Goal: Communication & Community: Participate in discussion

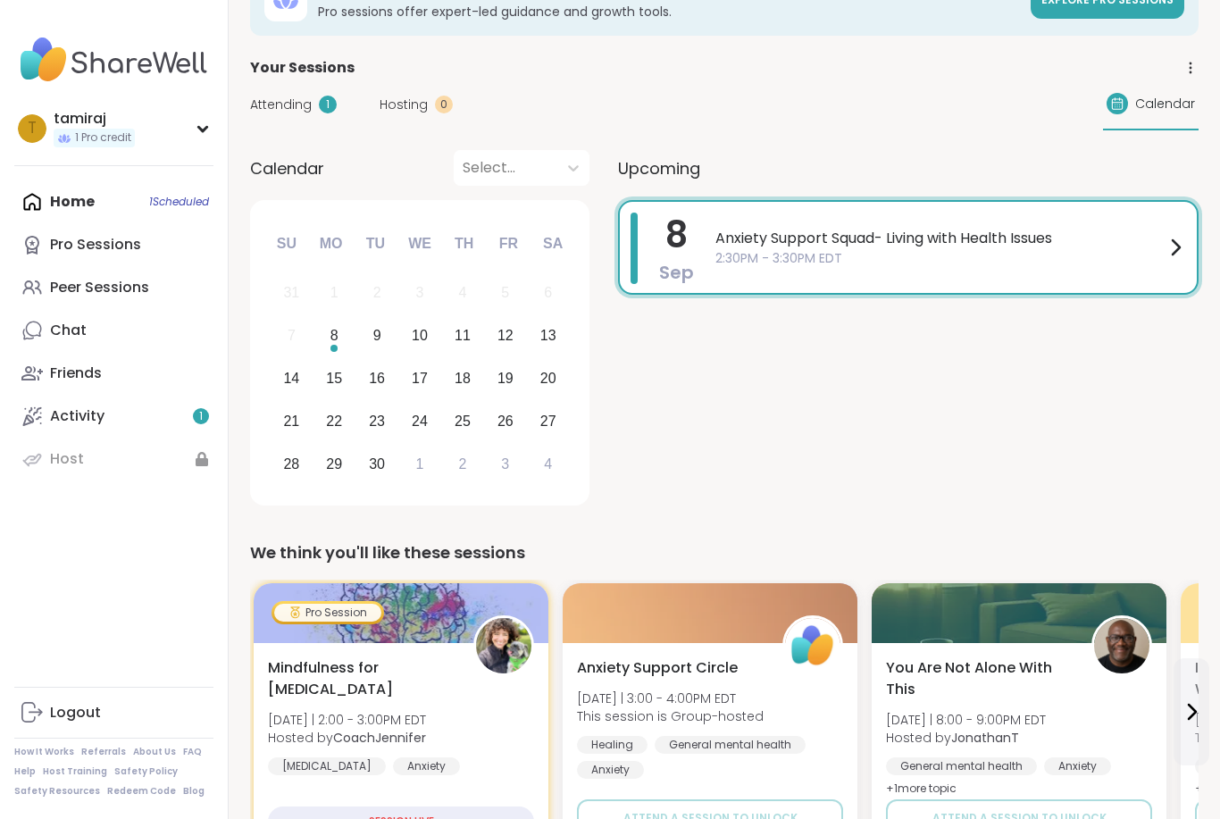
click at [1144, 263] on span "2:30PM - 3:30PM EDT" at bounding box center [940, 258] width 449 height 19
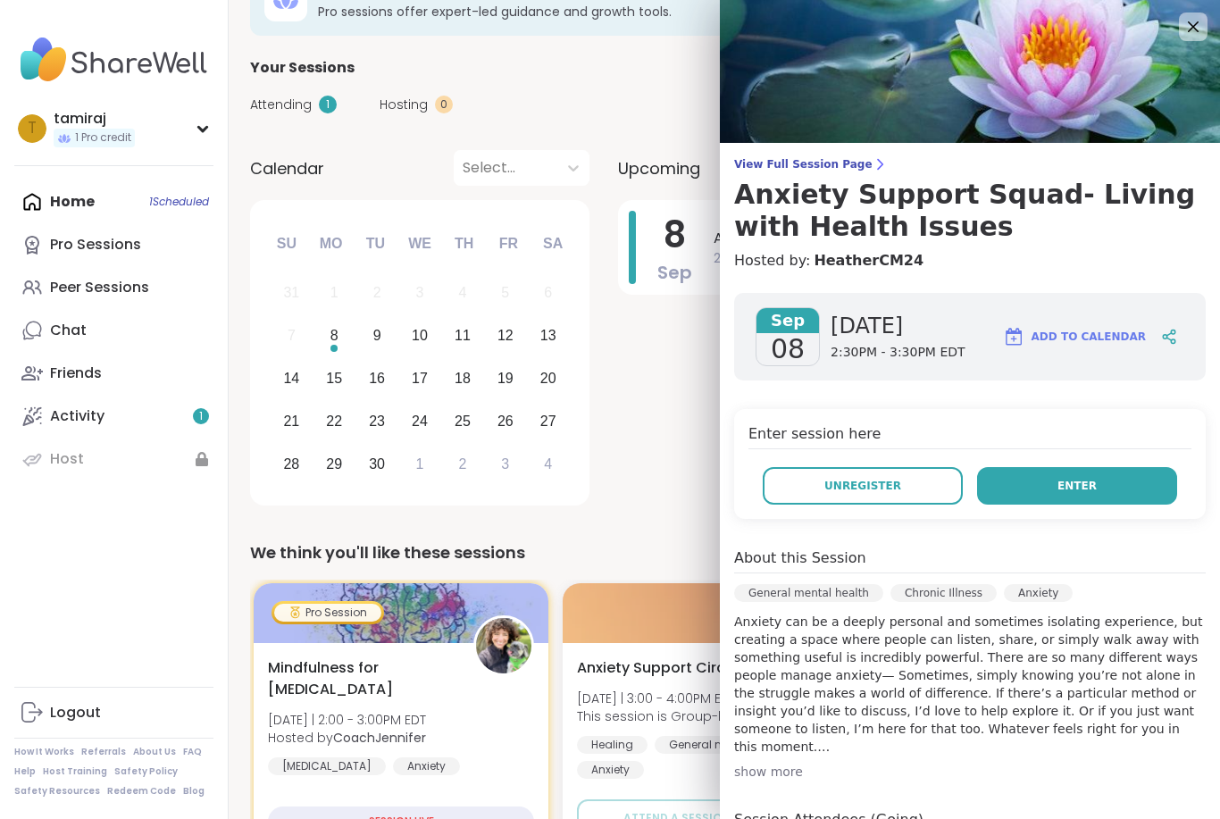
click at [1119, 475] on button "Enter" at bounding box center [1077, 486] width 200 height 38
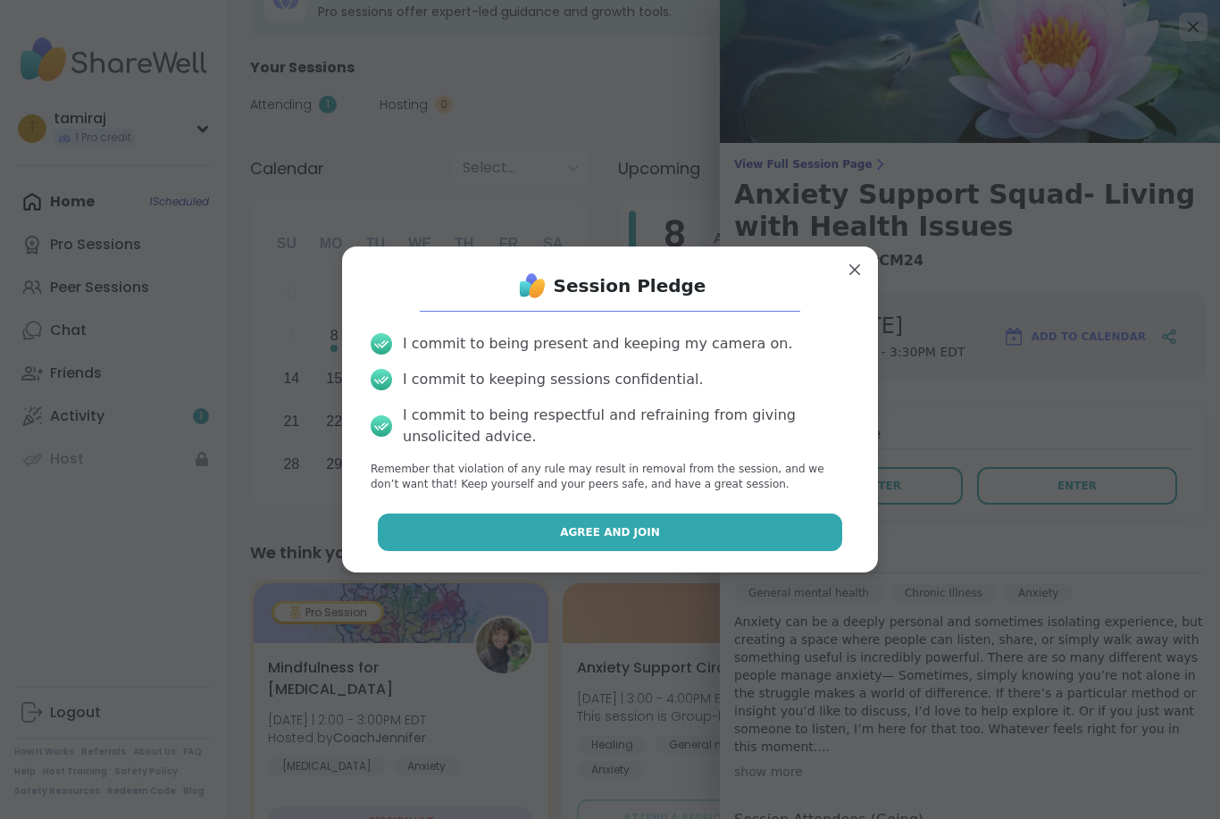
click at [796, 540] on button "Agree and Join" at bounding box center [610, 533] width 465 height 38
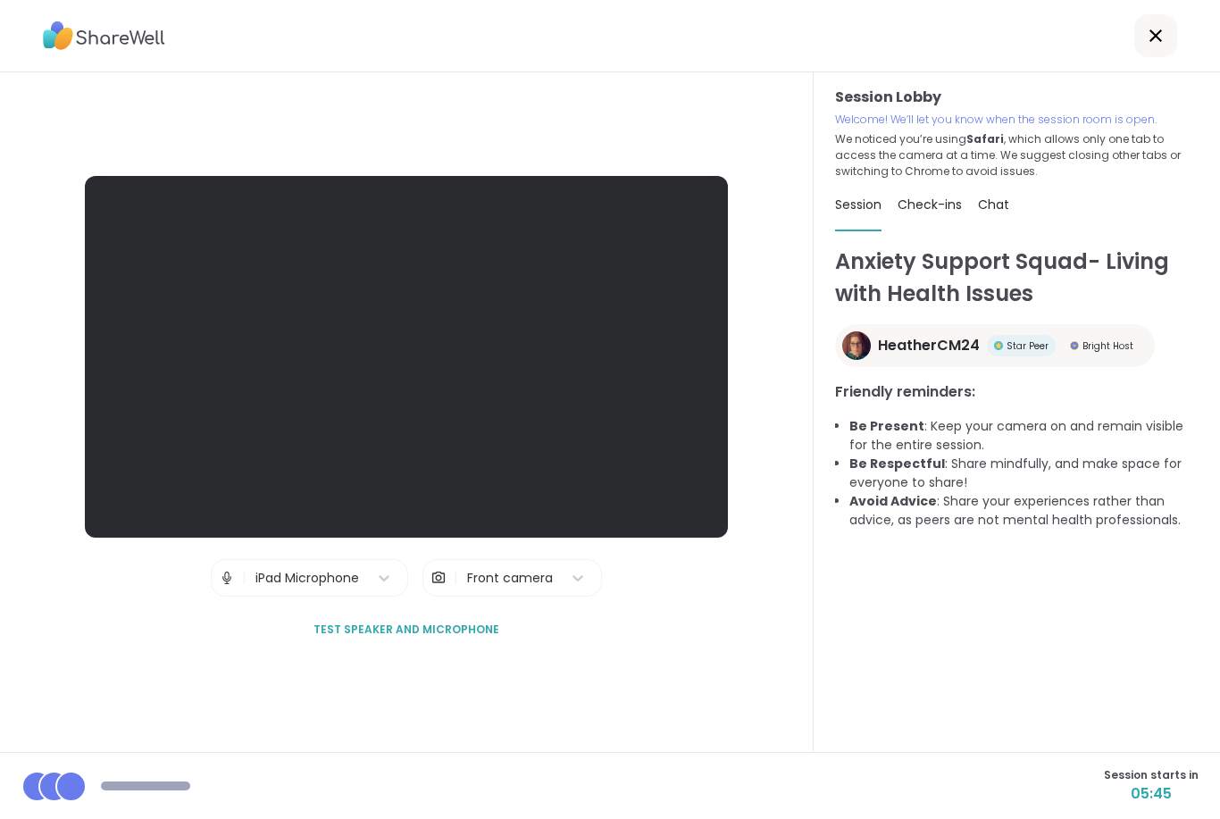
click at [235, 596] on img at bounding box center [227, 578] width 16 height 36
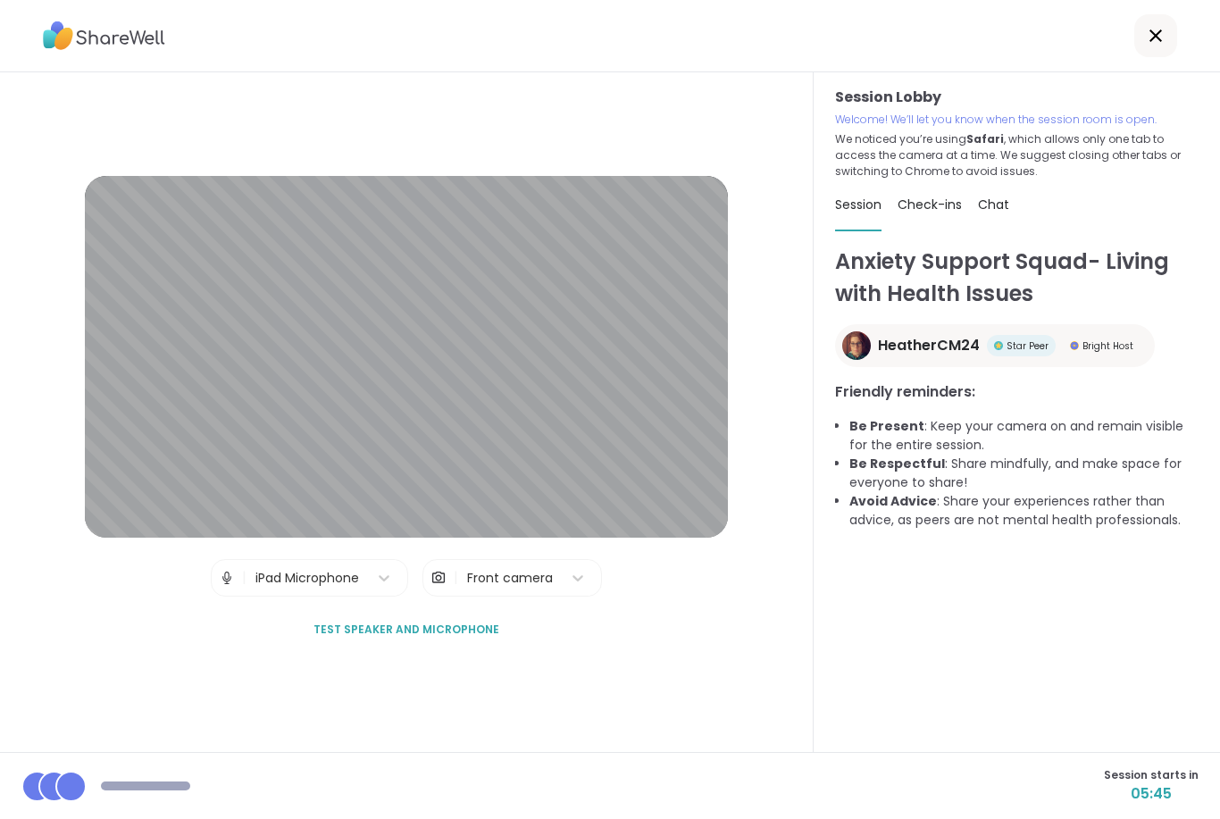
click at [352, 631] on div "Session Lobby | iPad Microphone | Front camera Test speaker and microphone" at bounding box center [406, 412] width 643 height 473
click at [439, 596] on img at bounding box center [439, 578] width 16 height 36
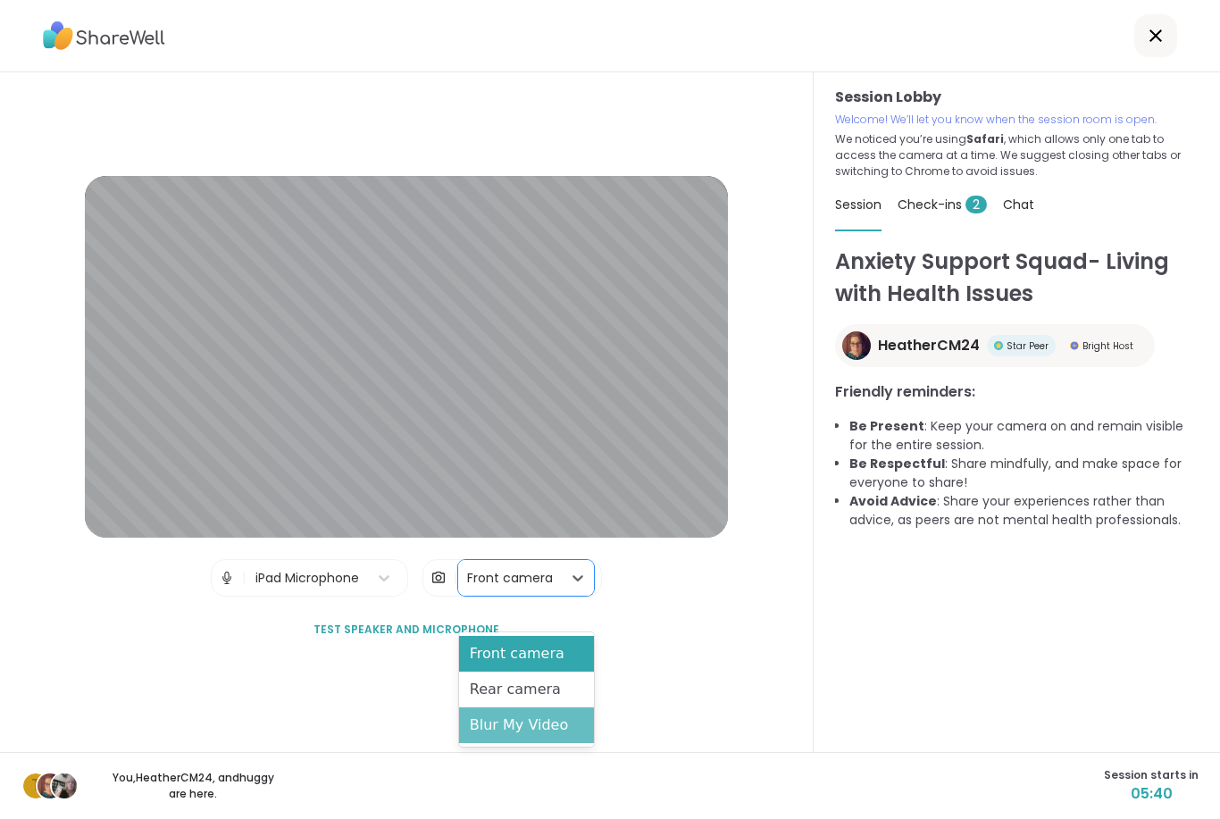
click at [547, 733] on div "Blur My Video" at bounding box center [526, 726] width 135 height 36
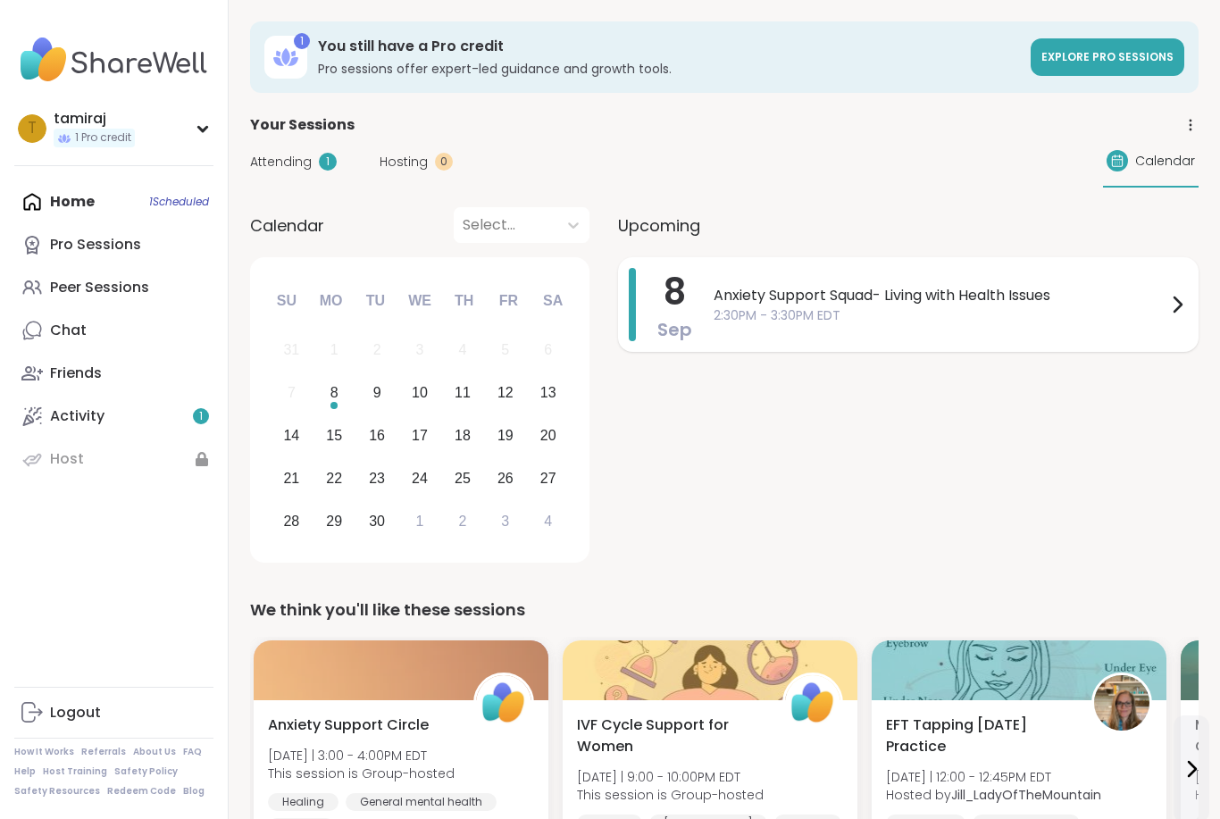
click at [1091, 312] on span "2:30PM - 3:30PM EDT" at bounding box center [940, 315] width 453 height 19
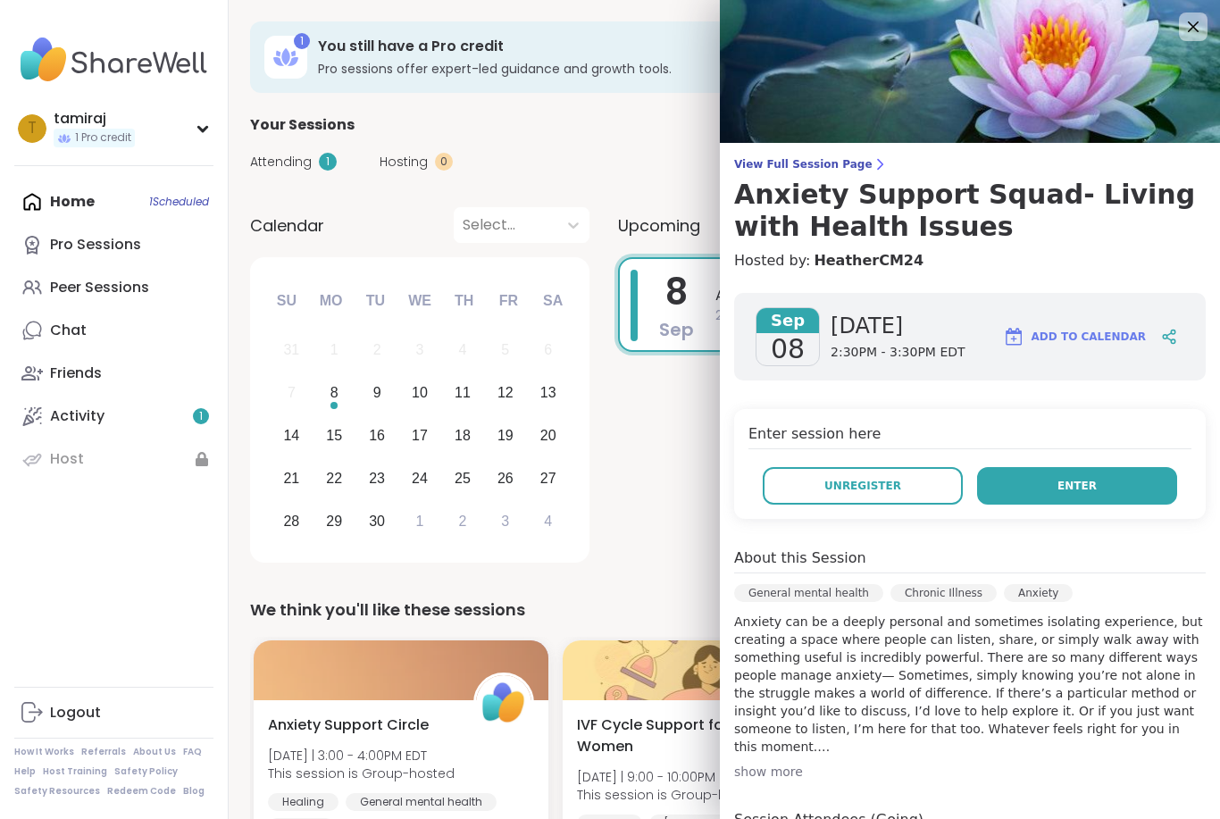
click at [1086, 491] on span "Enter" at bounding box center [1077, 486] width 39 height 16
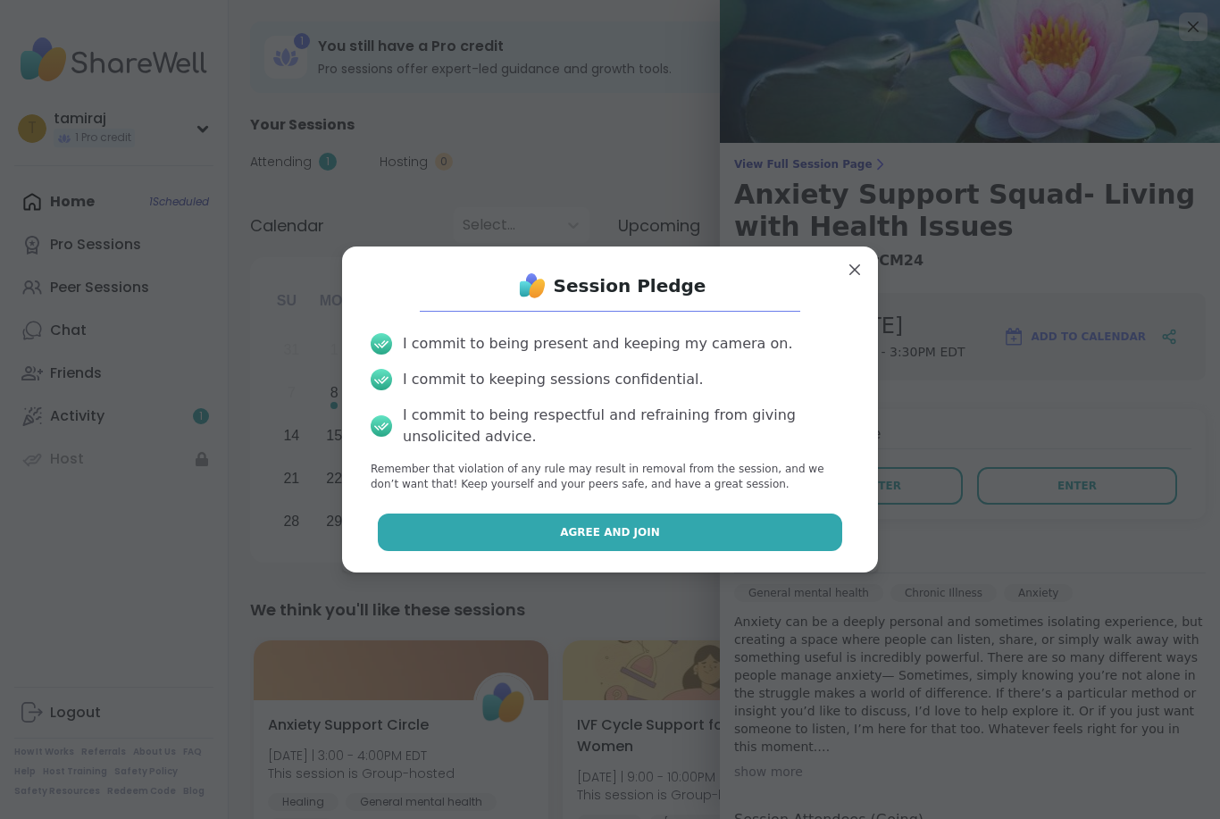
click at [763, 518] on button "Agree and Join" at bounding box center [610, 533] width 465 height 38
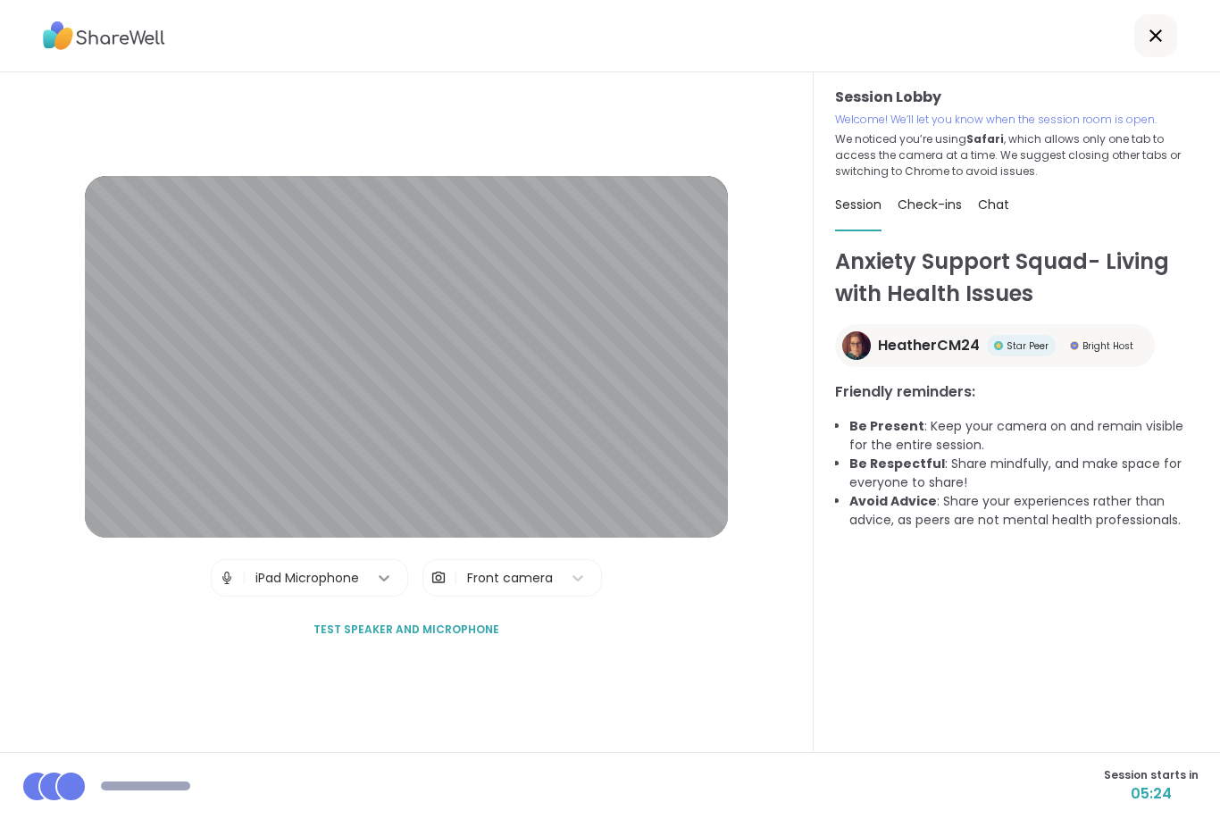
click at [383, 582] on icon at bounding box center [384, 578] width 11 height 6
click at [532, 585] on div "Session Lobby | iPad Microphone | Front camera Test speaker and microphone" at bounding box center [406, 412] width 643 height 473
click at [525, 588] on div "Front camera" at bounding box center [510, 578] width 86 height 19
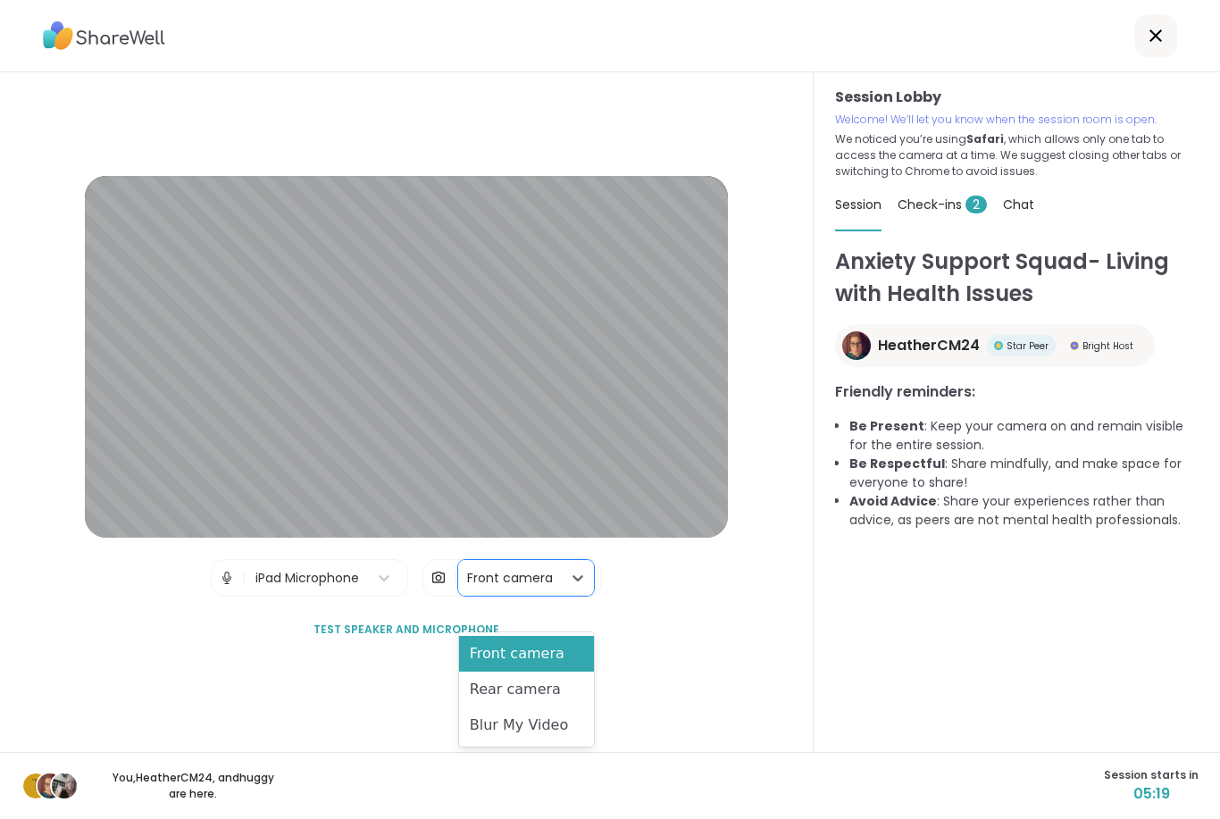
click at [514, 730] on div "Blur My Video" at bounding box center [526, 726] width 135 height 36
click at [538, 588] on div "Front camera" at bounding box center [510, 578] width 86 height 19
click at [526, 659] on div "Front camera" at bounding box center [526, 654] width 135 height 36
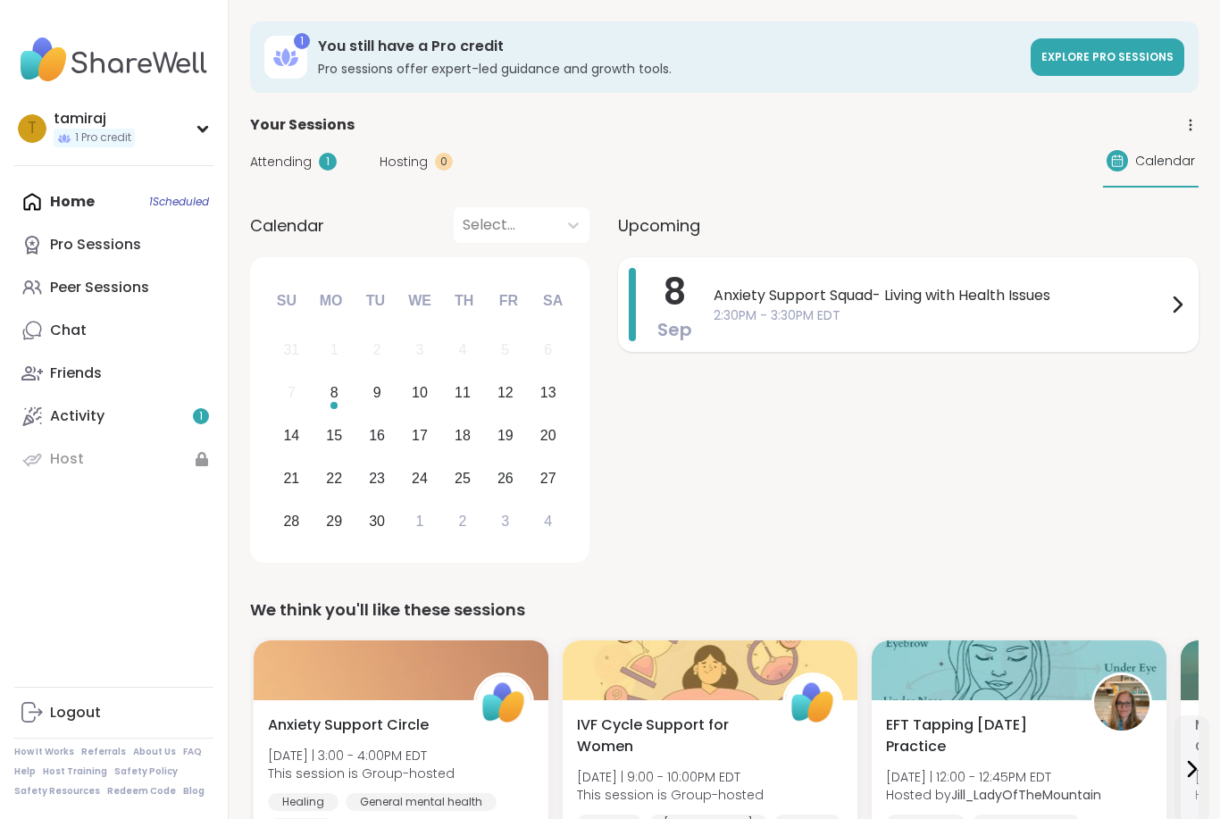
click at [1130, 300] on span "Anxiety Support Squad- Living with Health Issues" at bounding box center [940, 295] width 453 height 21
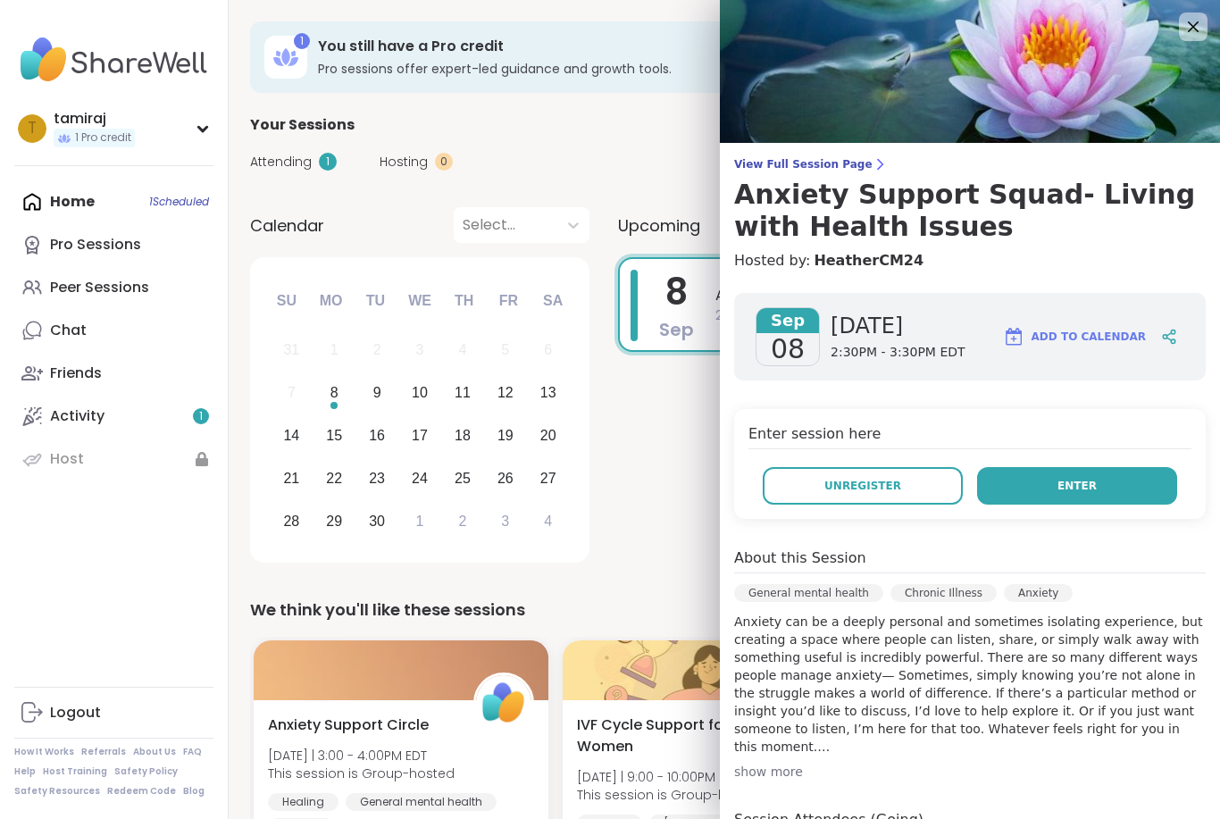
click at [1048, 488] on button "Enter" at bounding box center [1077, 486] width 200 height 38
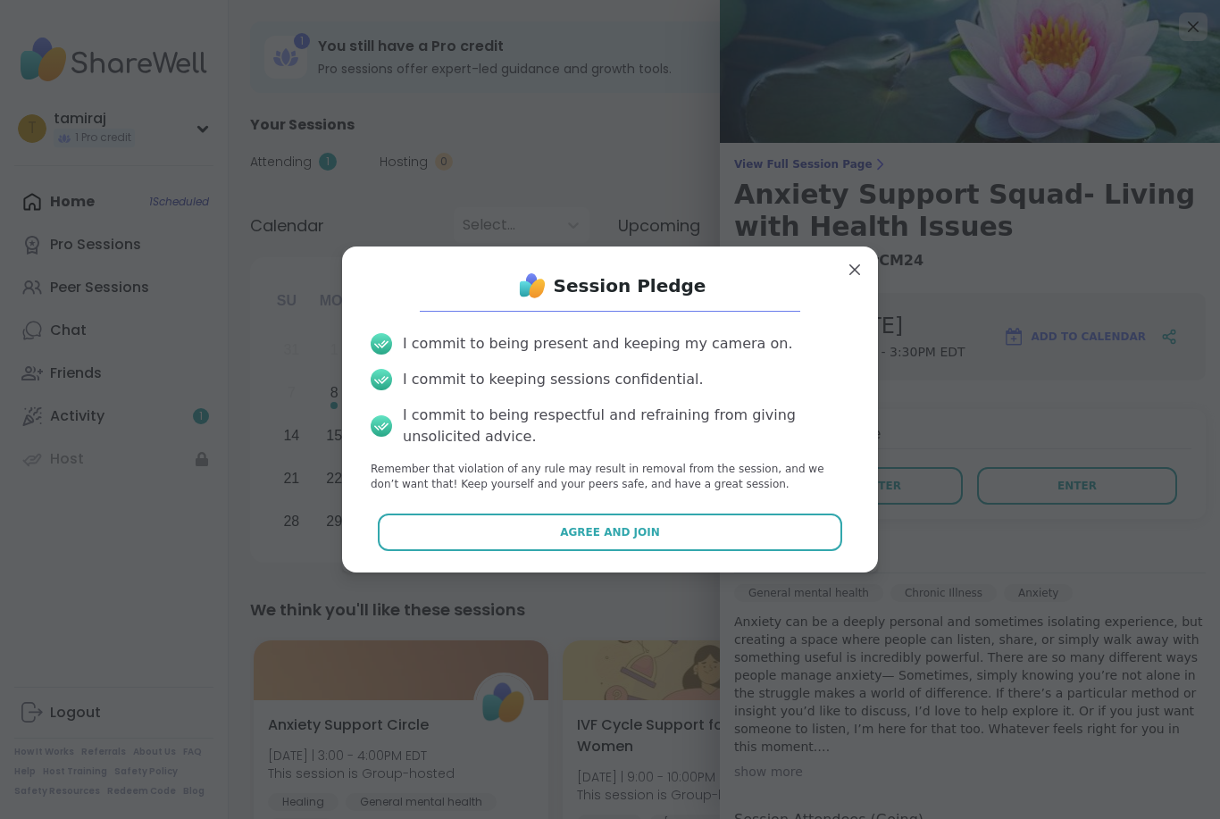
click at [760, 531] on button "Agree and Join" at bounding box center [610, 533] width 465 height 38
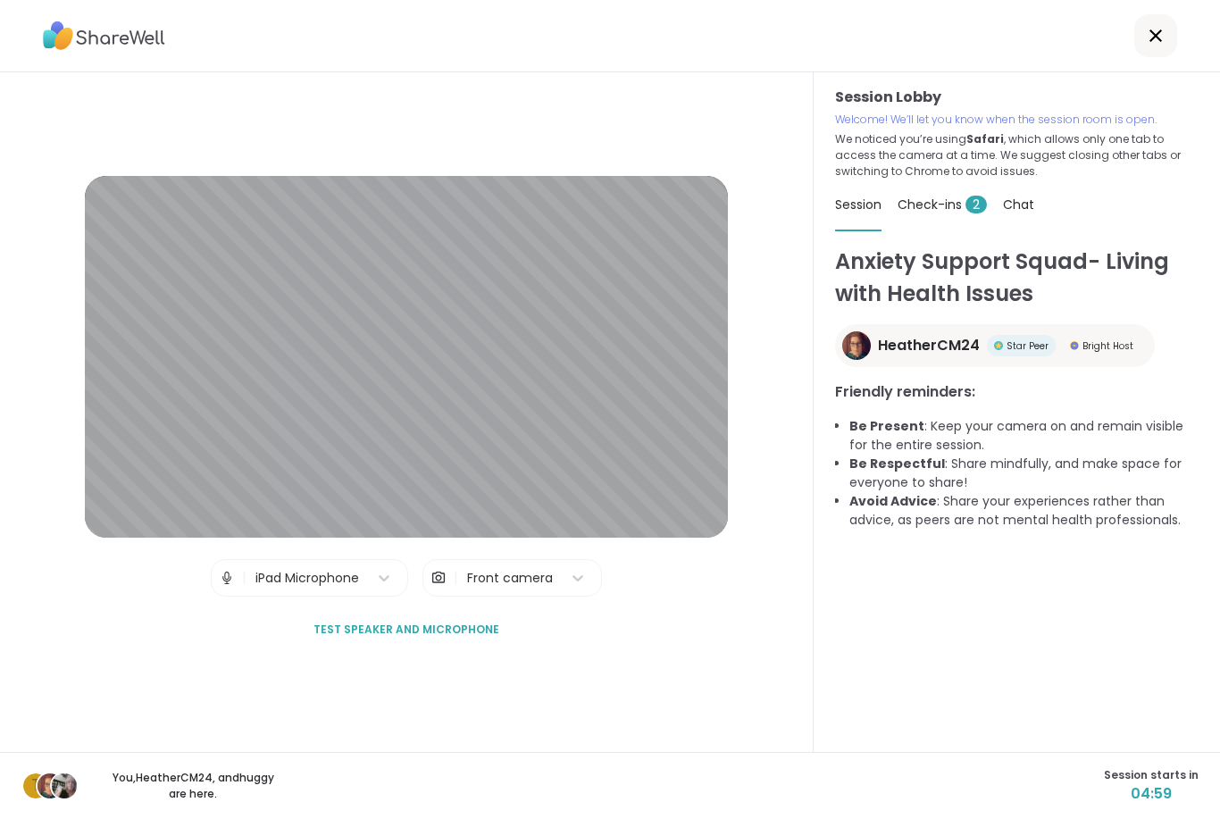
click at [387, 638] on span "Test speaker and microphone" at bounding box center [407, 630] width 186 height 16
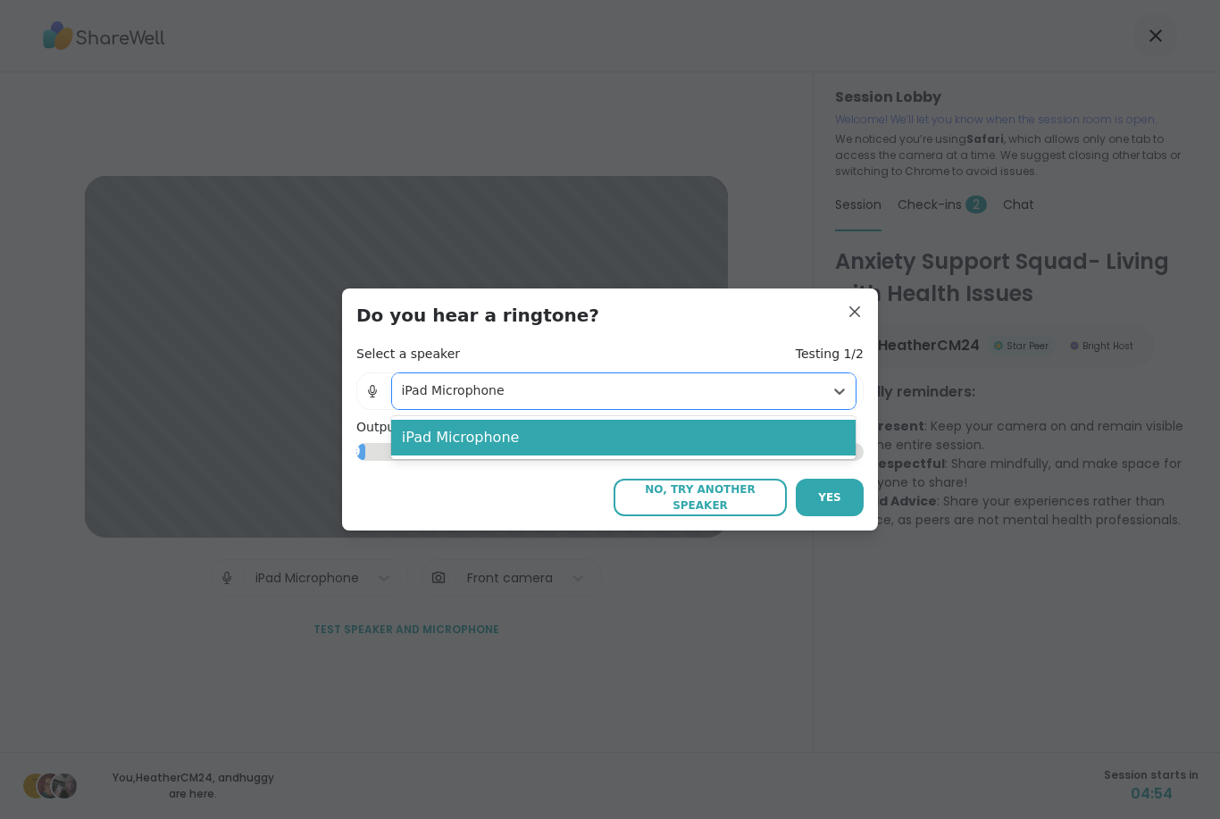
click at [666, 401] on div "iPad Microphone" at bounding box center [608, 391] width 432 height 36
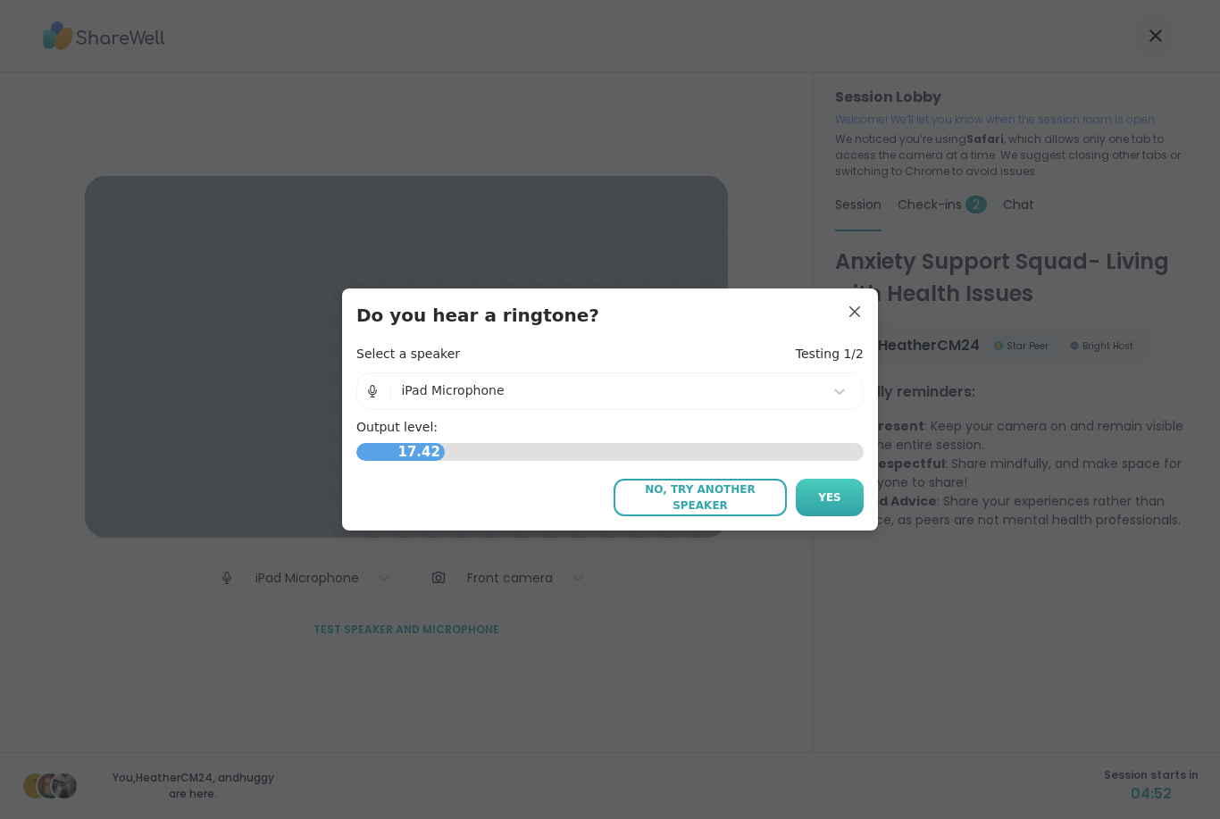
click at [821, 499] on span "Yes" at bounding box center [829, 498] width 23 height 16
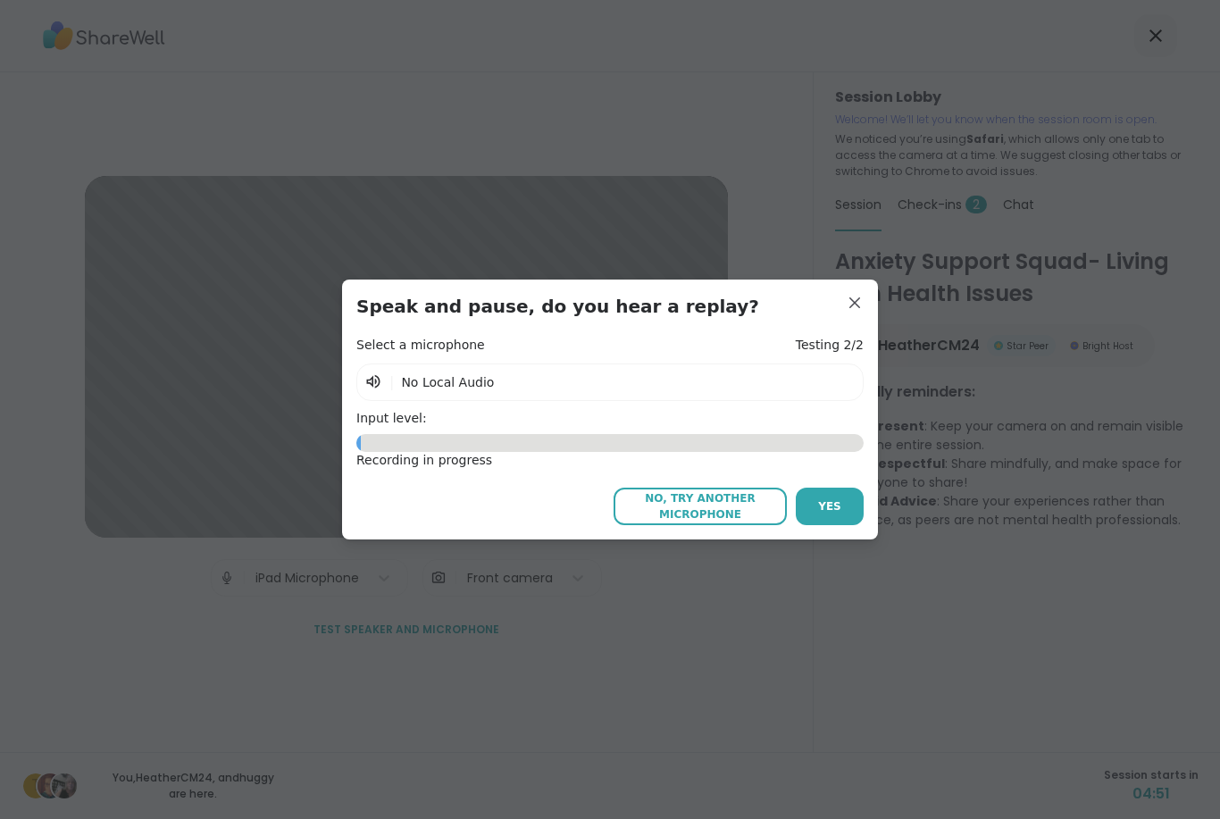
click at [733, 386] on div "| No Local Audio" at bounding box center [609, 383] width 507 height 38
click at [378, 381] on icon at bounding box center [373, 382] width 18 height 18
click at [816, 510] on button "Yes" at bounding box center [830, 507] width 68 height 38
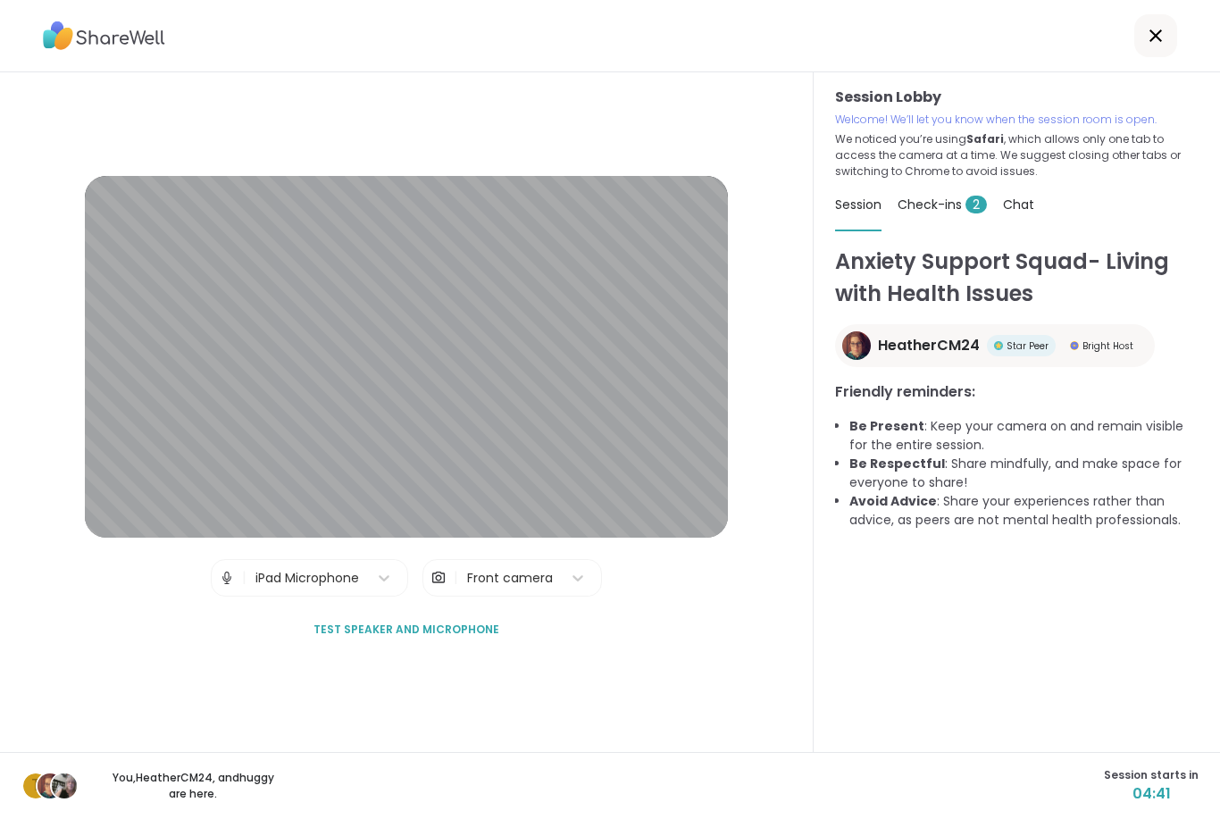
click at [948, 196] on span "Check-ins 2" at bounding box center [942, 205] width 89 height 18
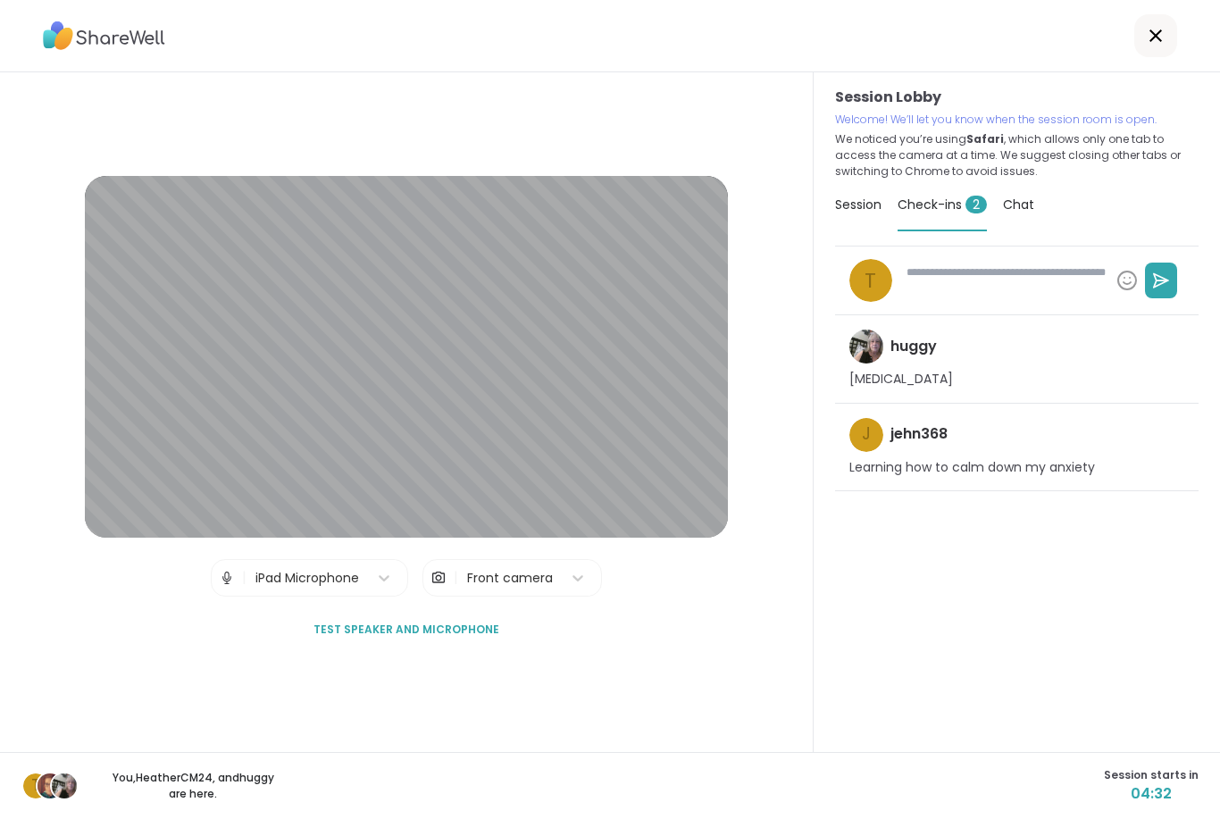
type textarea "*"
click at [1018, 206] on span "Chat" at bounding box center [1018, 205] width 31 height 18
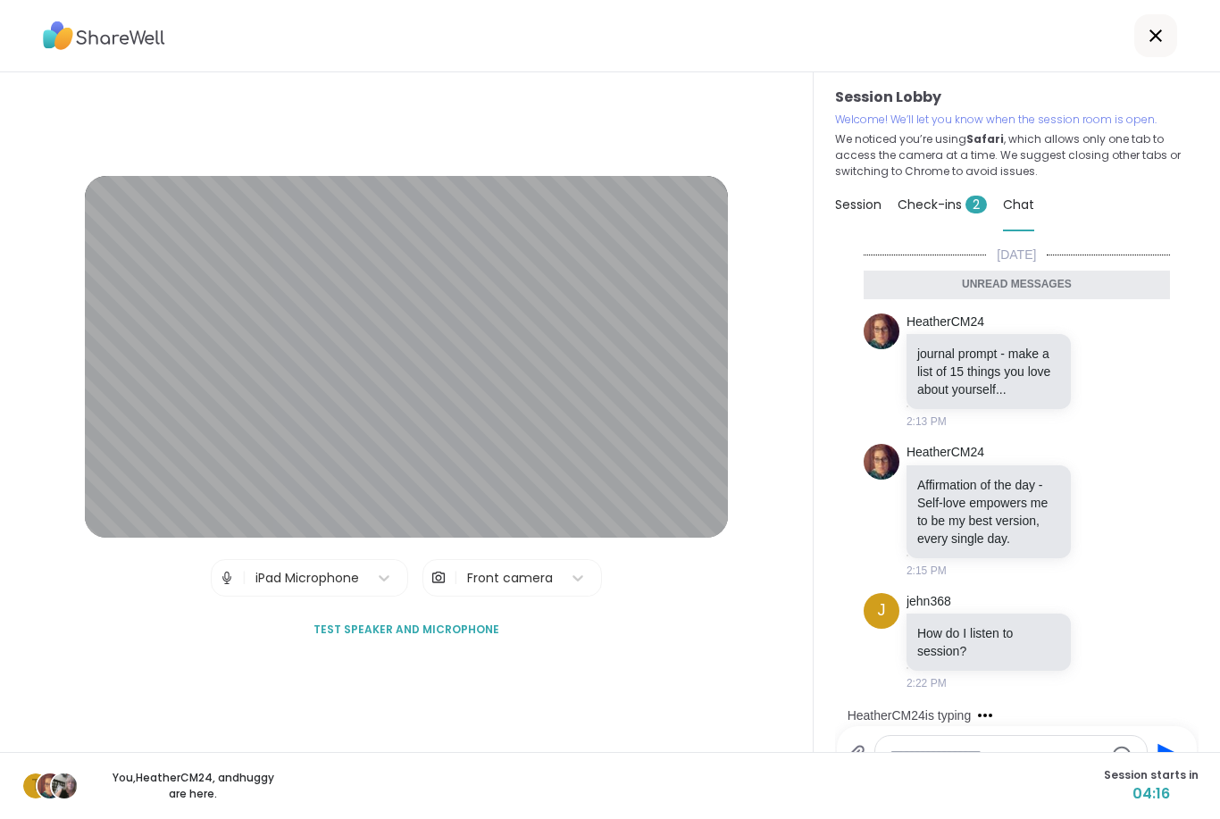
click at [924, 121] on p "Welcome! We’ll let you know when the session room is open." at bounding box center [1017, 120] width 364 height 16
click at [875, 205] on span "Session" at bounding box center [858, 205] width 46 height 18
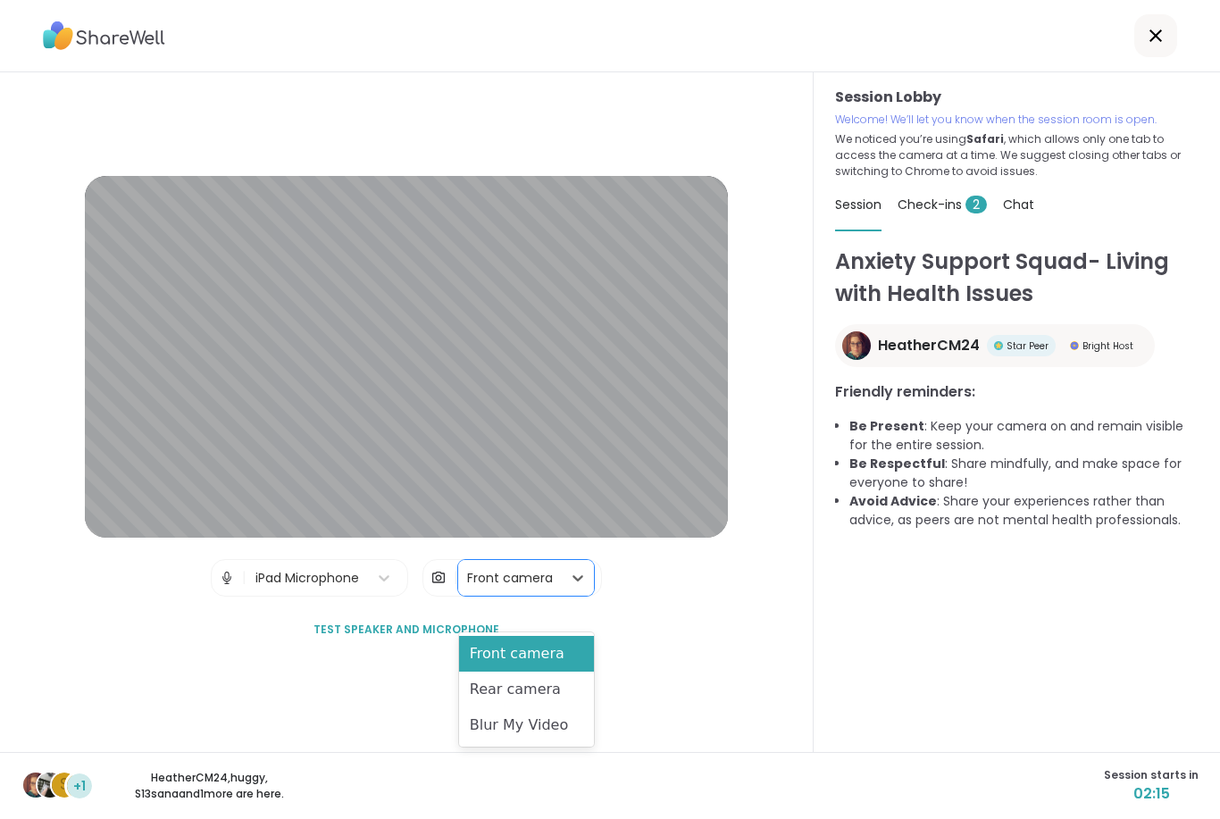
click at [521, 588] on div "Front camera" at bounding box center [510, 578] width 86 height 19
click at [524, 722] on div "Blur My Video" at bounding box center [526, 726] width 135 height 36
click at [504, 588] on div "Front camera" at bounding box center [510, 578] width 86 height 19
click at [502, 653] on div "Front camera" at bounding box center [526, 654] width 135 height 36
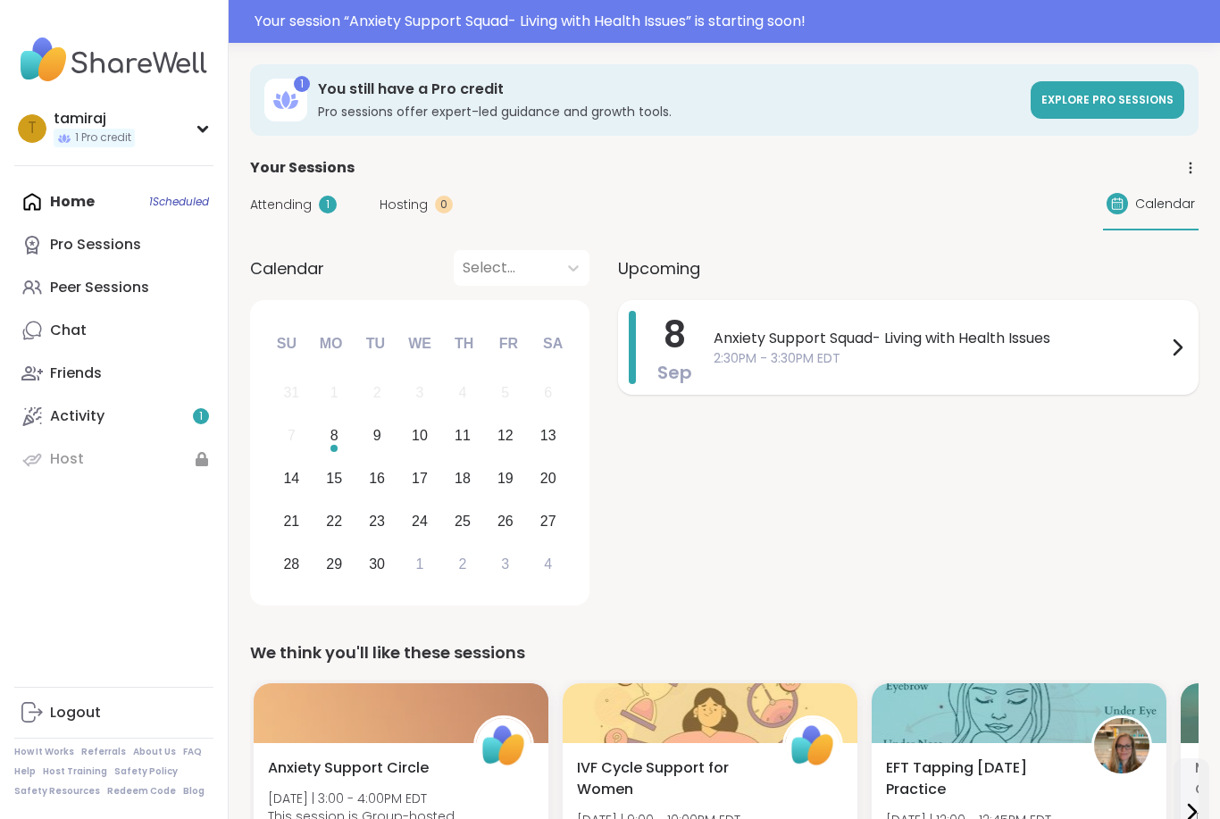
click at [1127, 353] on span "2:30PM - 3:30PM EDT" at bounding box center [940, 358] width 453 height 19
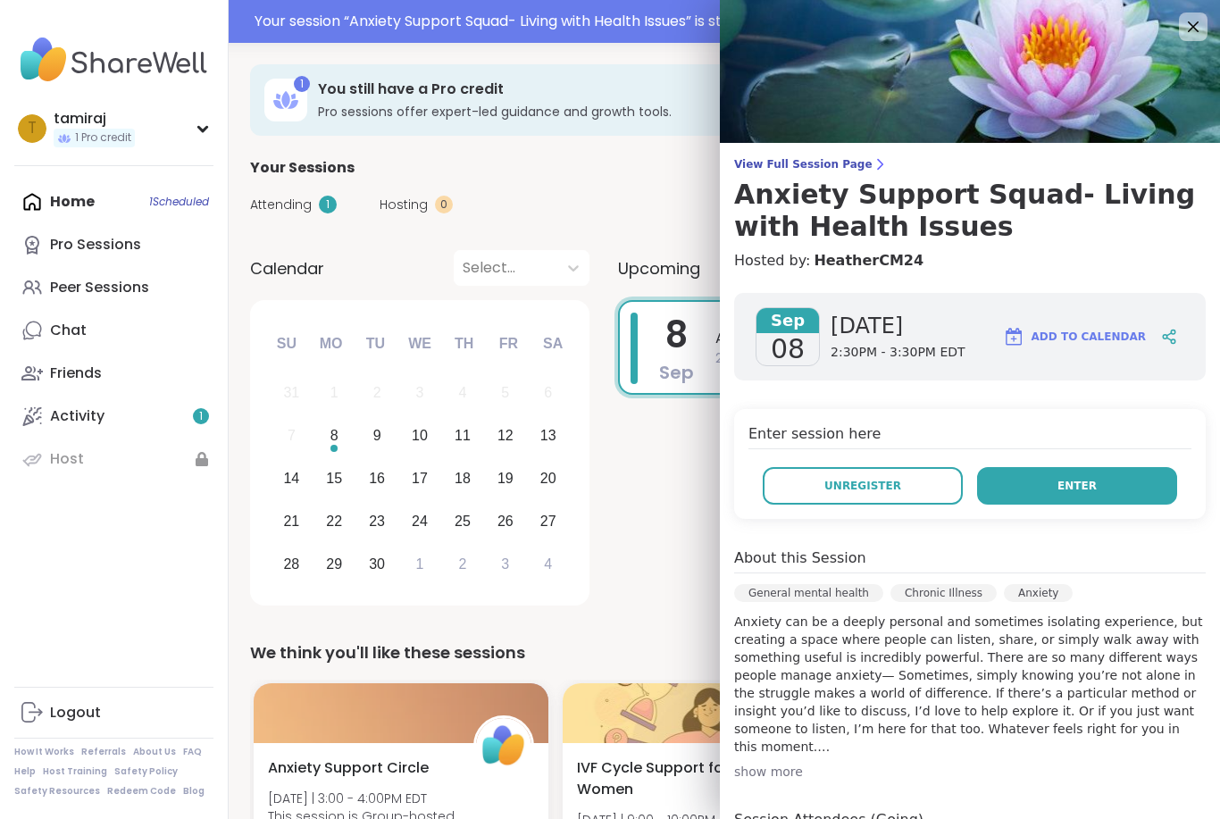
click at [1073, 495] on button "Enter" at bounding box center [1077, 486] width 200 height 38
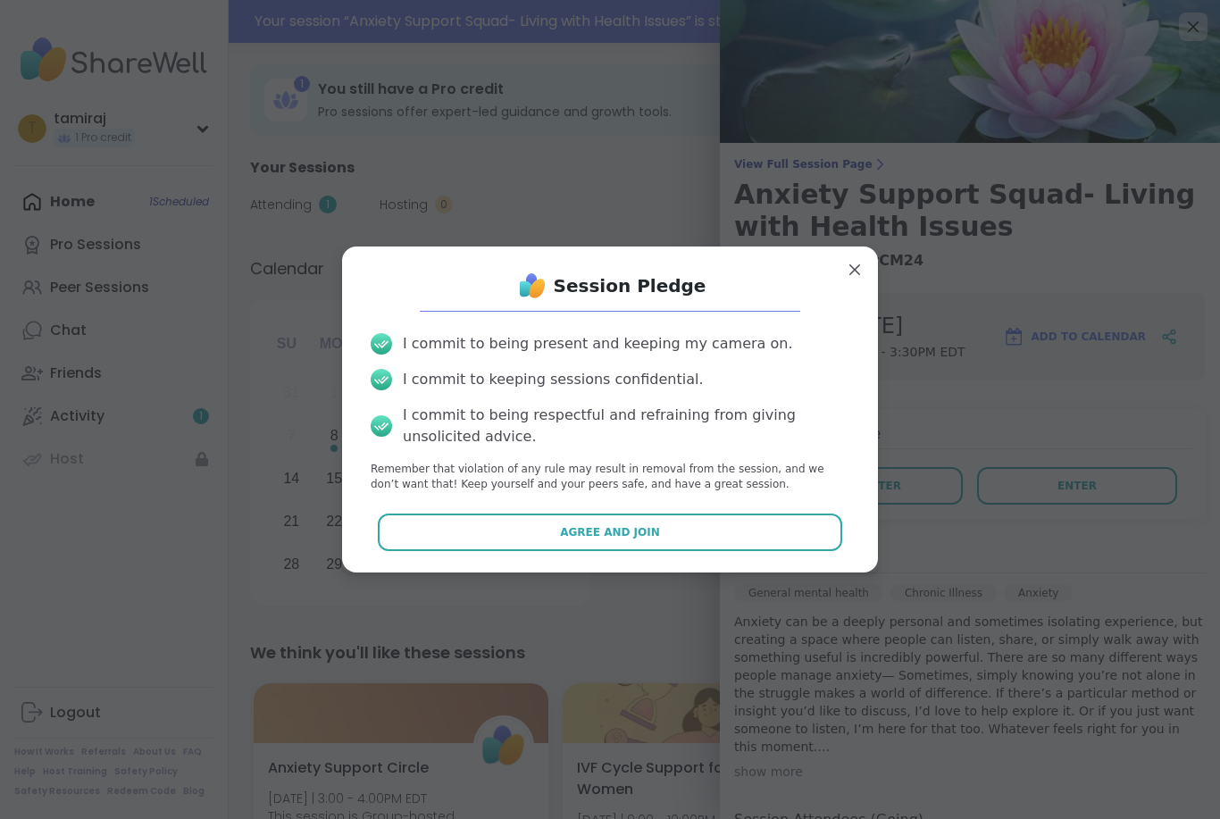
click at [786, 518] on button "Agree and Join" at bounding box center [610, 533] width 465 height 38
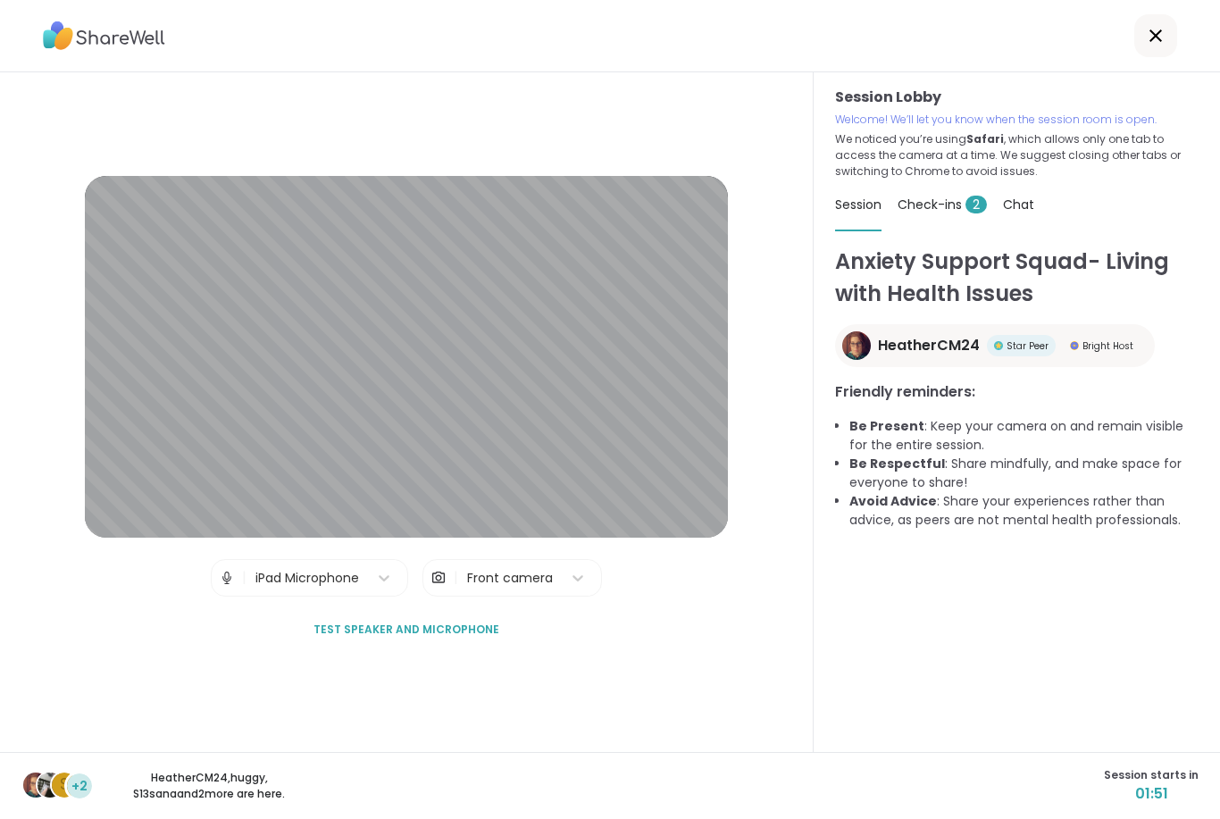
click at [950, 200] on span "Check-ins 2" at bounding box center [942, 205] width 89 height 18
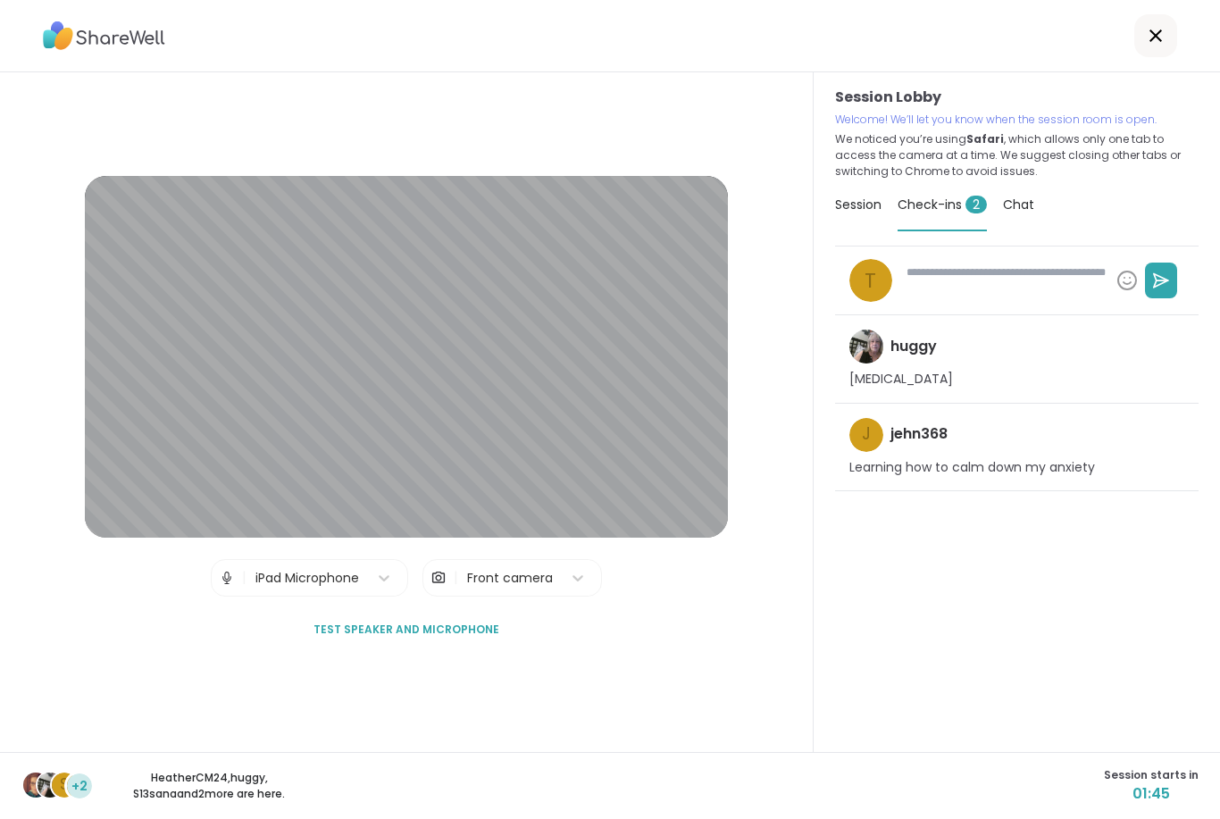
type textarea "*"
click at [1015, 208] on span "Chat" at bounding box center [1018, 205] width 31 height 18
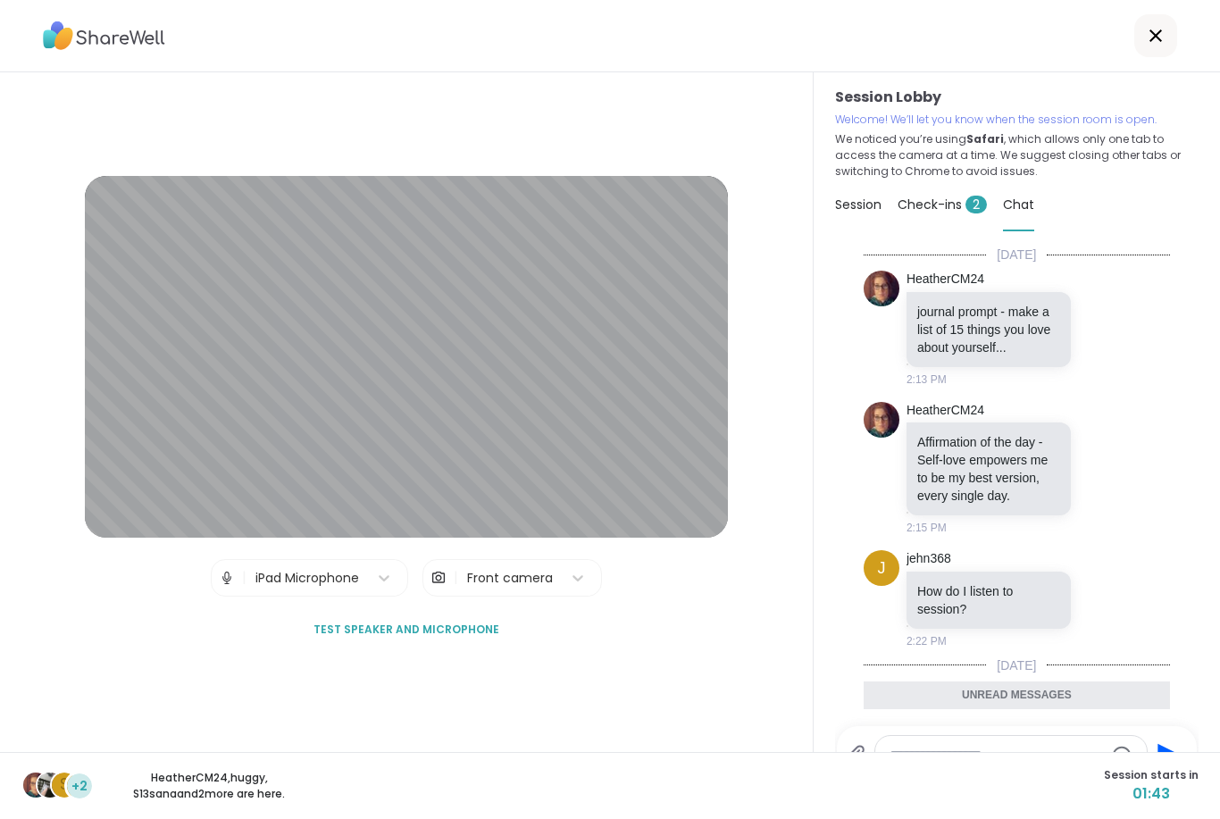
scroll to position [356, 0]
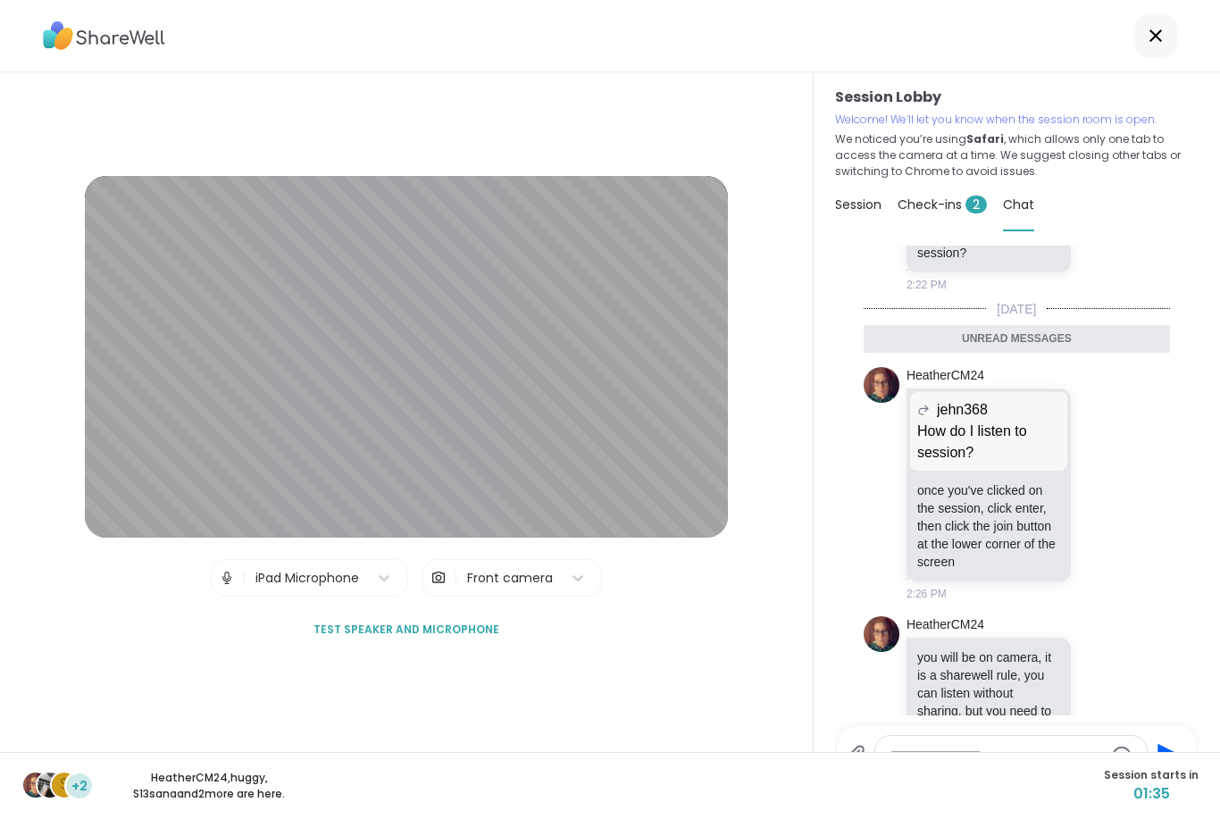
click at [1157, 776] on span "Session starts in" at bounding box center [1151, 775] width 95 height 16
click at [235, 805] on div "S +2 HeatherCM24 , huggy , S13sana and 2 more are here. Session starts in 01:29" at bounding box center [610, 785] width 1220 height 67
click at [211, 785] on p "HeatherCM24 , huggy , S13sana and 2 more are here." at bounding box center [209, 786] width 200 height 32
click at [865, 200] on span "Session" at bounding box center [858, 205] width 46 height 18
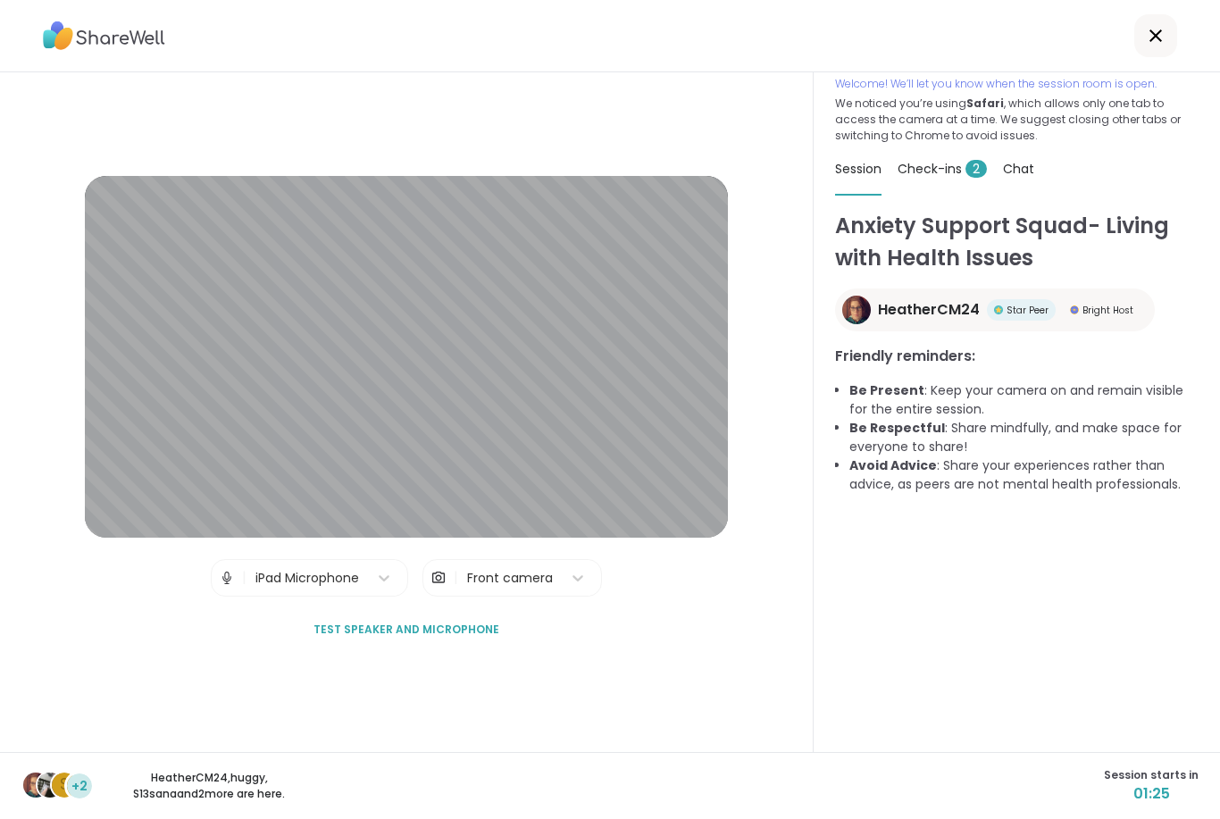
scroll to position [36, 0]
click at [1151, 780] on span "Session starts in" at bounding box center [1151, 775] width 95 height 16
click at [1065, 674] on div "Anxiety Support Squad- Living with Health Issues HeatherCM24 Star Peer Bright H…" at bounding box center [1017, 481] width 364 height 542
click at [984, 96] on b "Safari" at bounding box center [986, 103] width 38 height 15
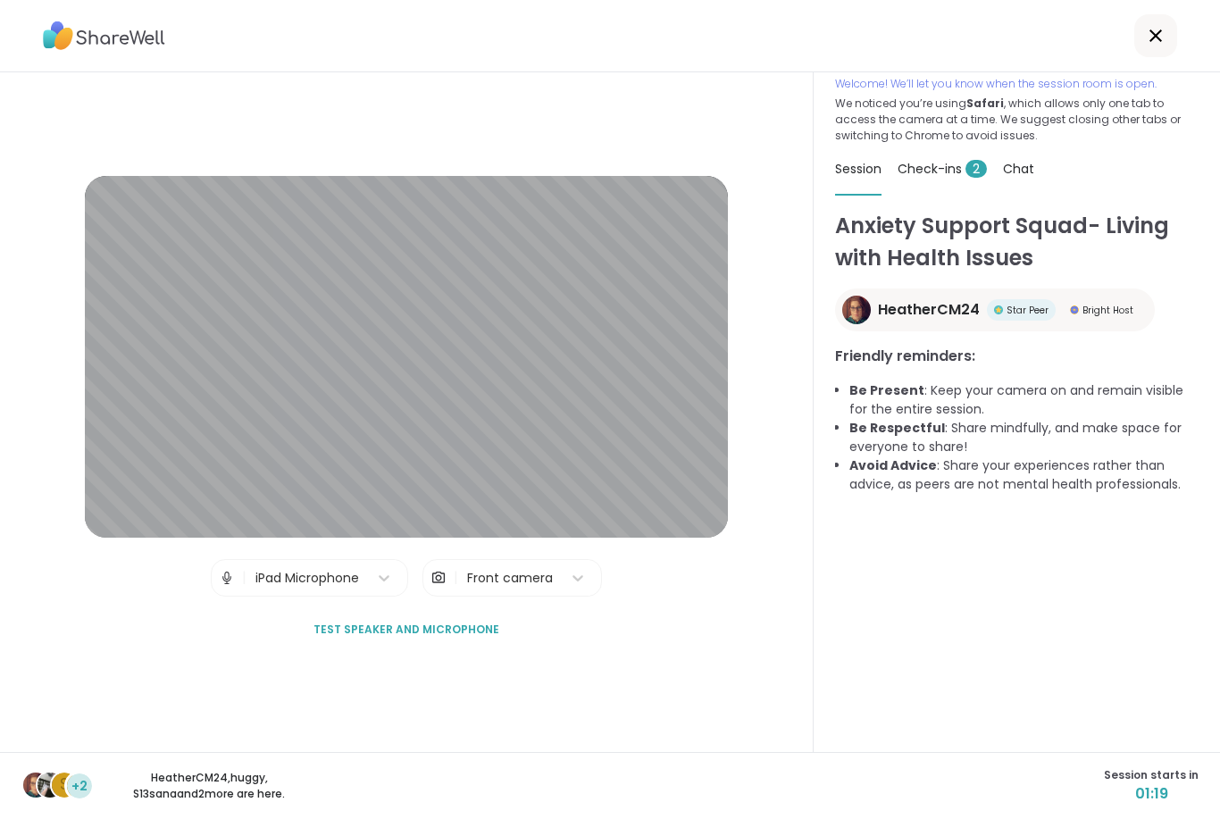
click at [1072, 13] on div at bounding box center [610, 36] width 1220 height 72
click at [1121, 76] on p "Welcome! We’ll let you know when the session room is open." at bounding box center [1017, 84] width 364 height 16
click at [1109, 76] on p "Welcome! We’ll let you know when the session room is open." at bounding box center [1017, 84] width 364 height 16
click at [1102, 304] on span "Bright Host" at bounding box center [1108, 310] width 51 height 13
click at [1021, 160] on span "Chat" at bounding box center [1018, 169] width 31 height 18
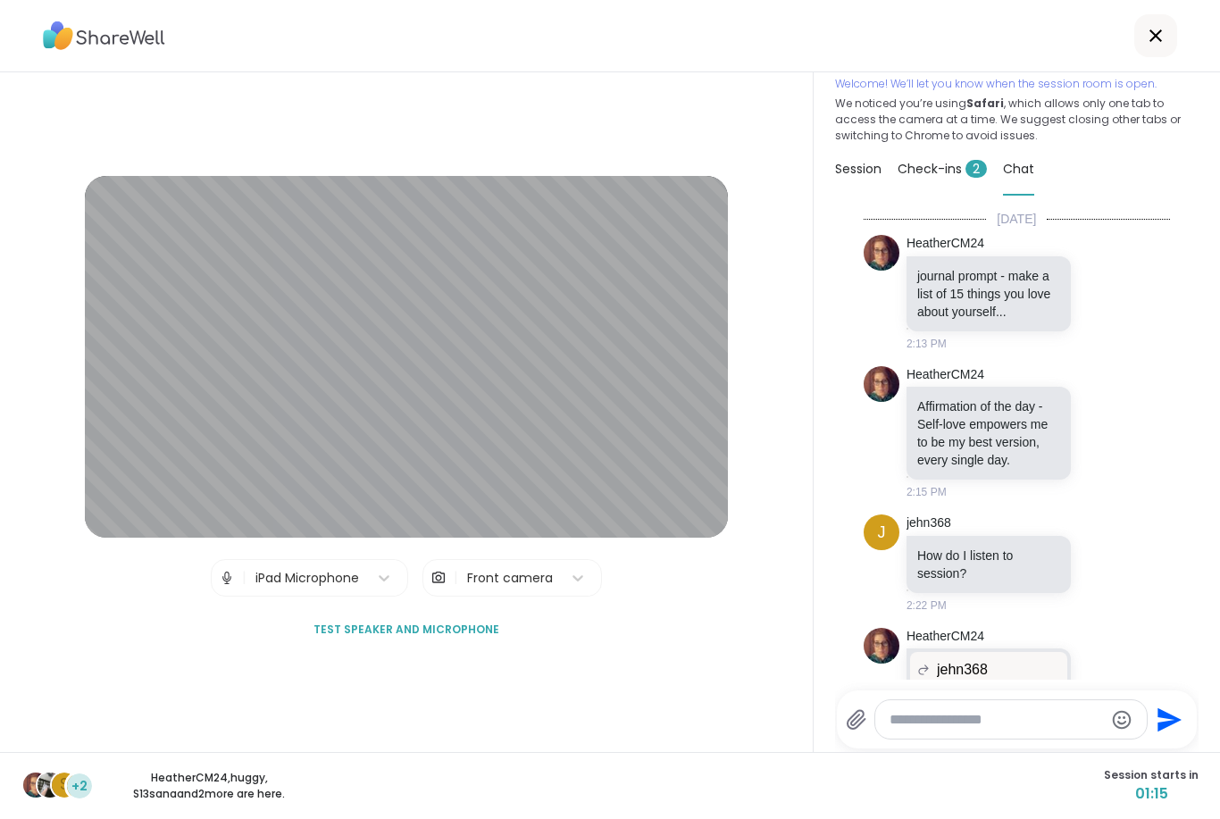
scroll to position [297, 0]
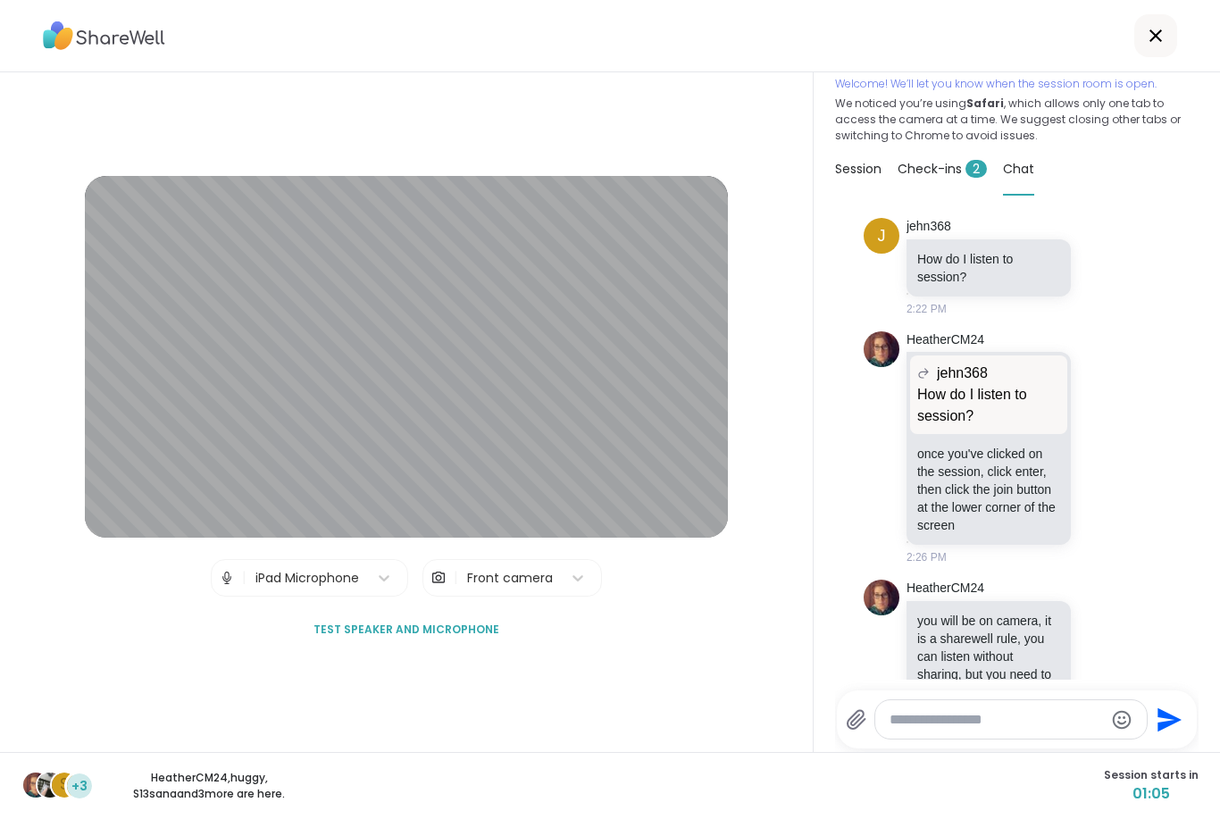
click at [1152, 800] on span "01:05" at bounding box center [1151, 793] width 95 height 21
click at [1152, 799] on span "01:05" at bounding box center [1151, 793] width 95 height 21
click at [1159, 788] on span "01:05" at bounding box center [1151, 793] width 95 height 21
click at [1151, 792] on span "01:04" at bounding box center [1151, 793] width 95 height 21
click at [859, 144] on div "Session" at bounding box center [858, 169] width 46 height 50
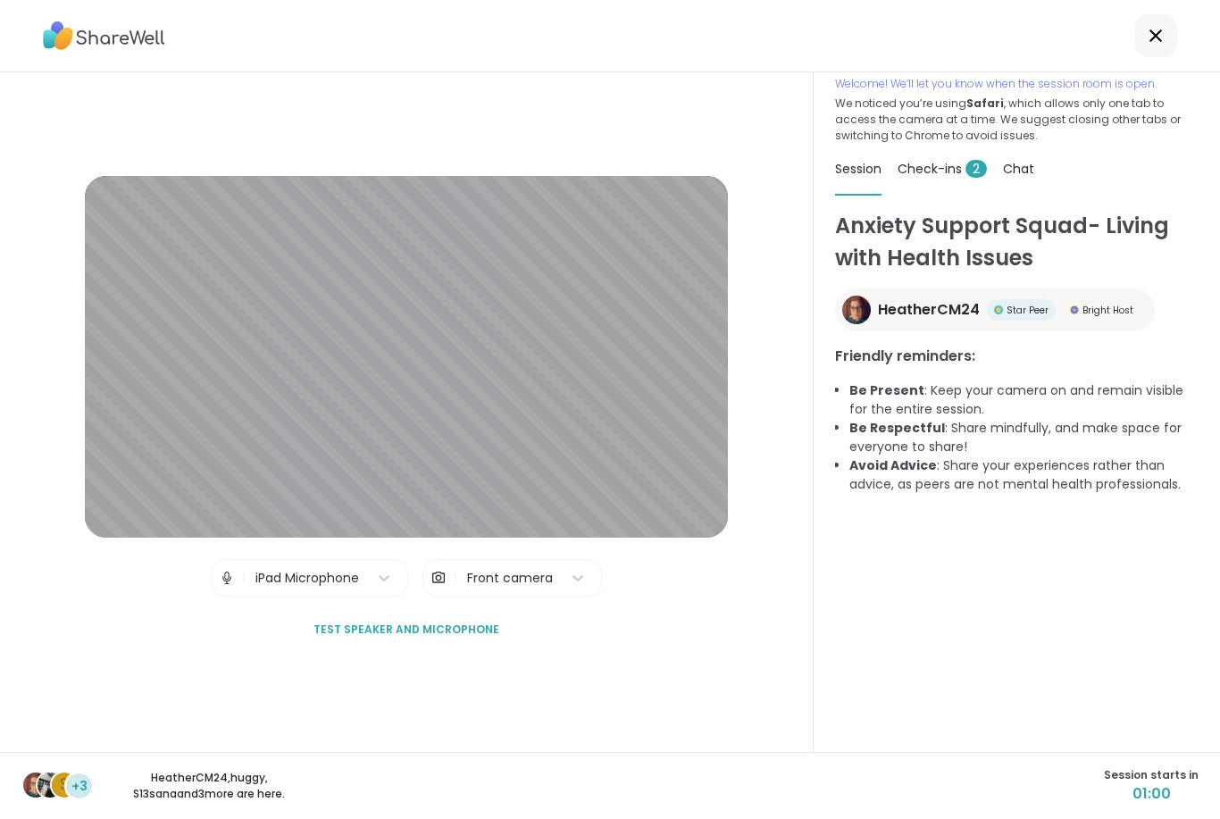
click at [1014, 160] on span "Chat" at bounding box center [1018, 169] width 31 height 18
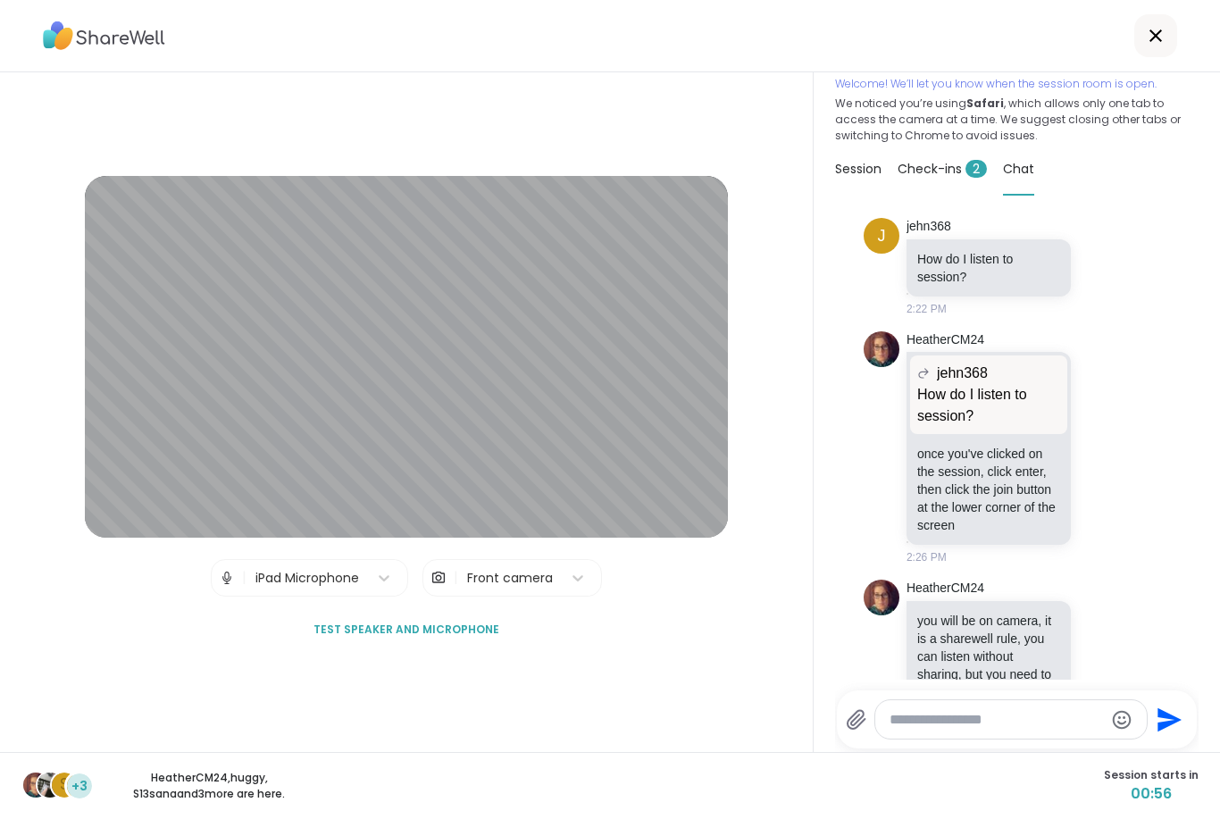
scroll to position [0, 0]
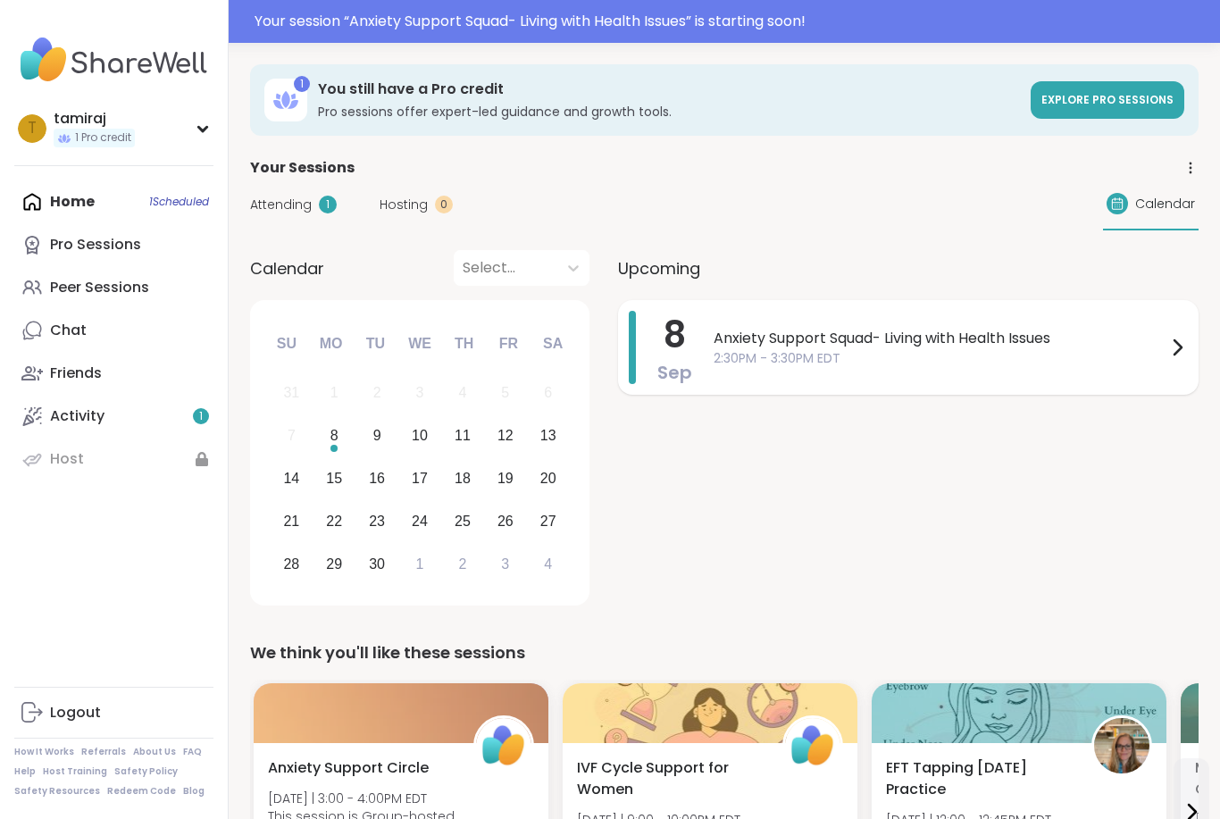
click at [716, 333] on span "Anxiety Support Squad- Living with Health Issues" at bounding box center [940, 338] width 453 height 21
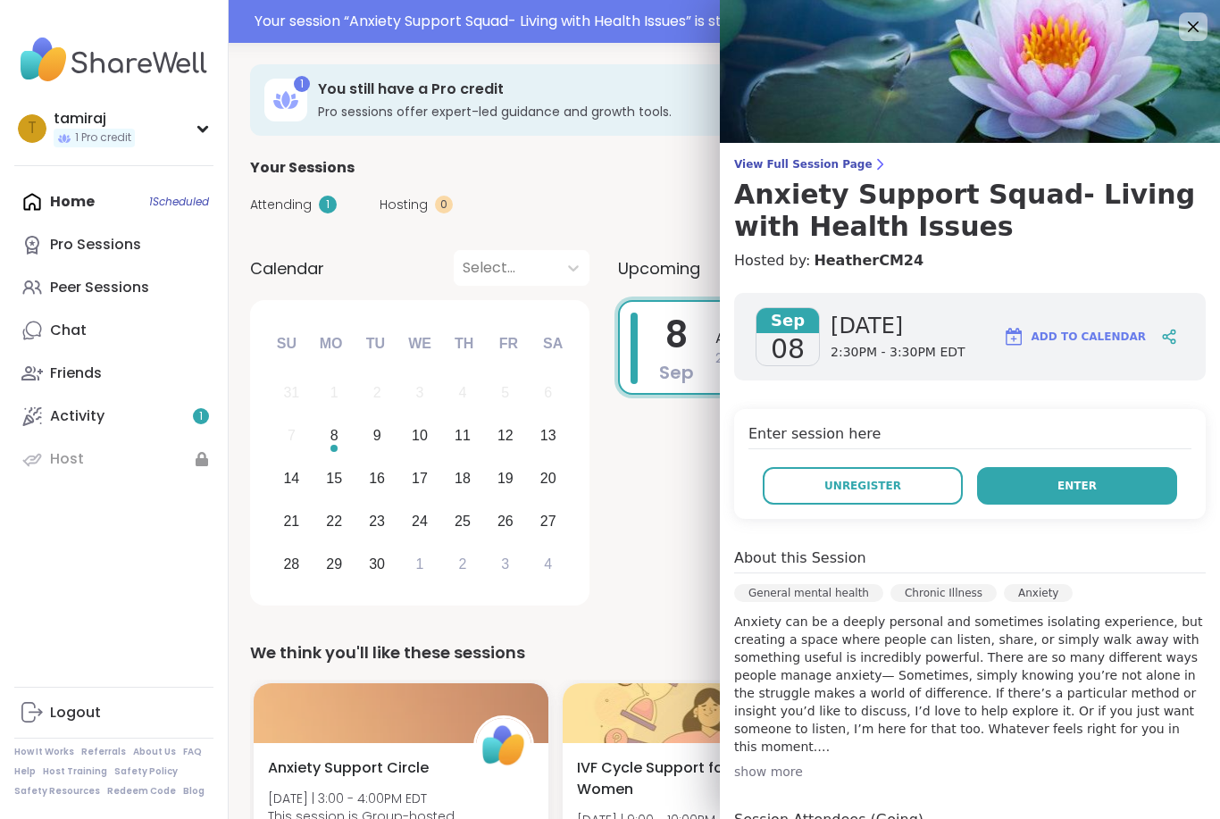
click at [1125, 496] on button "Enter" at bounding box center [1077, 486] width 200 height 38
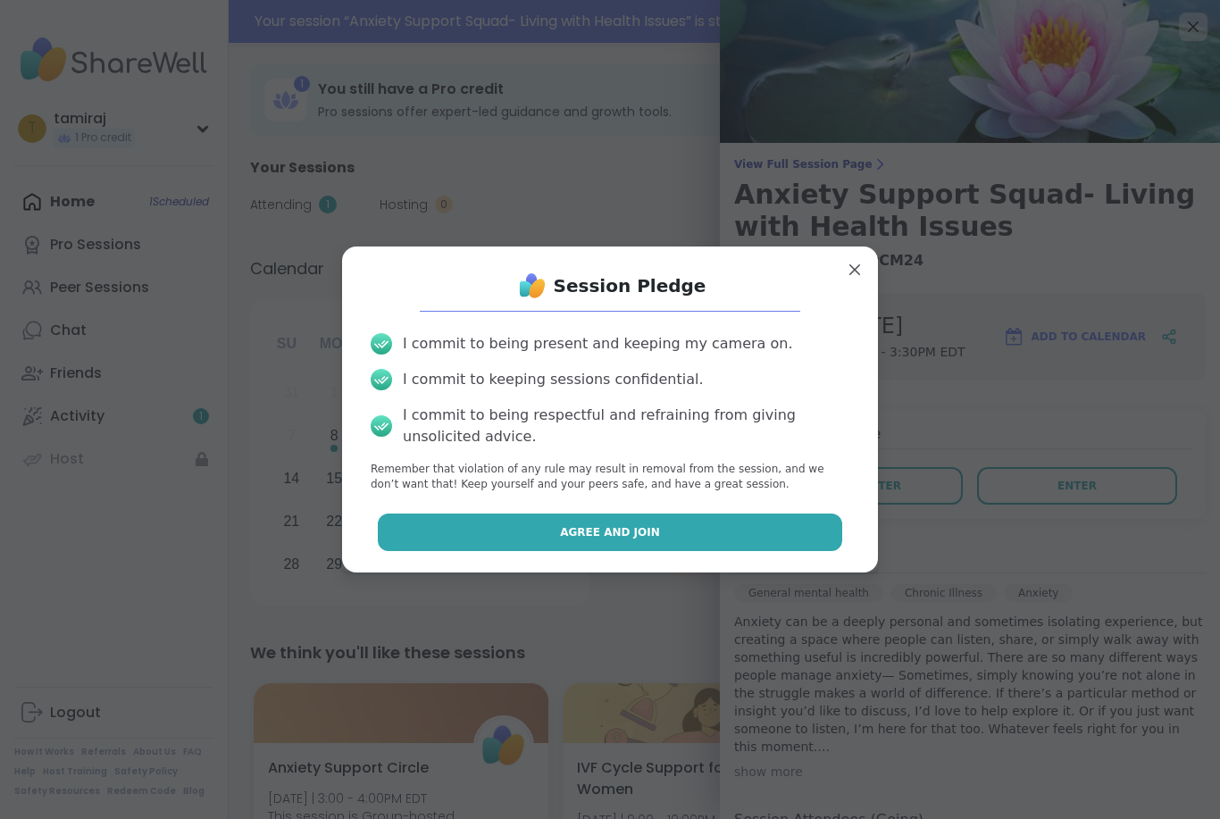
click at [794, 532] on button "Agree and Join" at bounding box center [610, 533] width 465 height 38
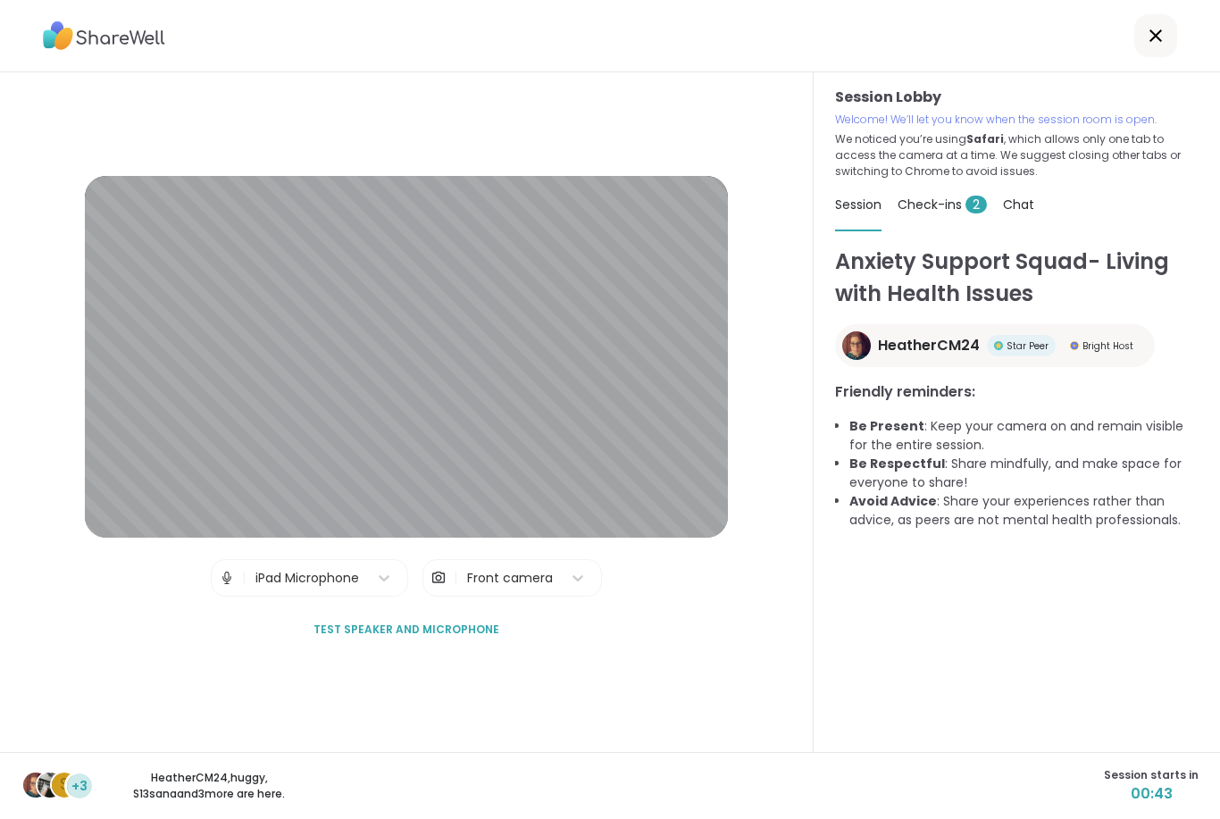
click at [924, 211] on span "Check-ins 2" at bounding box center [942, 205] width 89 height 18
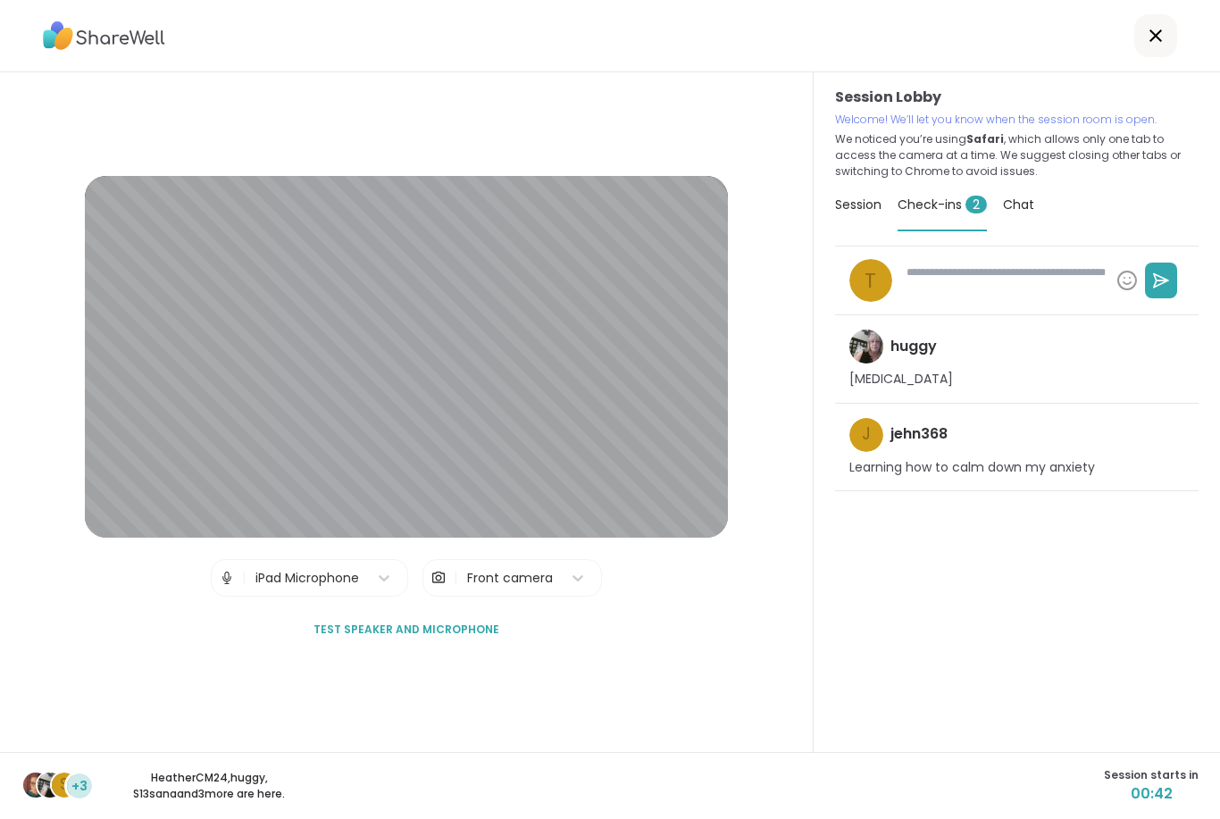
click at [1005, 212] on span "Chat" at bounding box center [1018, 205] width 31 height 18
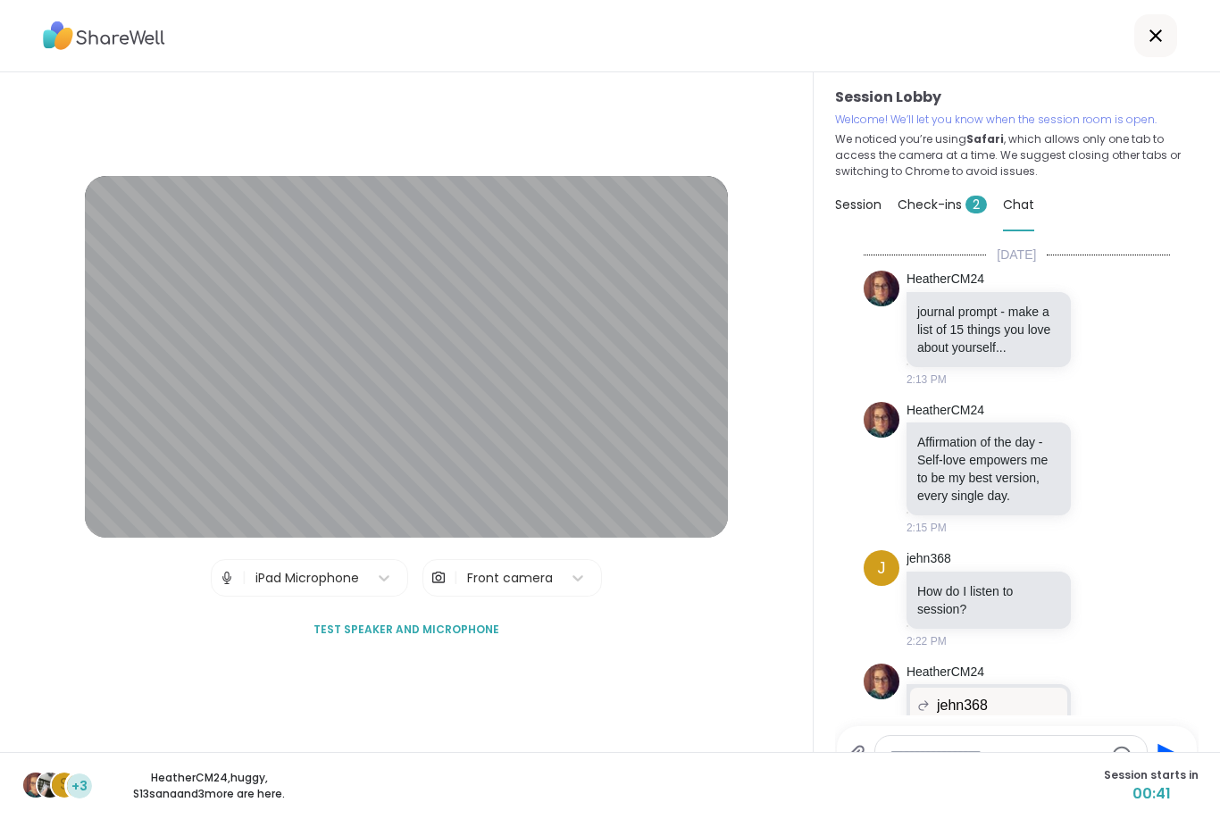
scroll to position [297, 0]
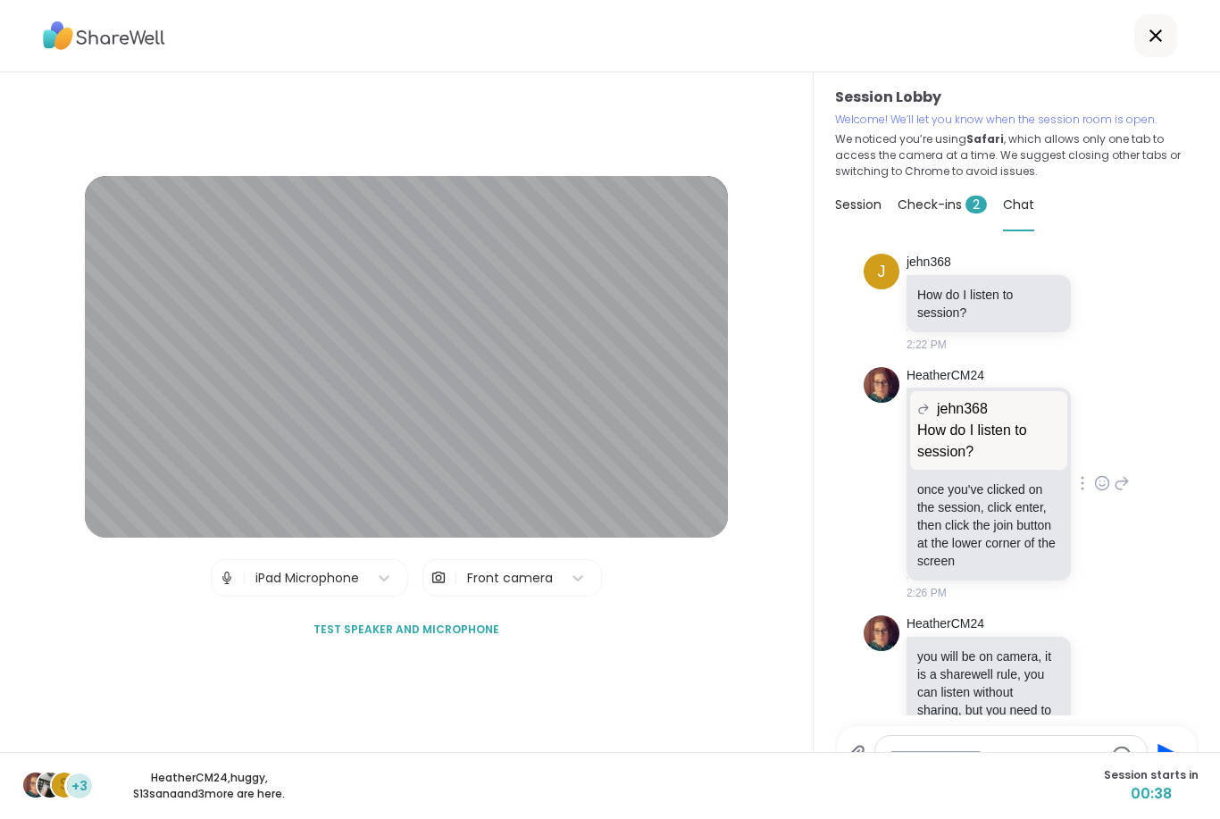
click at [1119, 605] on div "HeatherCM24 jehn368 How do I listen to session? How do I listen to session? onc…" at bounding box center [1017, 484] width 306 height 249
click at [880, 190] on div "Session" at bounding box center [858, 205] width 46 height 50
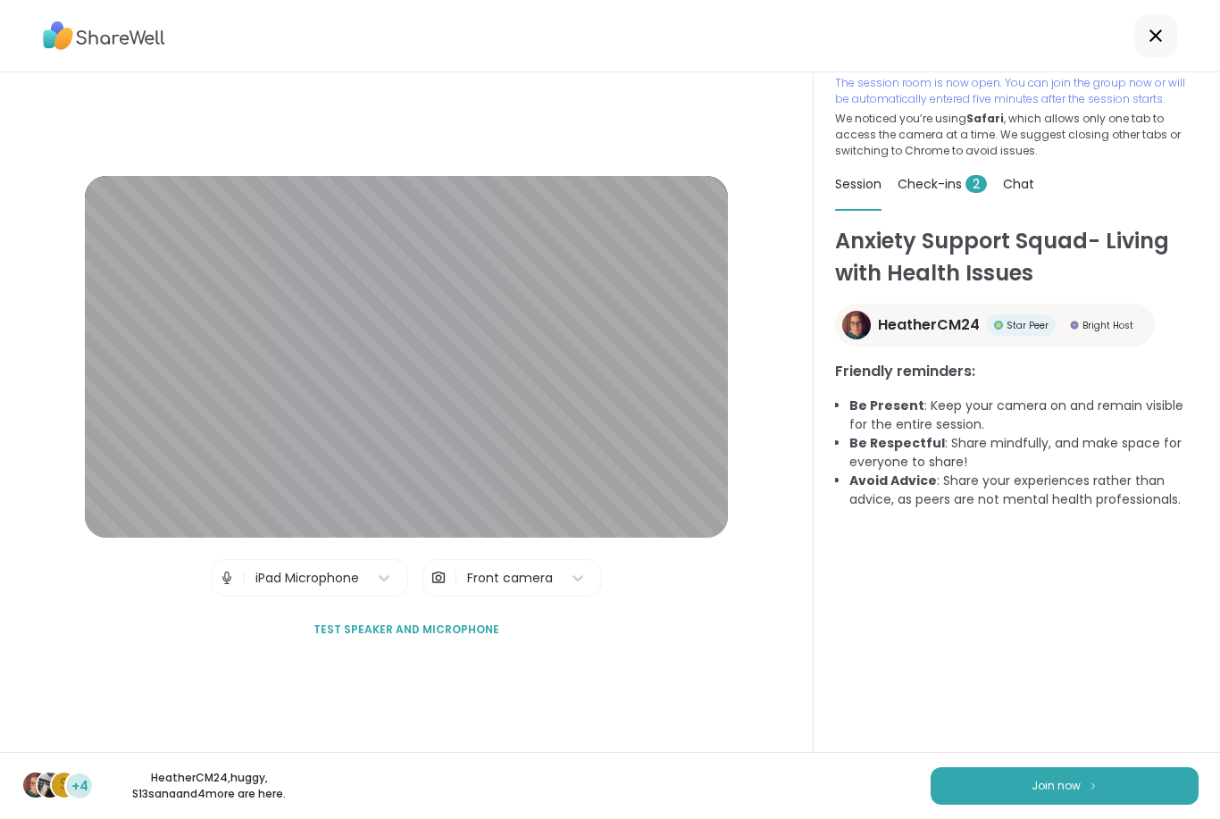
scroll to position [45, 0]
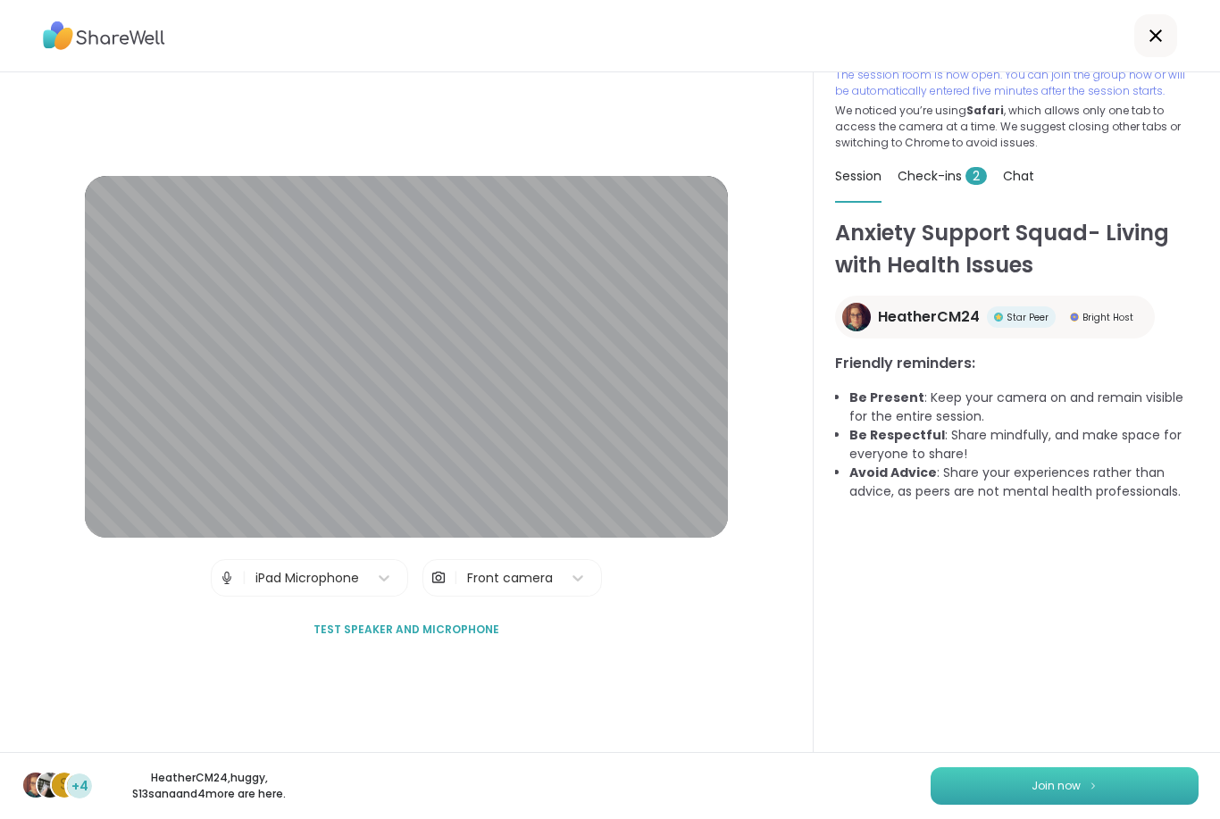
click at [1009, 788] on button "Join now" at bounding box center [1065, 786] width 268 height 38
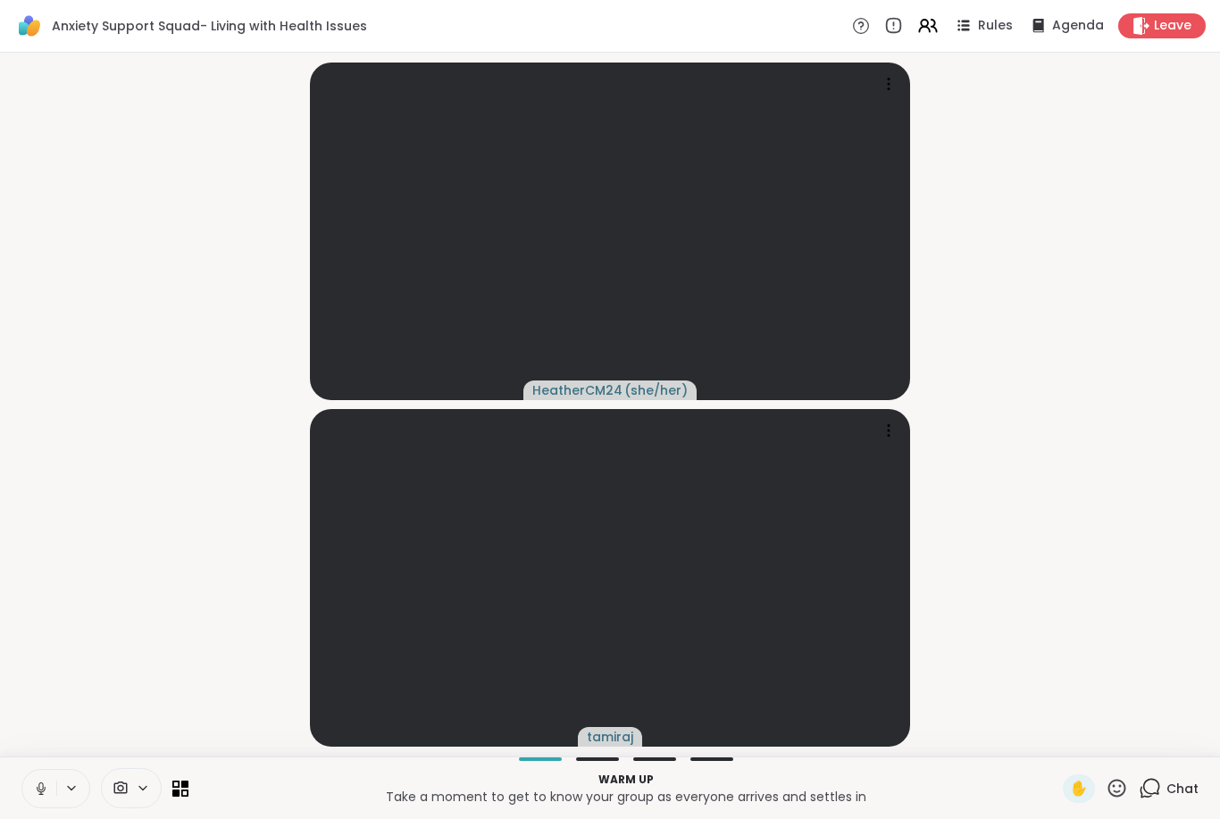
click at [61, 800] on div at bounding box center [55, 788] width 69 height 39
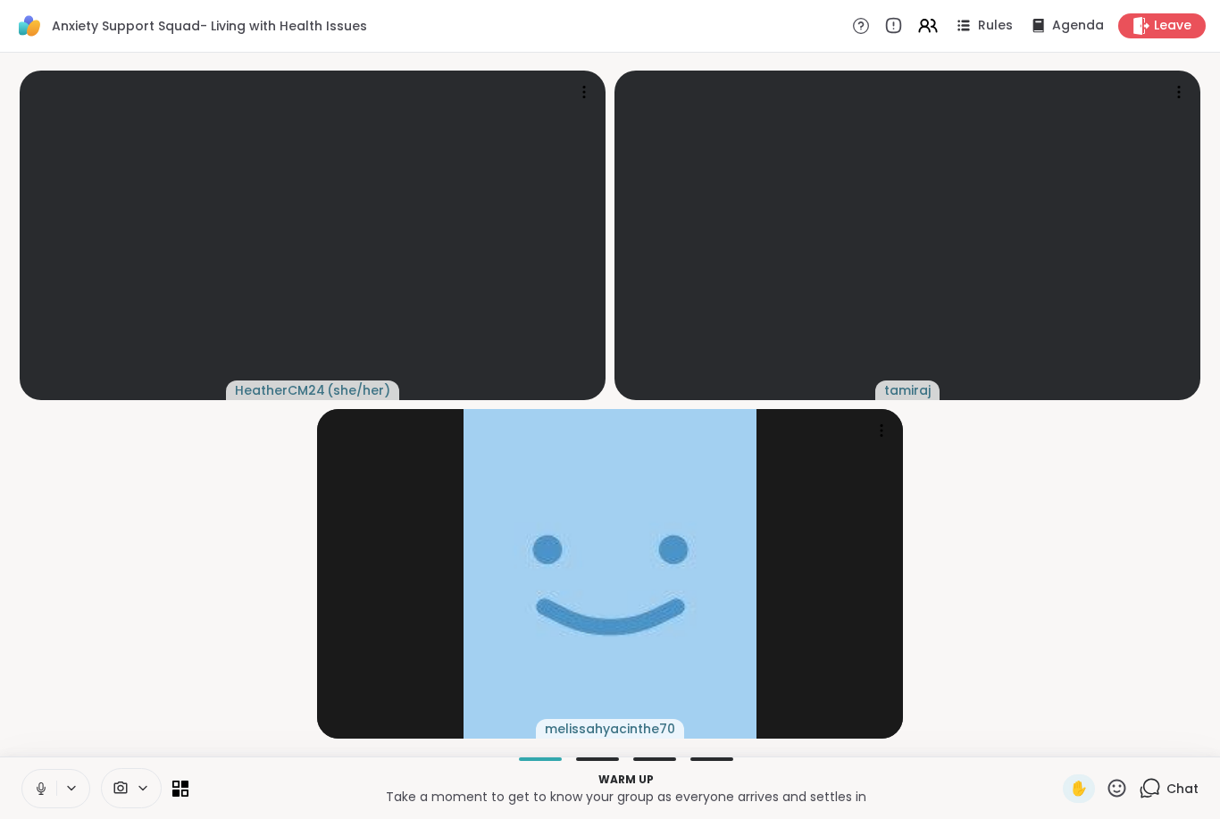
click at [54, 793] on button at bounding box center [39, 789] width 34 height 38
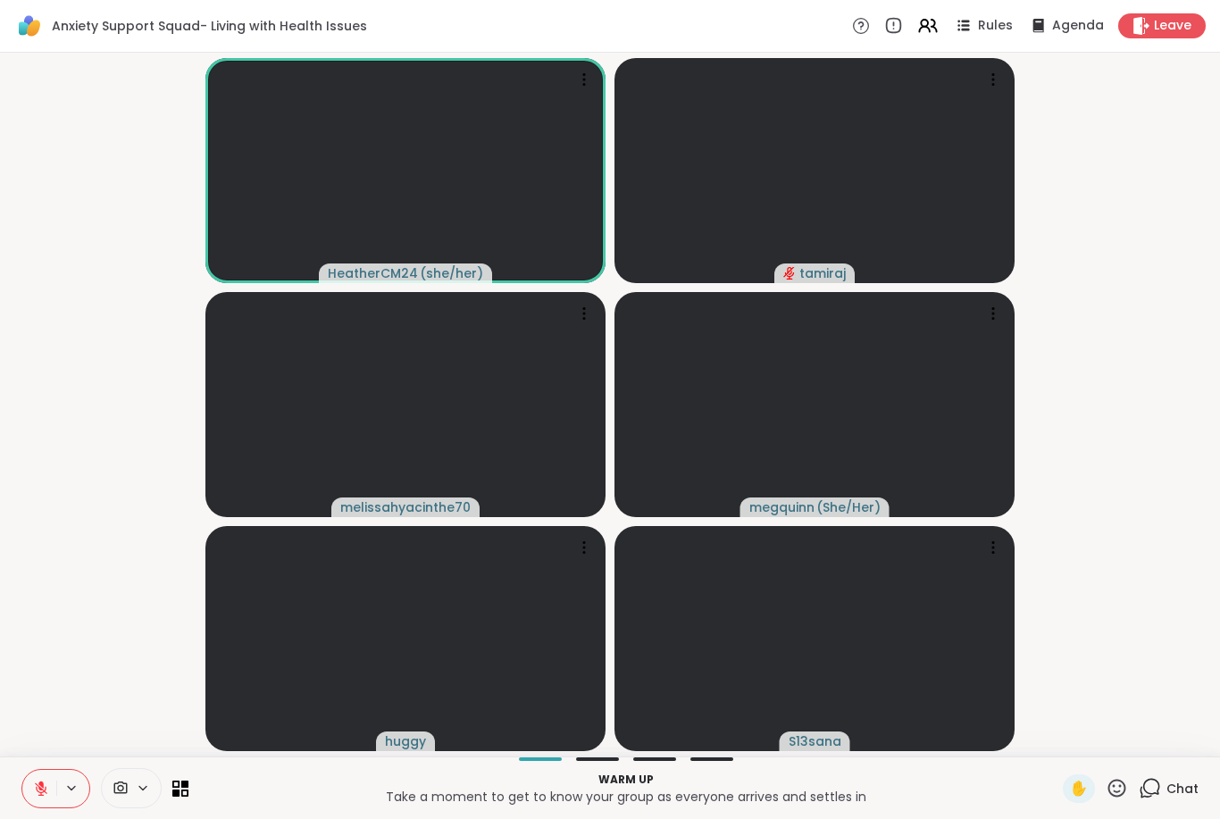
click at [139, 793] on icon at bounding box center [143, 788] width 14 height 15
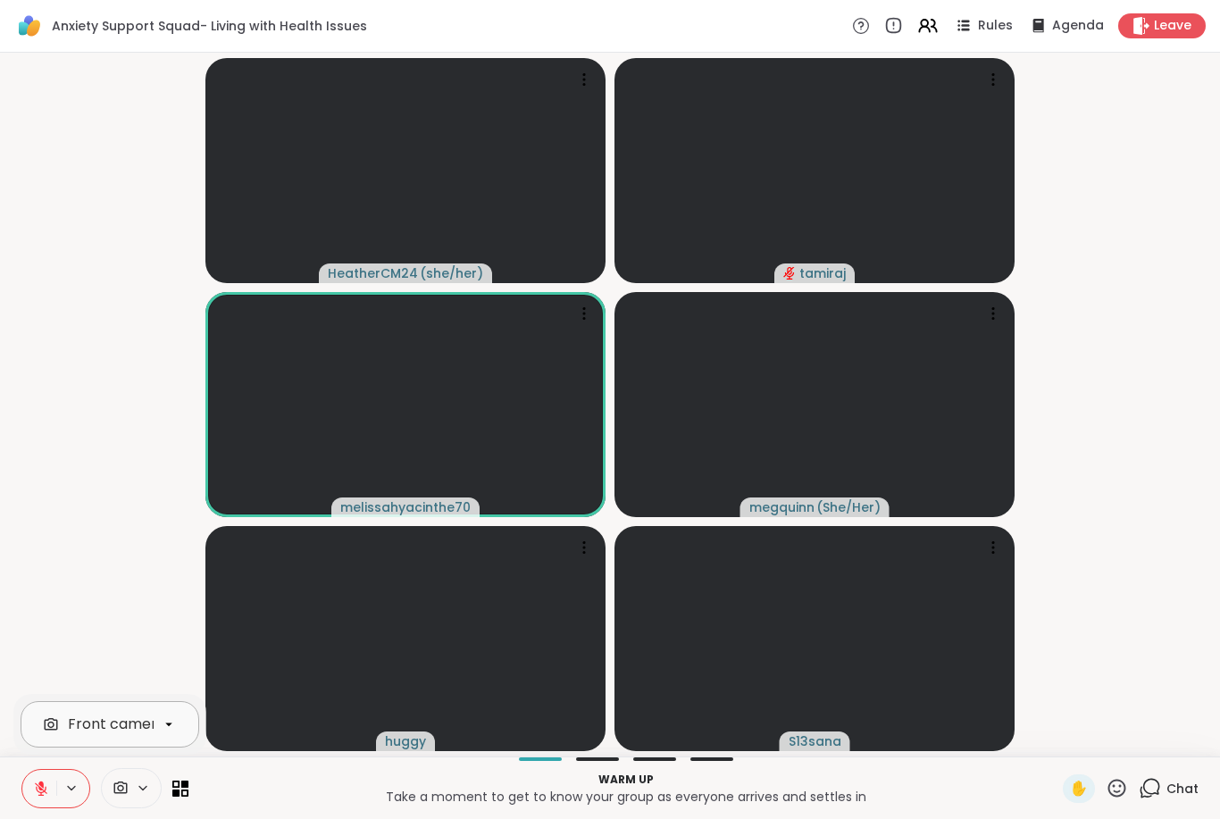
click at [155, 729] on div at bounding box center [169, 724] width 30 height 30
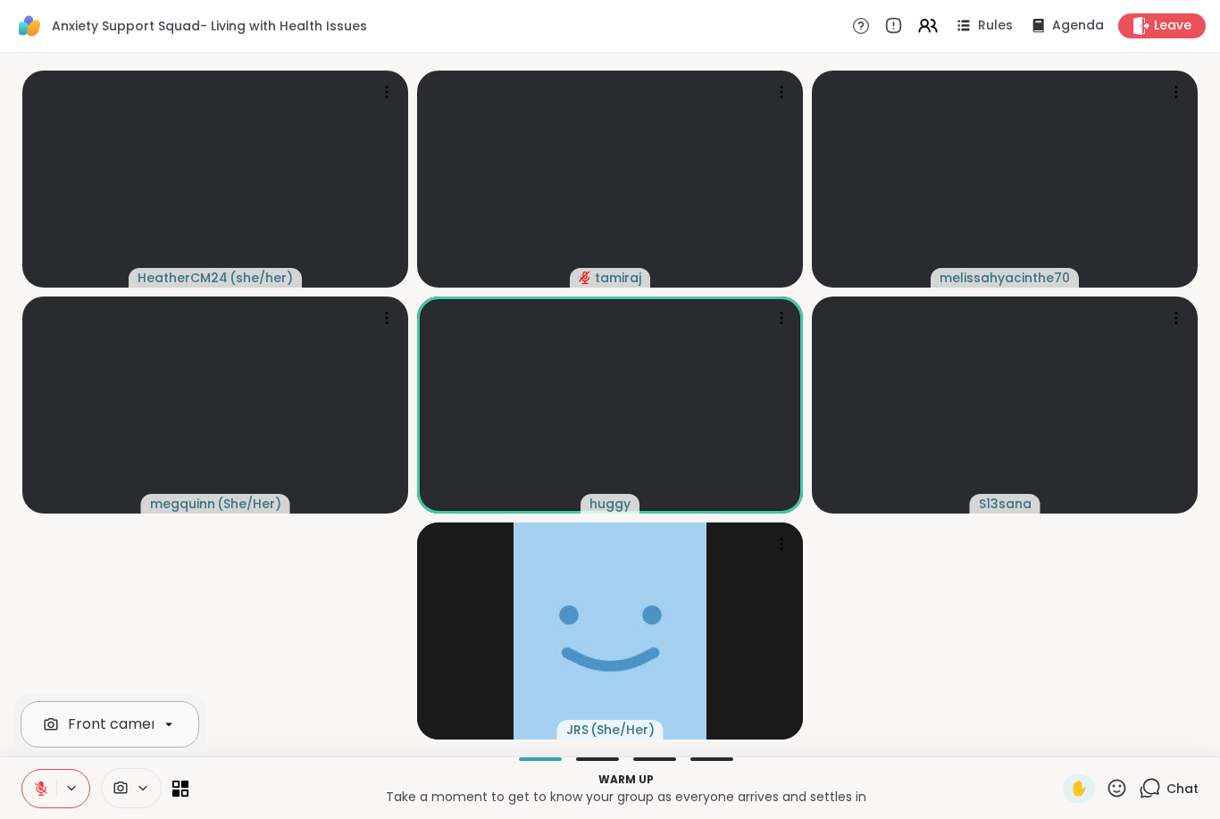
click at [138, 726] on div "Front camera" at bounding box center [117, 724] width 98 height 21
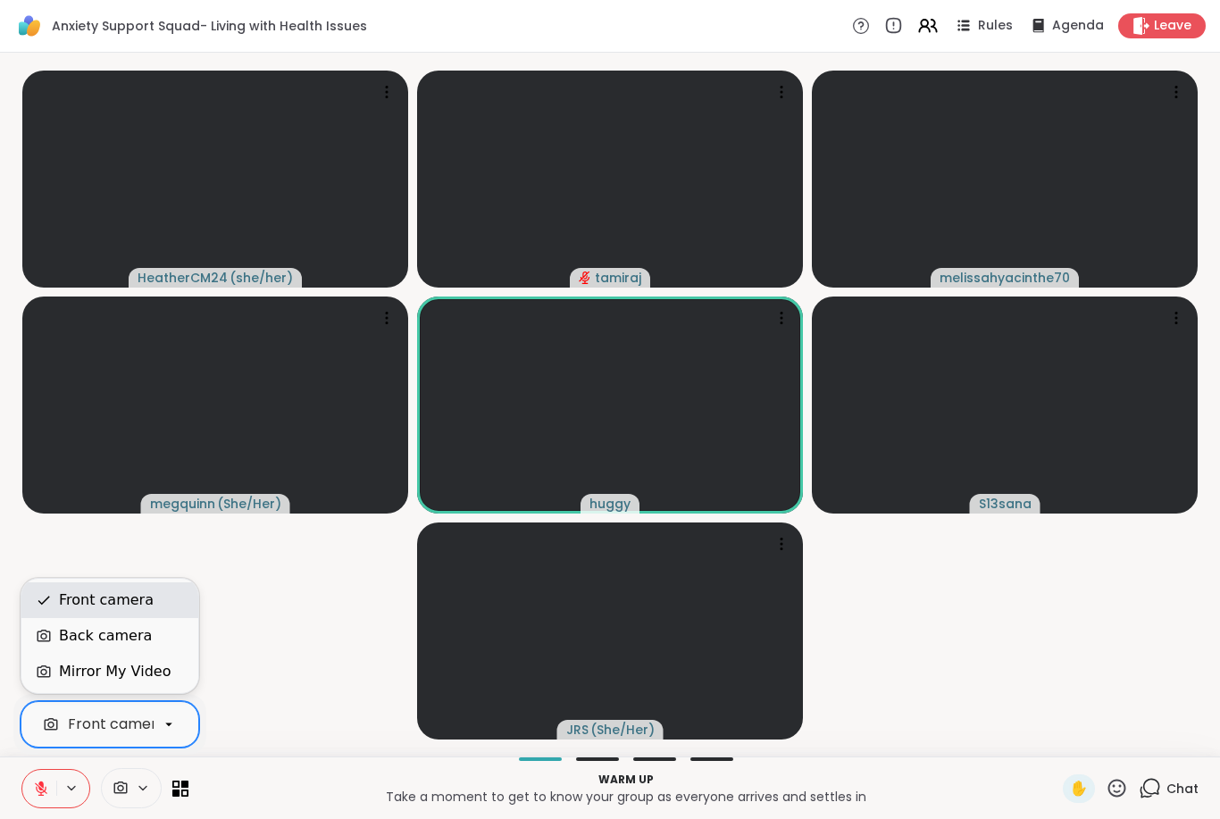
click at [142, 602] on div "Front camera" at bounding box center [106, 600] width 95 height 21
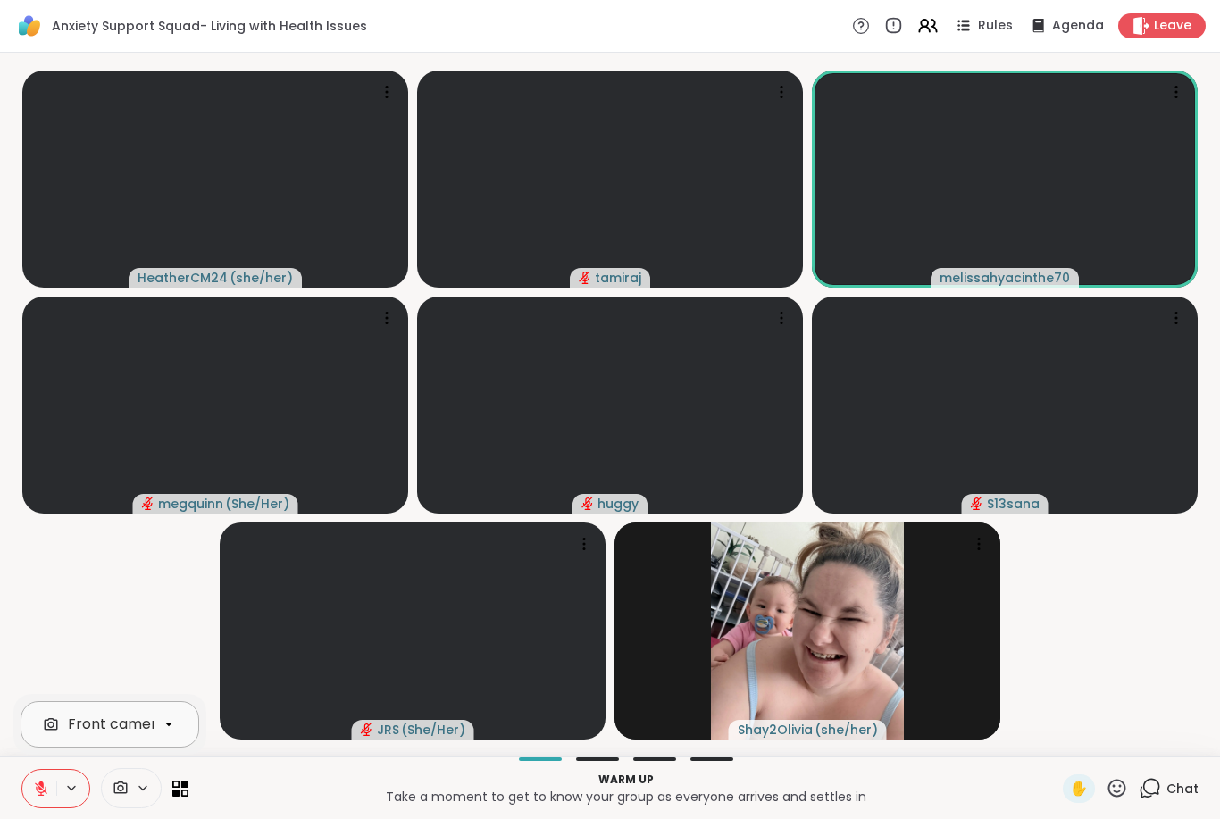
click at [136, 792] on icon at bounding box center [143, 788] width 14 height 15
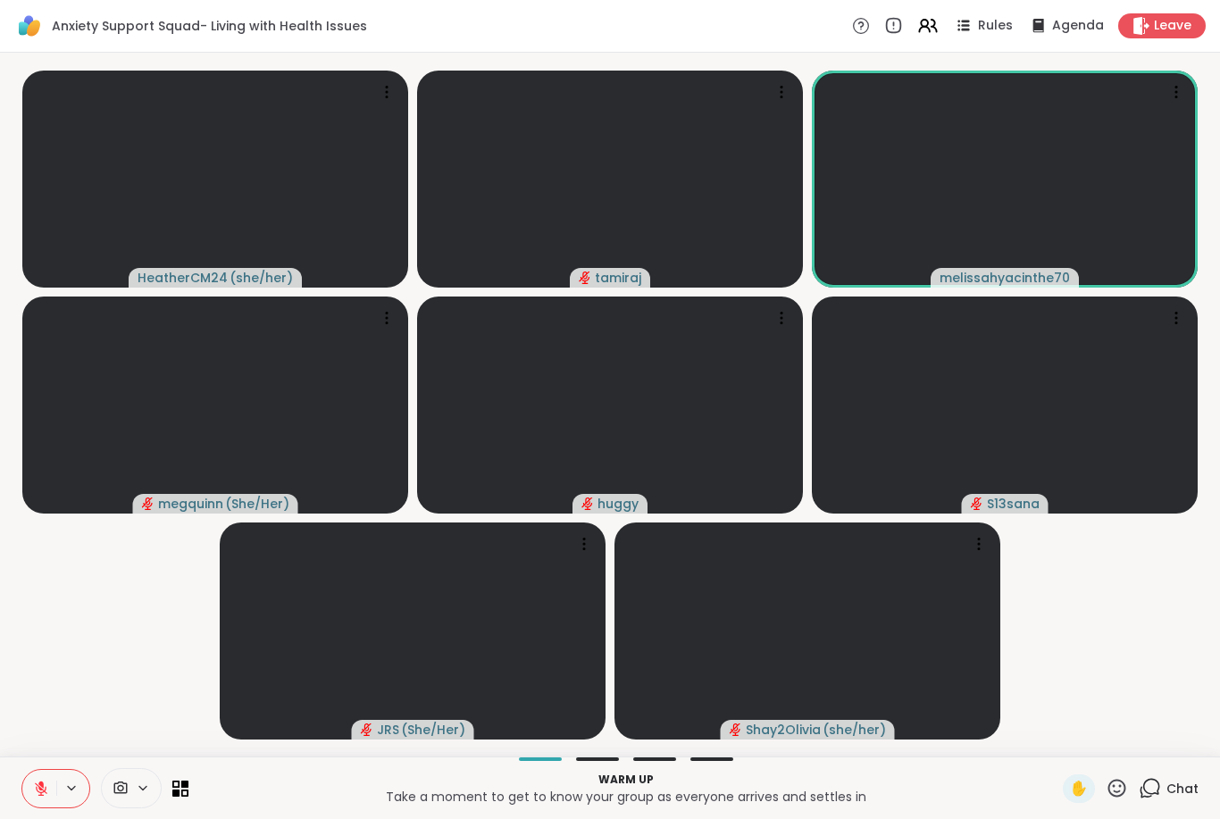
click at [144, 787] on icon at bounding box center [143, 788] width 14 height 15
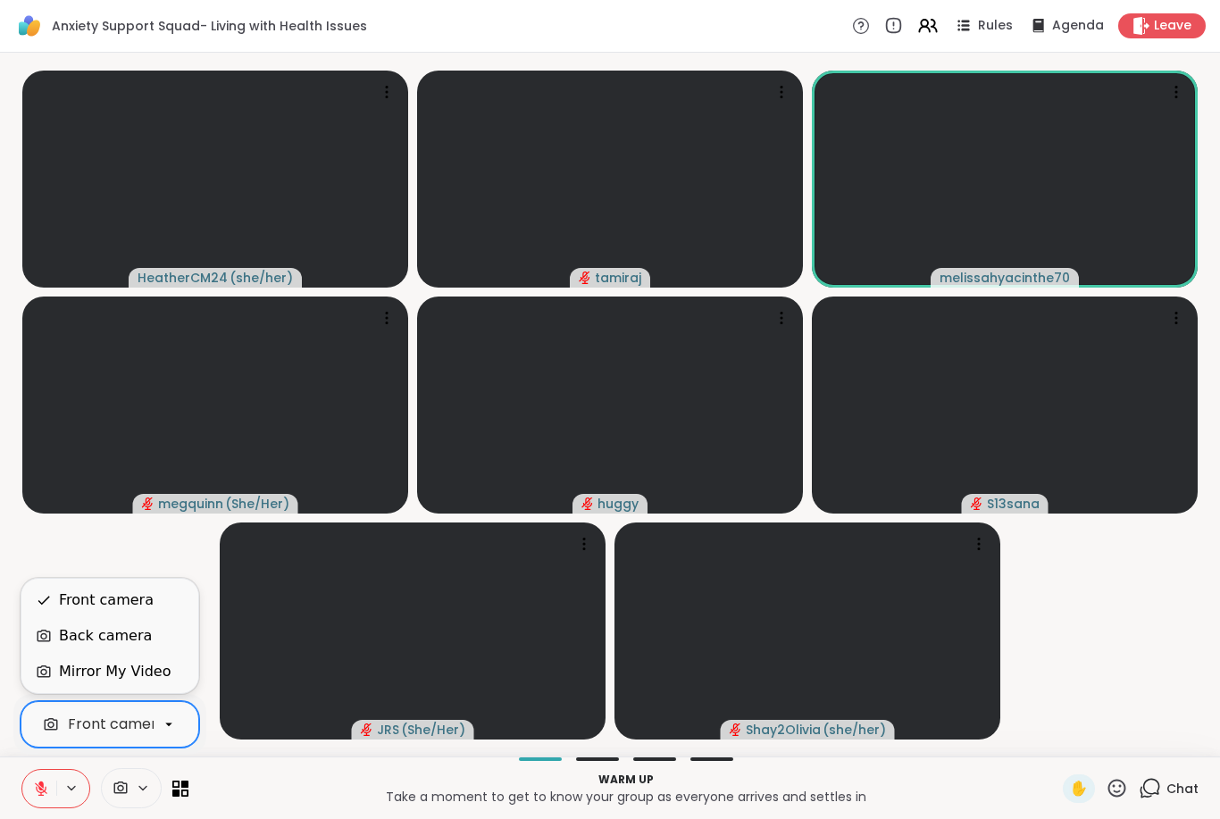
click at [156, 731] on div at bounding box center [169, 724] width 30 height 30
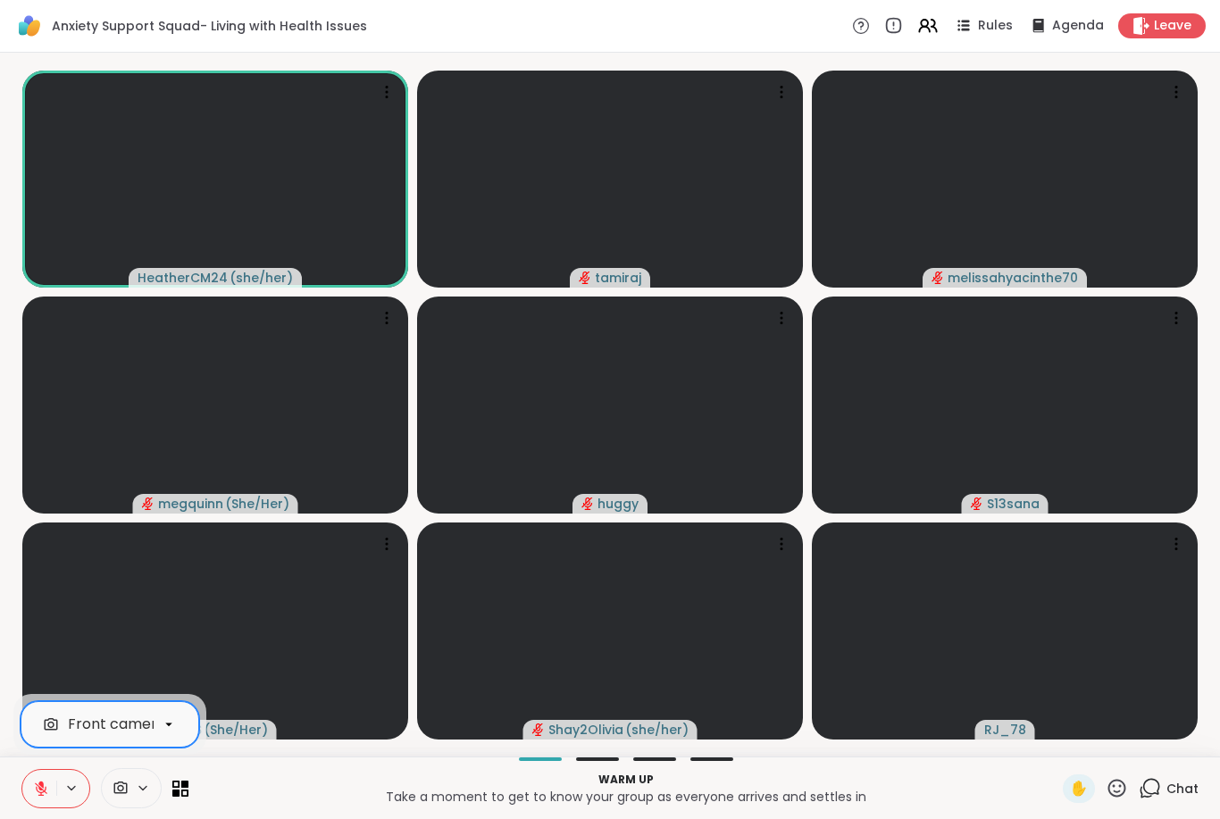
click at [189, 782] on div "Front camera Warm up Take a moment to get to know your group as everyone arrive…" at bounding box center [610, 788] width 1220 height 63
click at [775, 93] on icon at bounding box center [782, 92] width 18 height 18
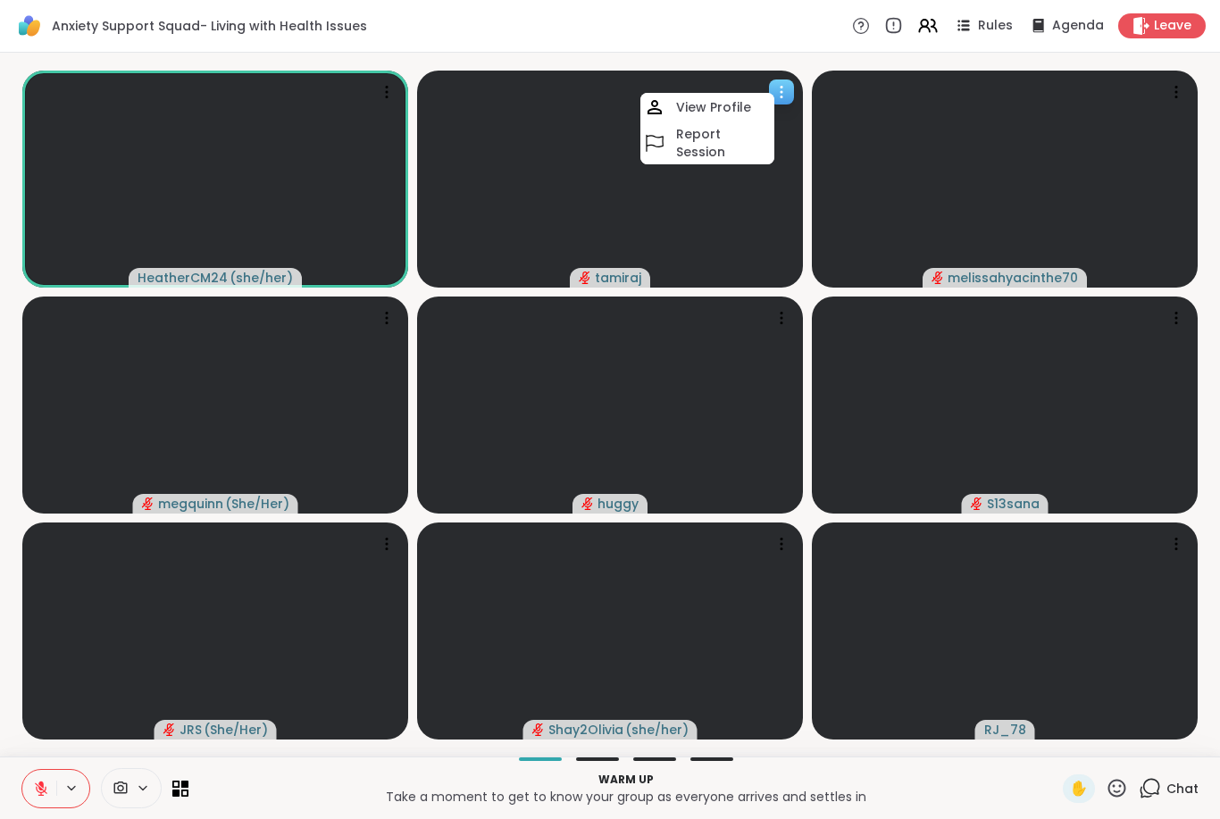
click at [789, 89] on icon at bounding box center [782, 92] width 18 height 18
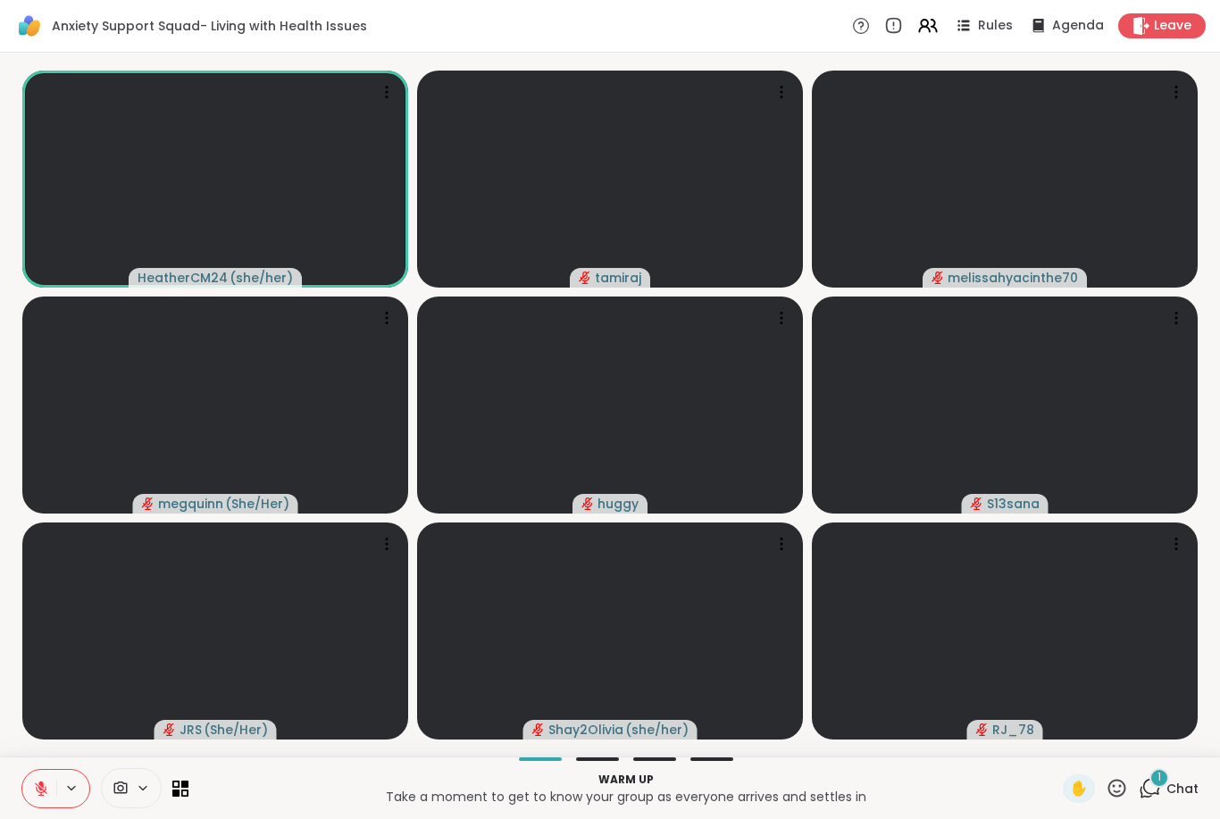
click at [1181, 788] on span "Chat" at bounding box center [1183, 789] width 32 height 18
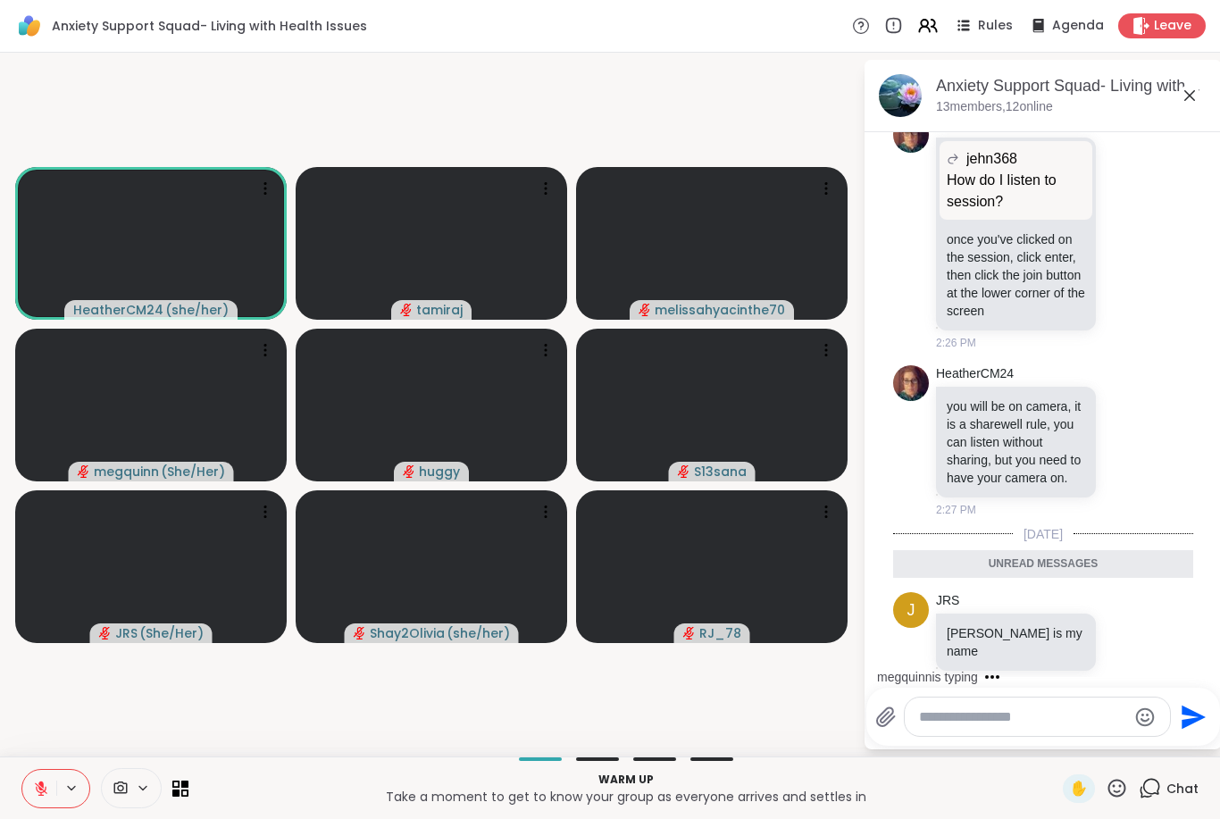
scroll to position [504, 0]
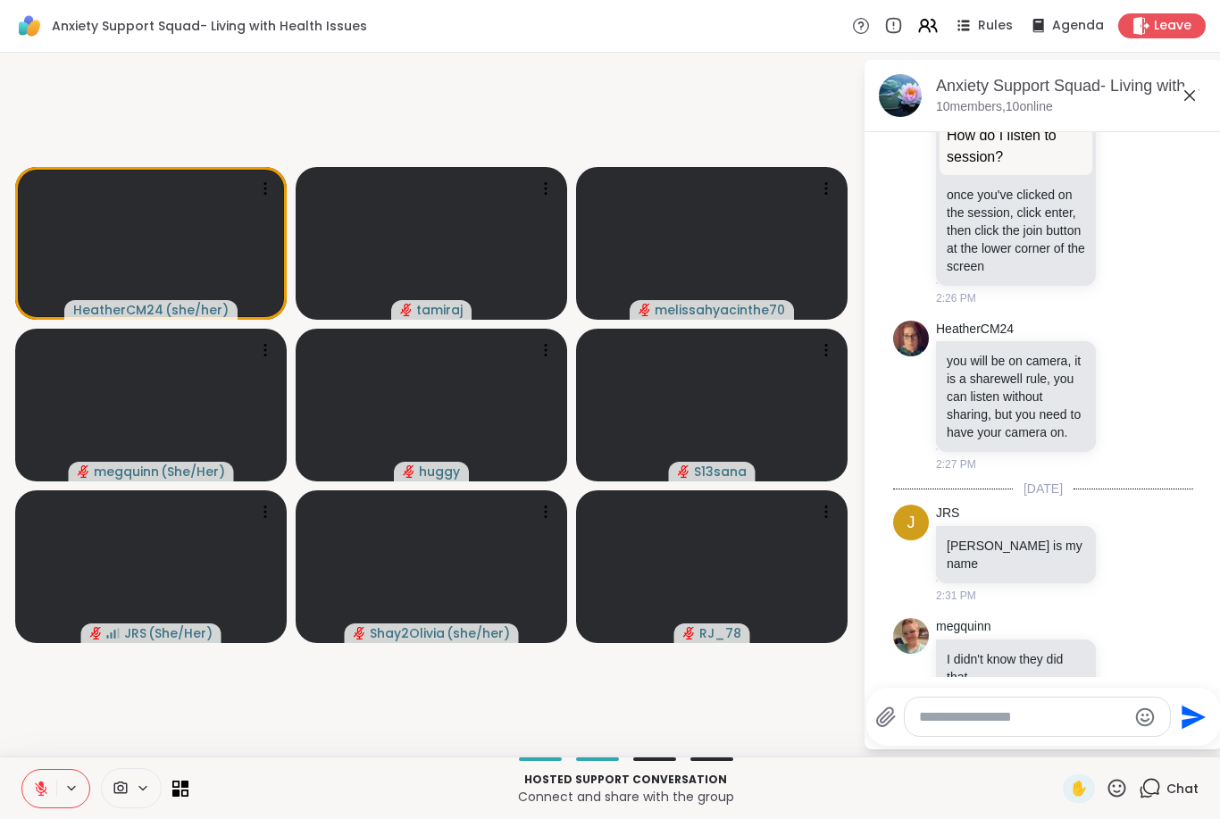
click at [38, 788] on icon at bounding box center [41, 789] width 16 height 16
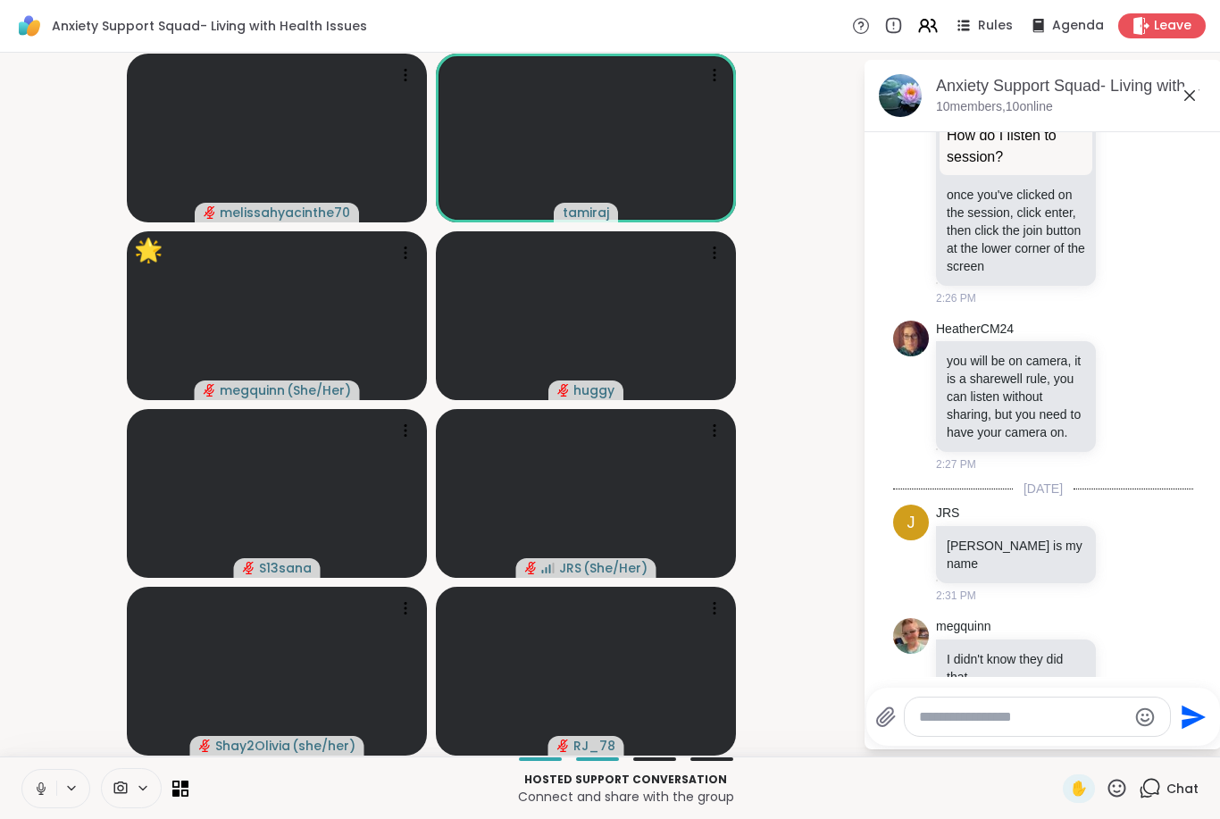
click at [38, 790] on icon at bounding box center [41, 788] width 9 height 5
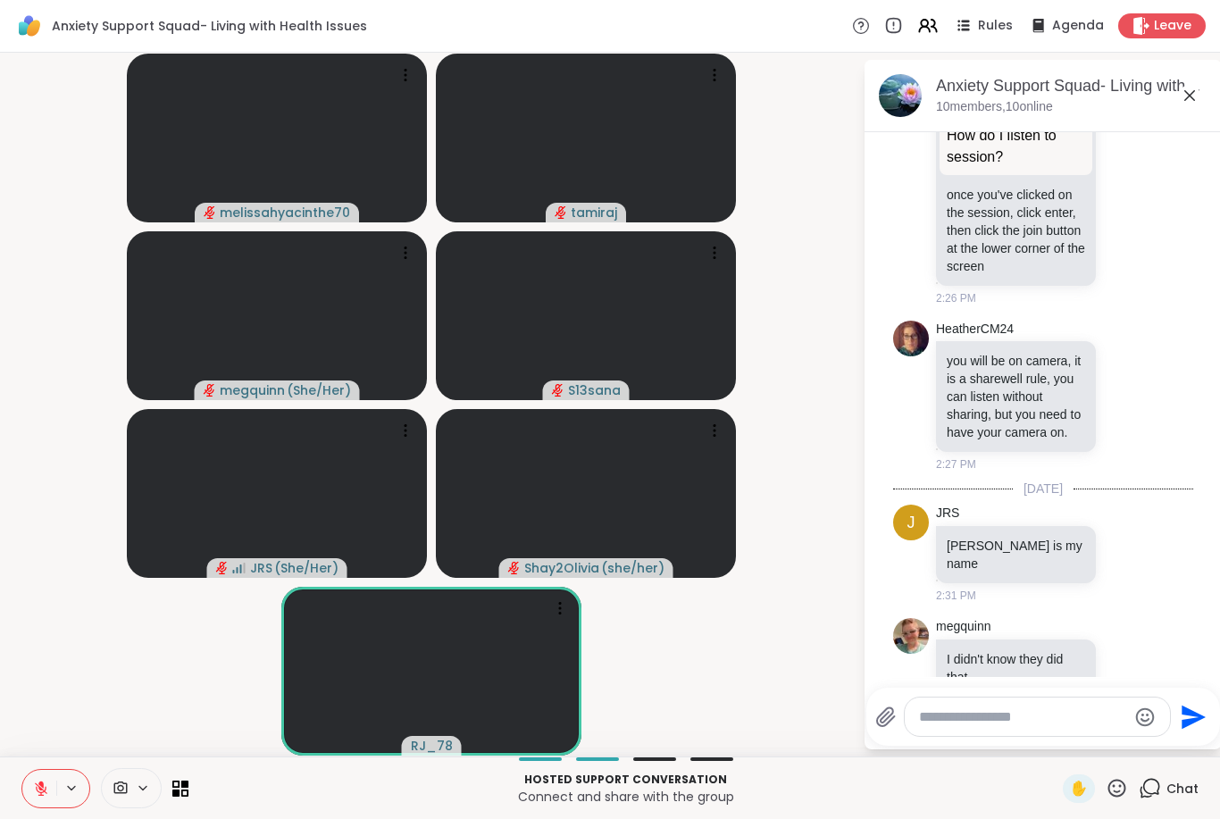
click at [38, 788] on icon at bounding box center [41, 789] width 16 height 16
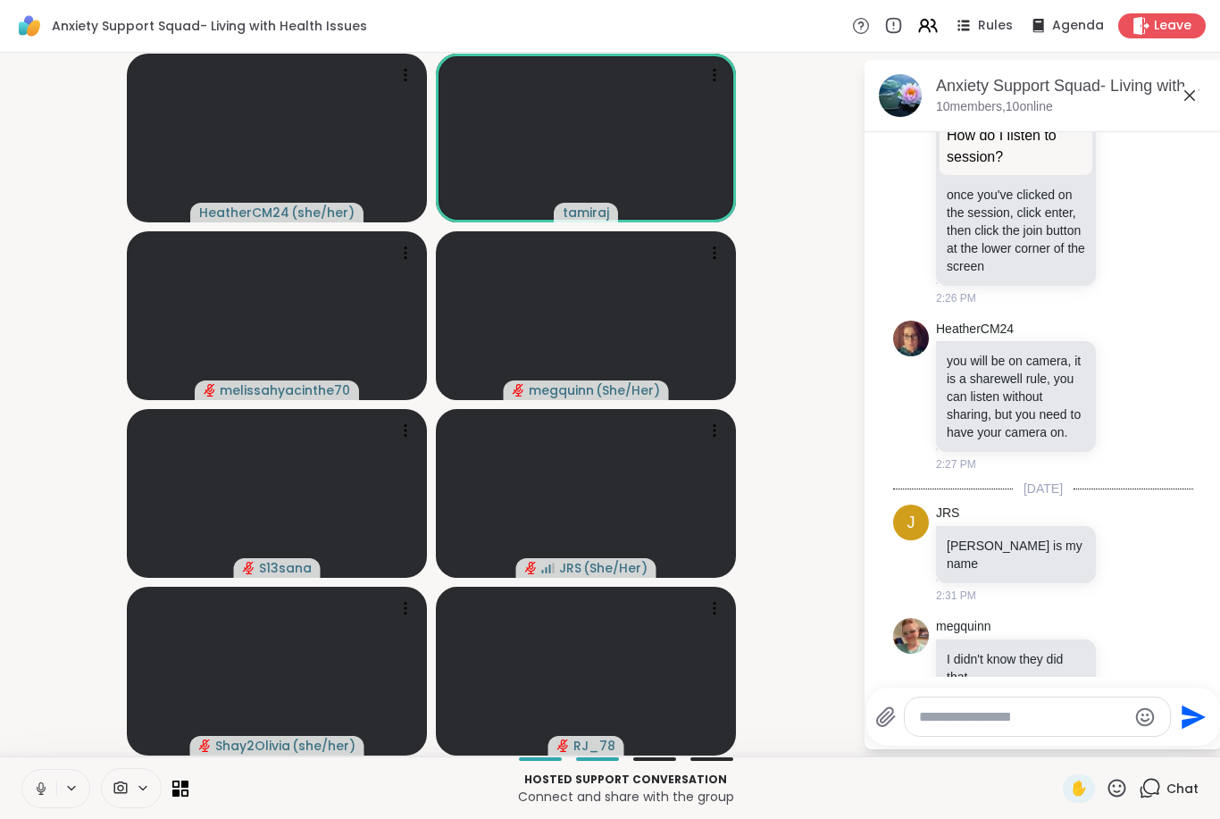
click at [37, 787] on icon at bounding box center [41, 789] width 16 height 16
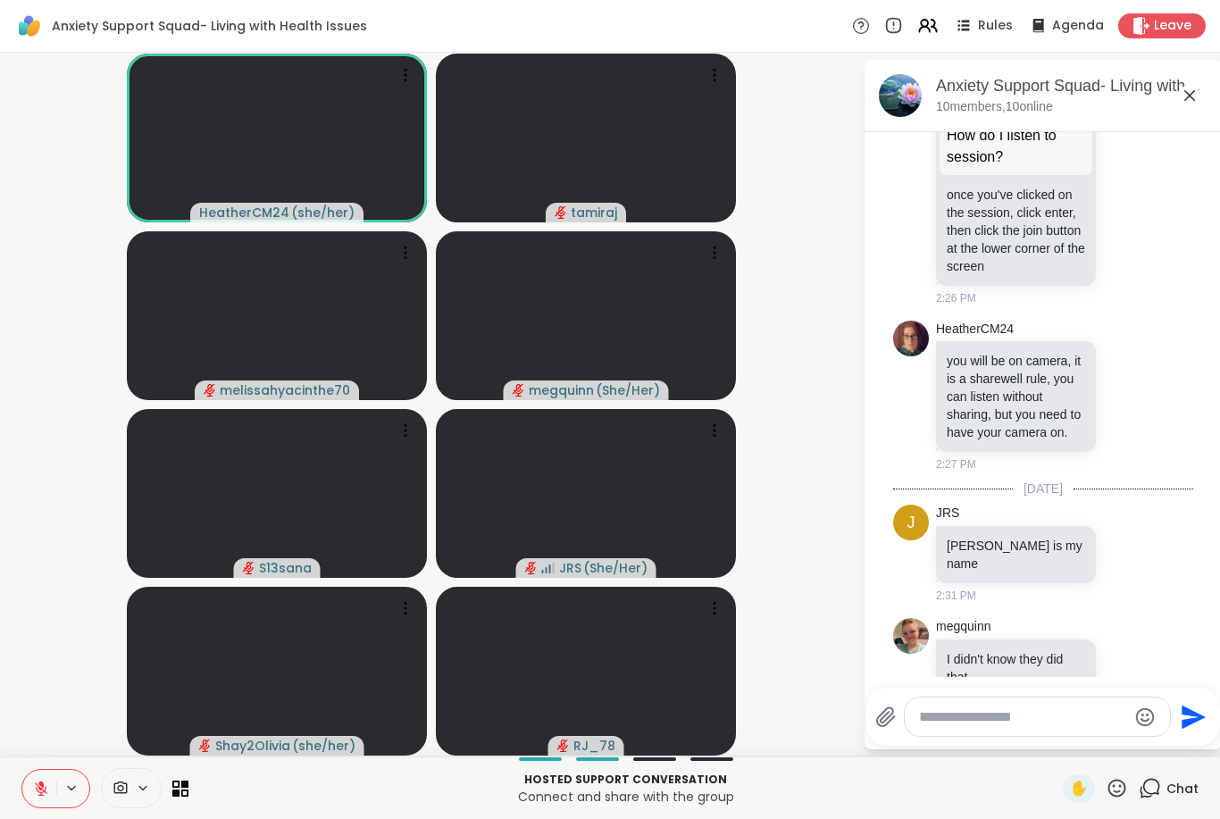
click at [38, 791] on icon at bounding box center [41, 789] width 16 height 16
click at [38, 792] on icon at bounding box center [42, 788] width 10 height 15
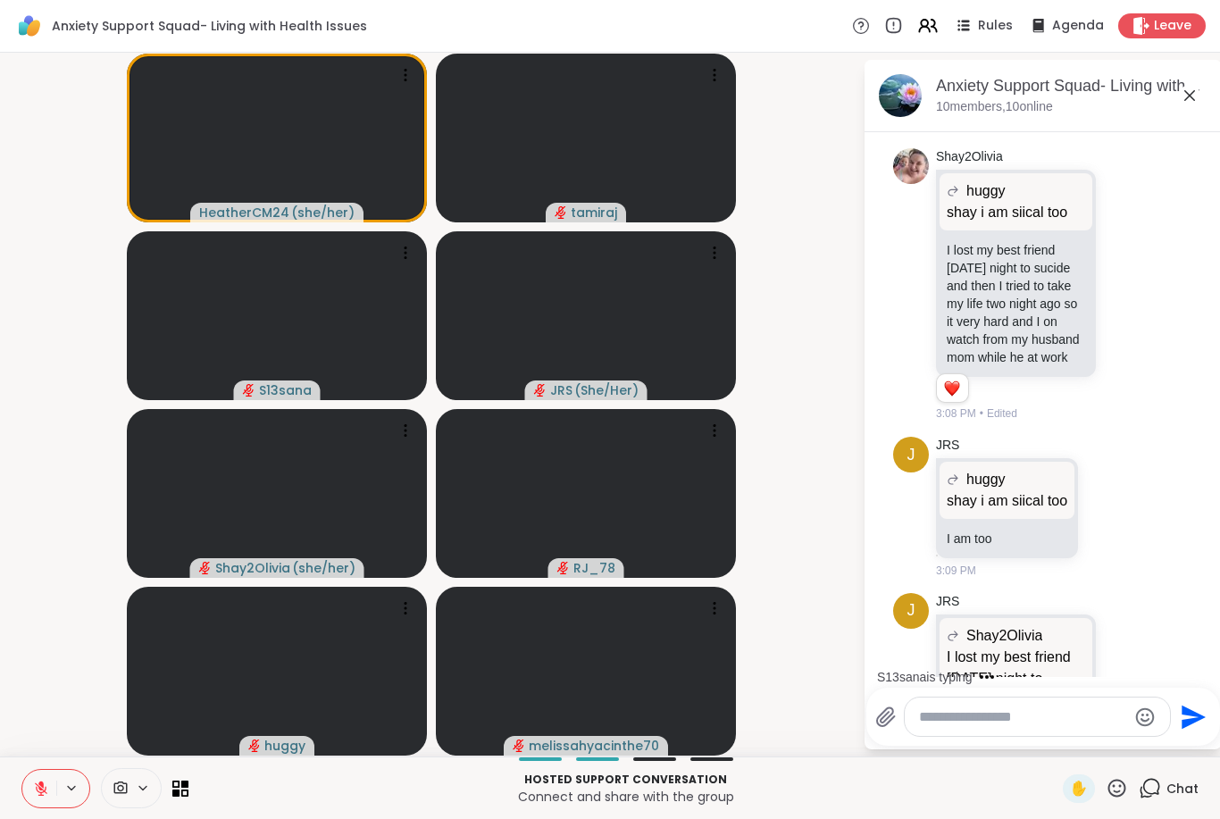
scroll to position [2971, 0]
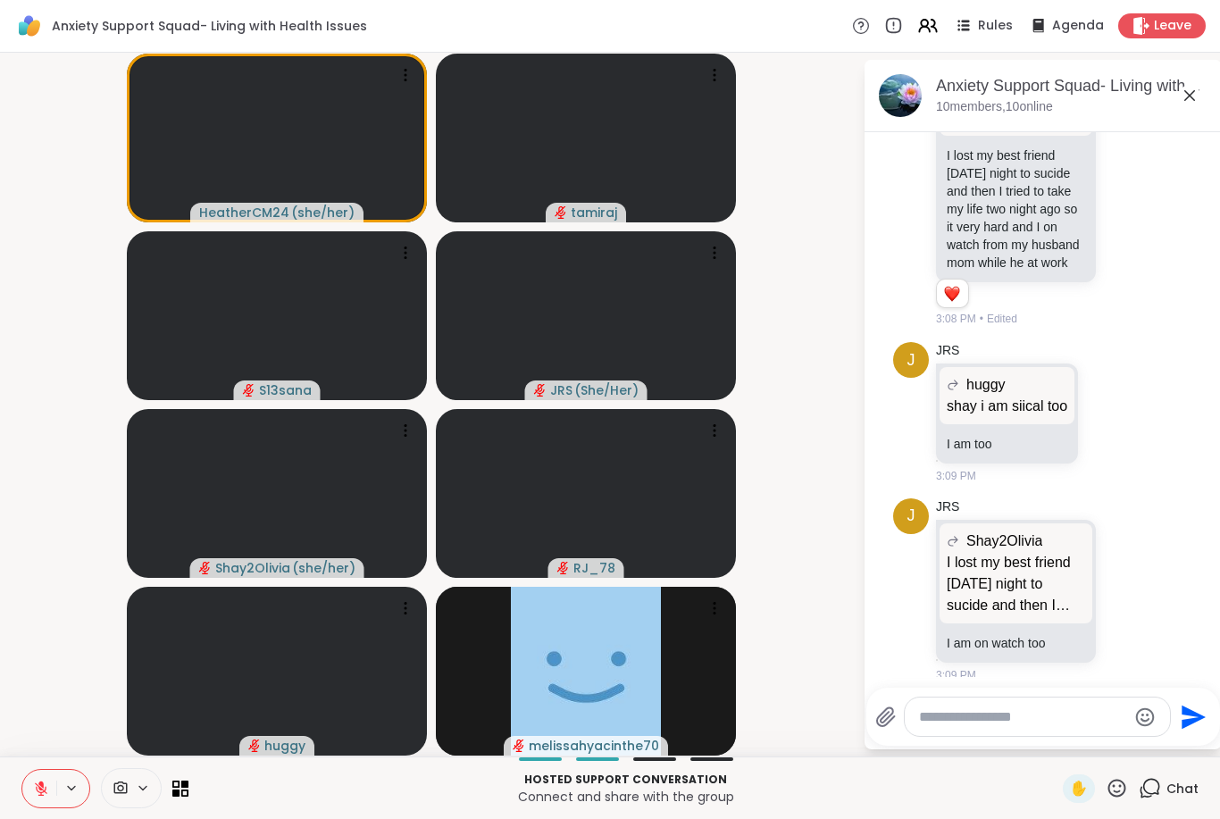
click at [1077, 725] on textarea "Type your message" at bounding box center [1023, 717] width 208 height 18
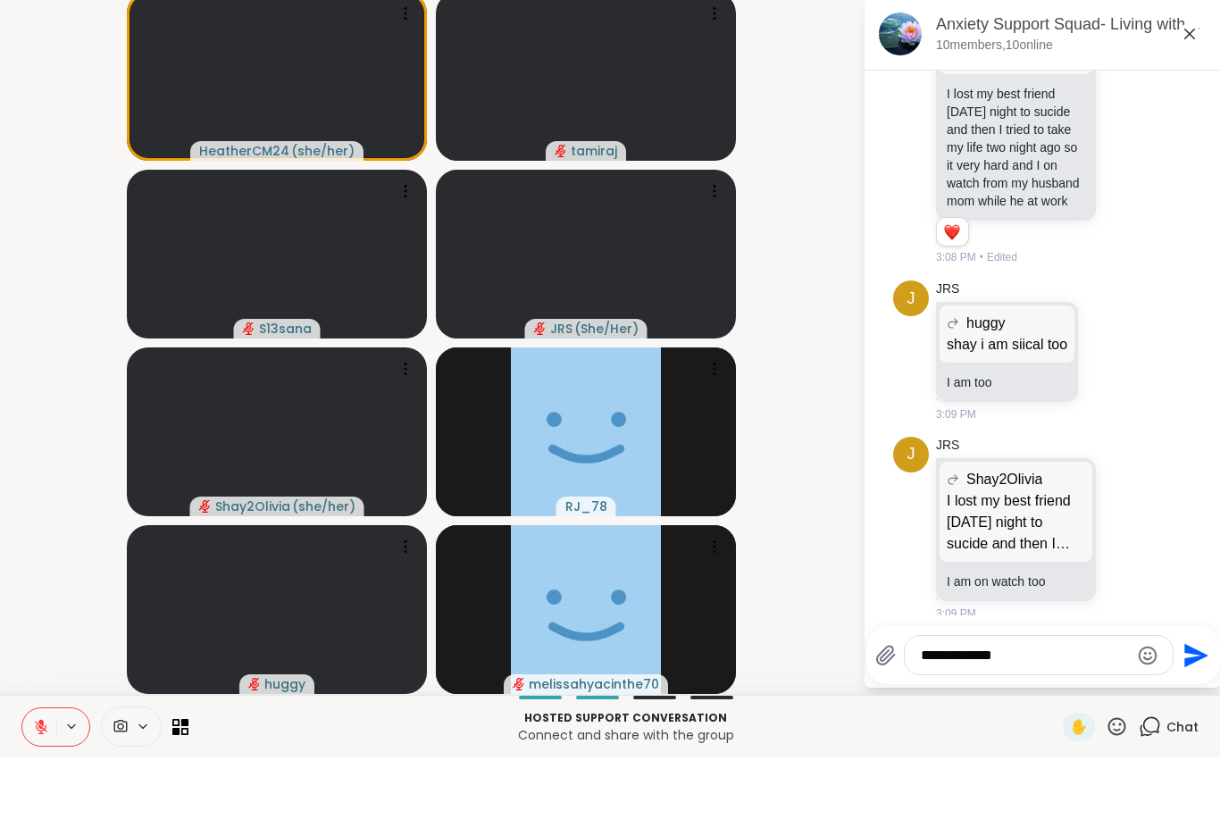
type textarea "**********"
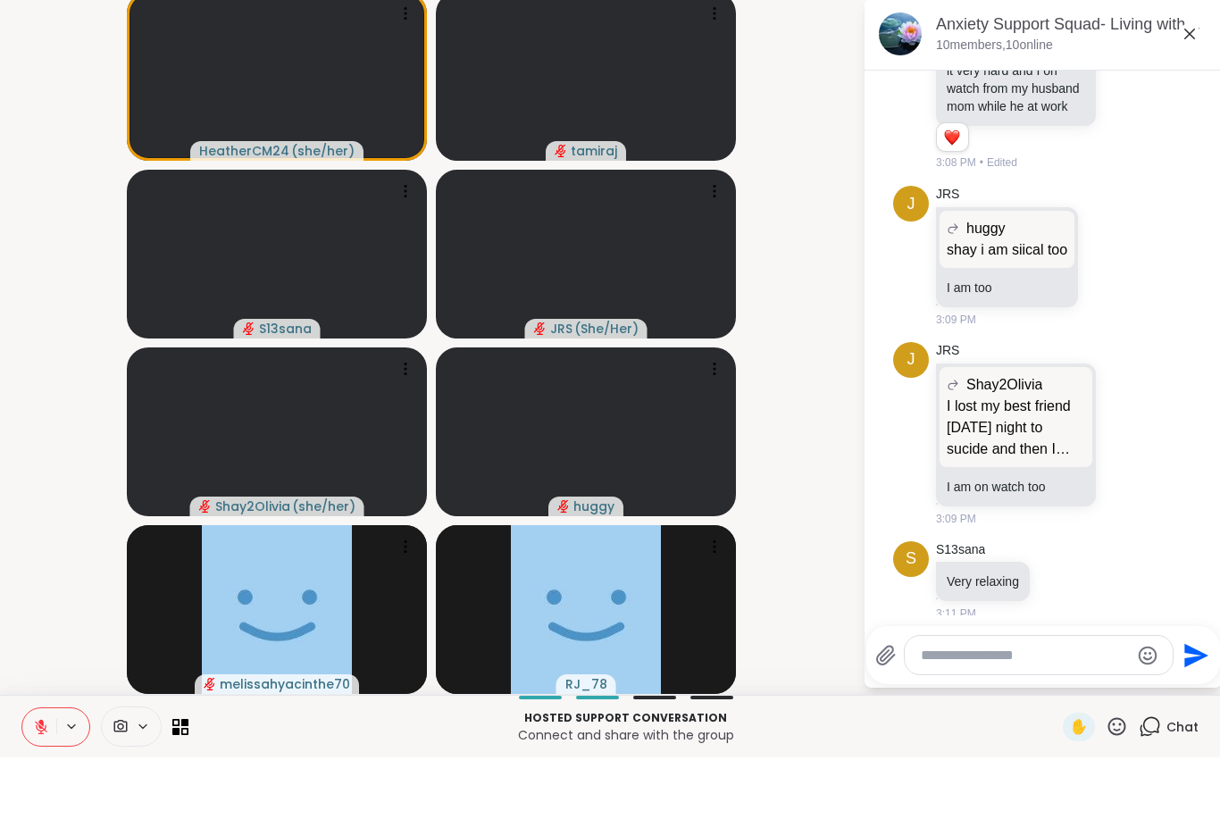
click at [1102, 730] on p "I can here you" at bounding box center [1100, 739] width 80 height 18
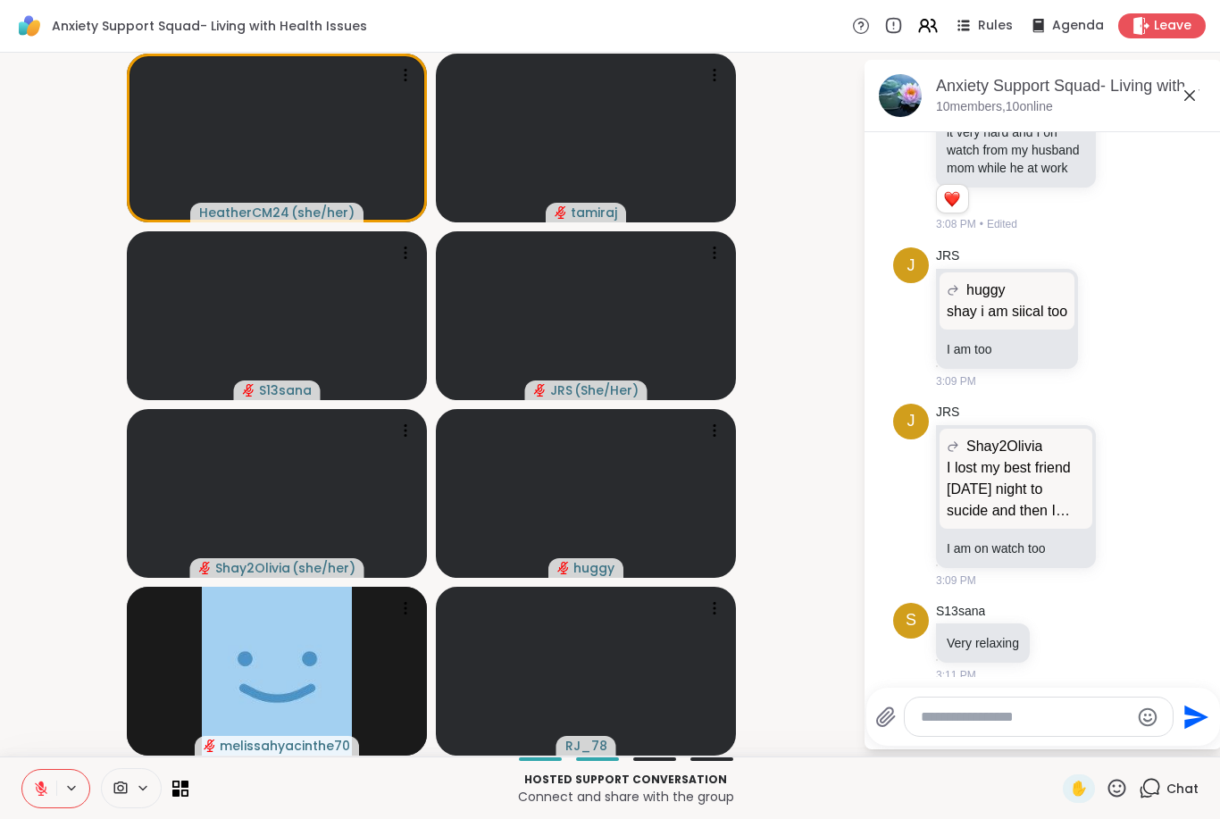
click at [1068, 731] on div at bounding box center [1039, 717] width 268 height 38
click at [1022, 725] on textarea "Type your message" at bounding box center [1025, 717] width 208 height 18
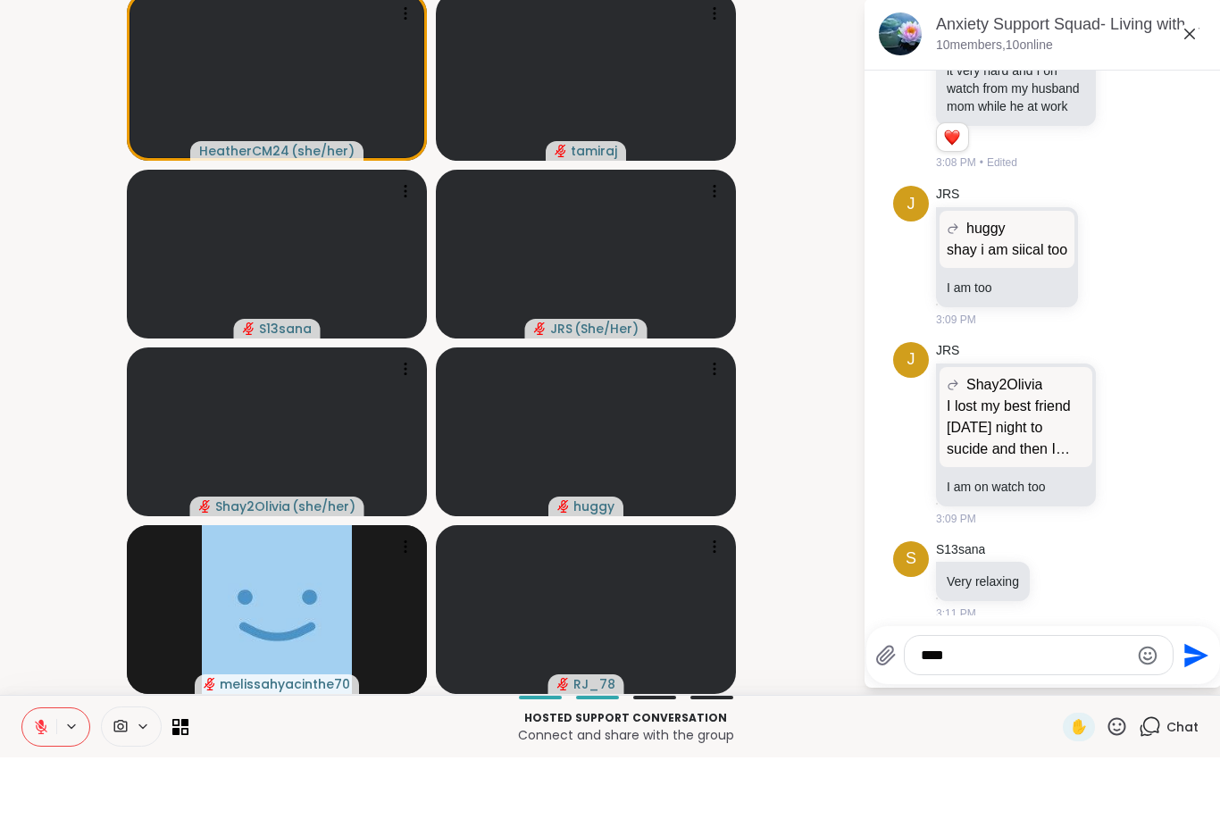
type textarea "*****"
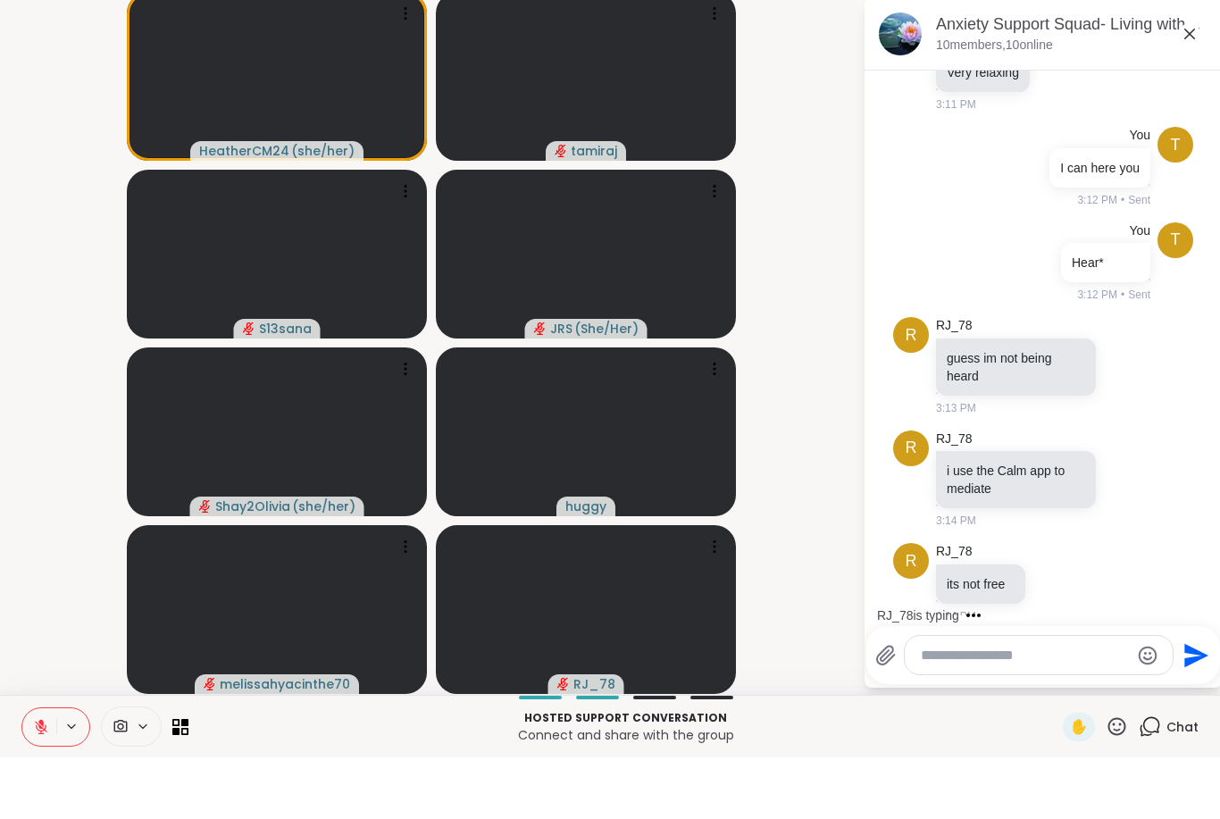
scroll to position [3670, 0]
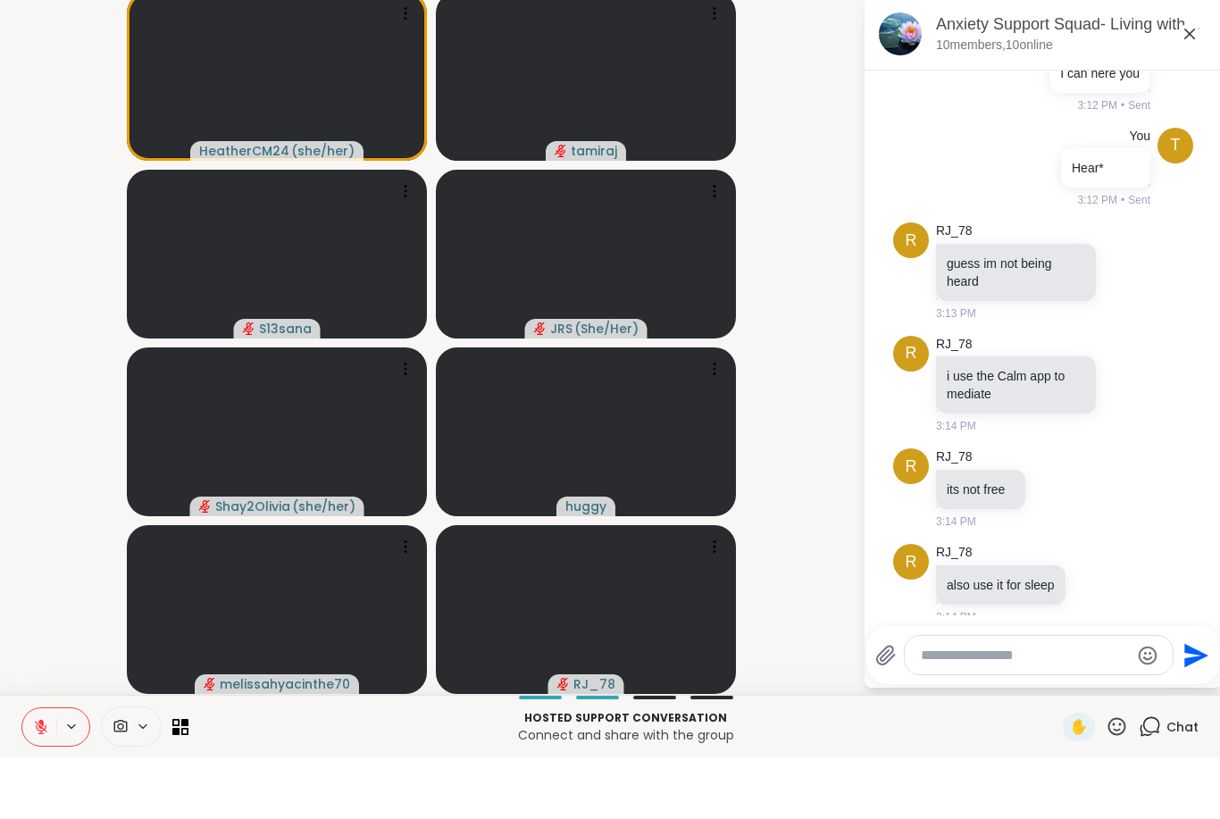
click at [803, 543] on video-player-container "HeatherCM24 ( she/her ) tamiraj S13sana JRS ( She/Her ) Shay2Olivia ( she/her )…" at bounding box center [432, 405] width 842 height 690
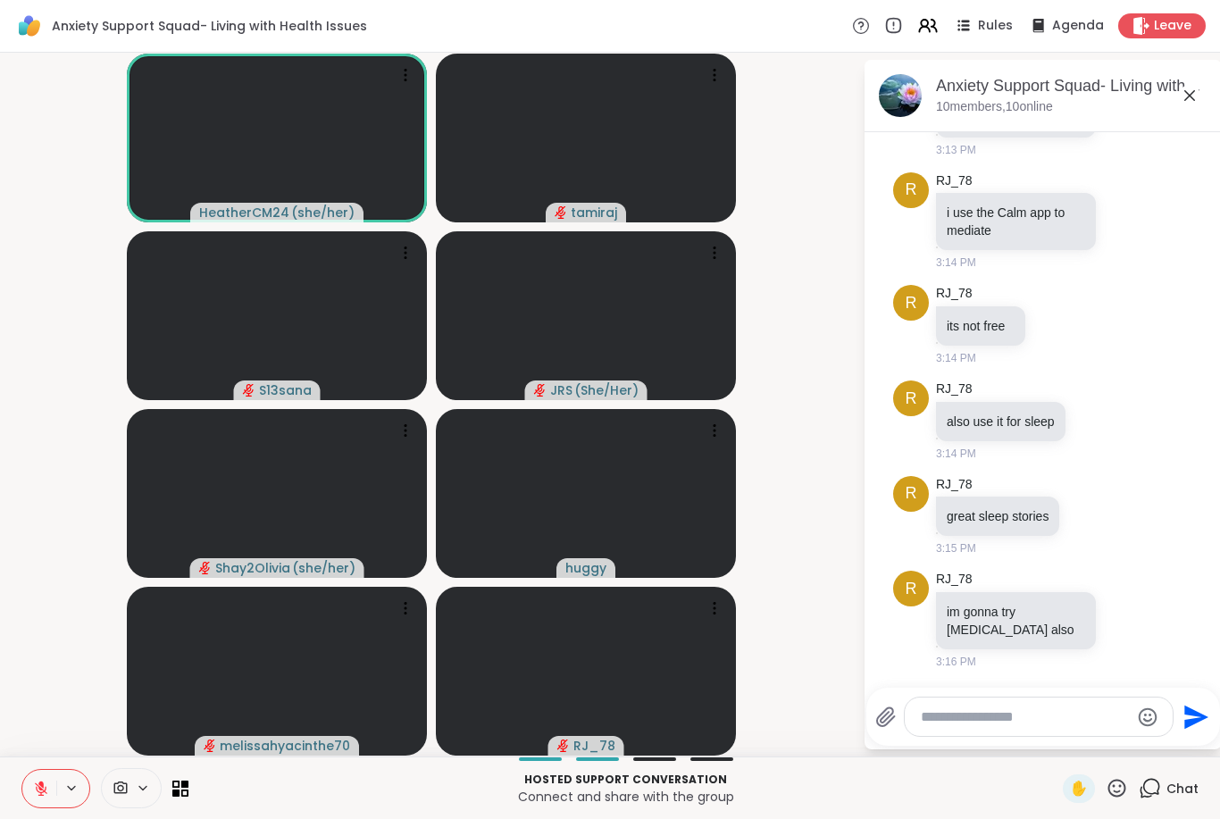
scroll to position [4026, 0]
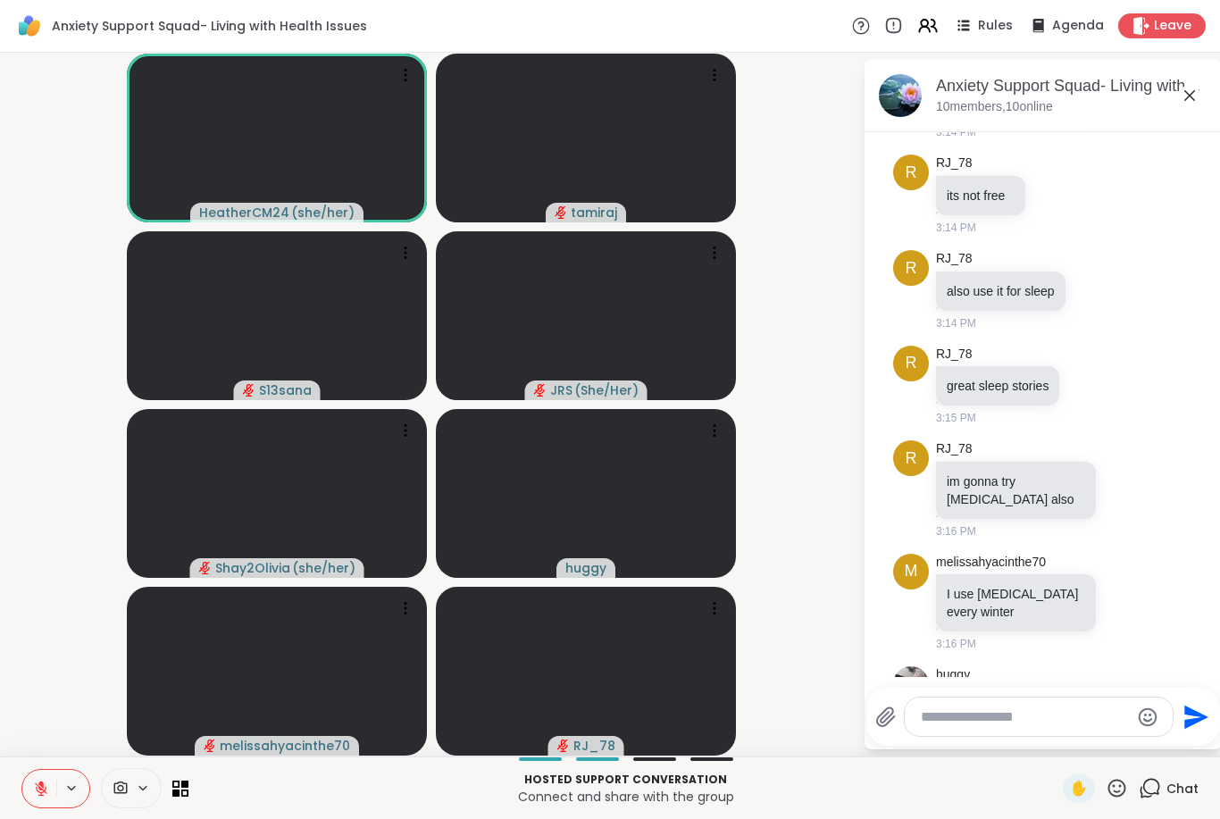
click at [860, 27] on icon at bounding box center [861, 25] width 19 height 19
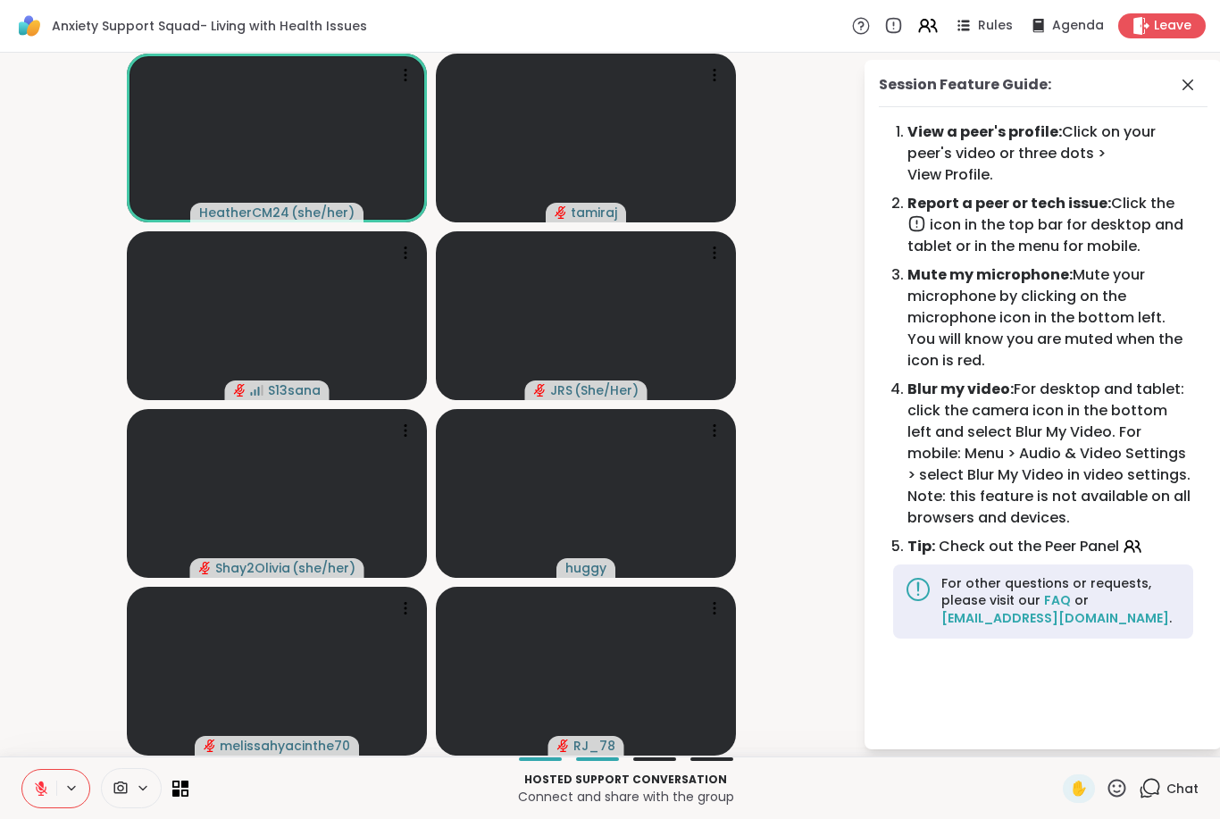
click at [865, 26] on icon at bounding box center [862, 25] width 6 height 9
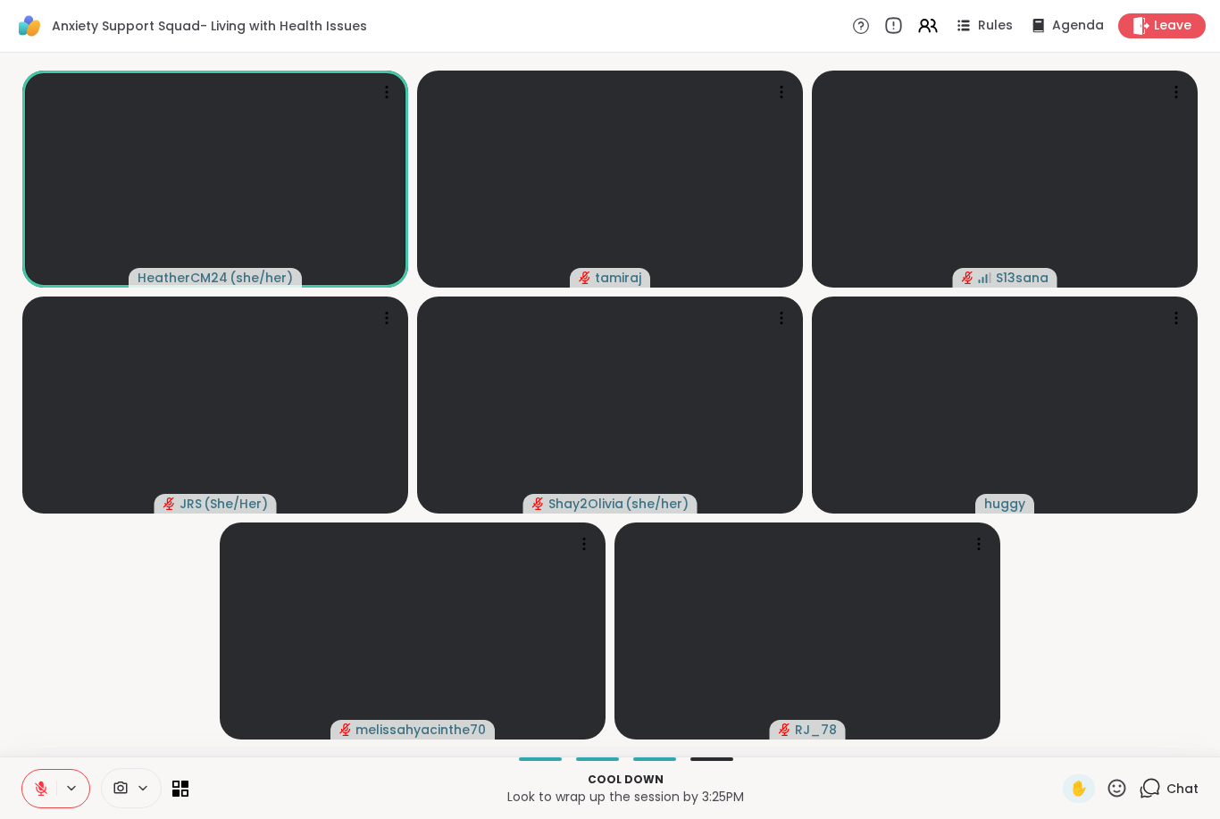
click at [899, 25] on icon at bounding box center [894, 26] width 20 height 20
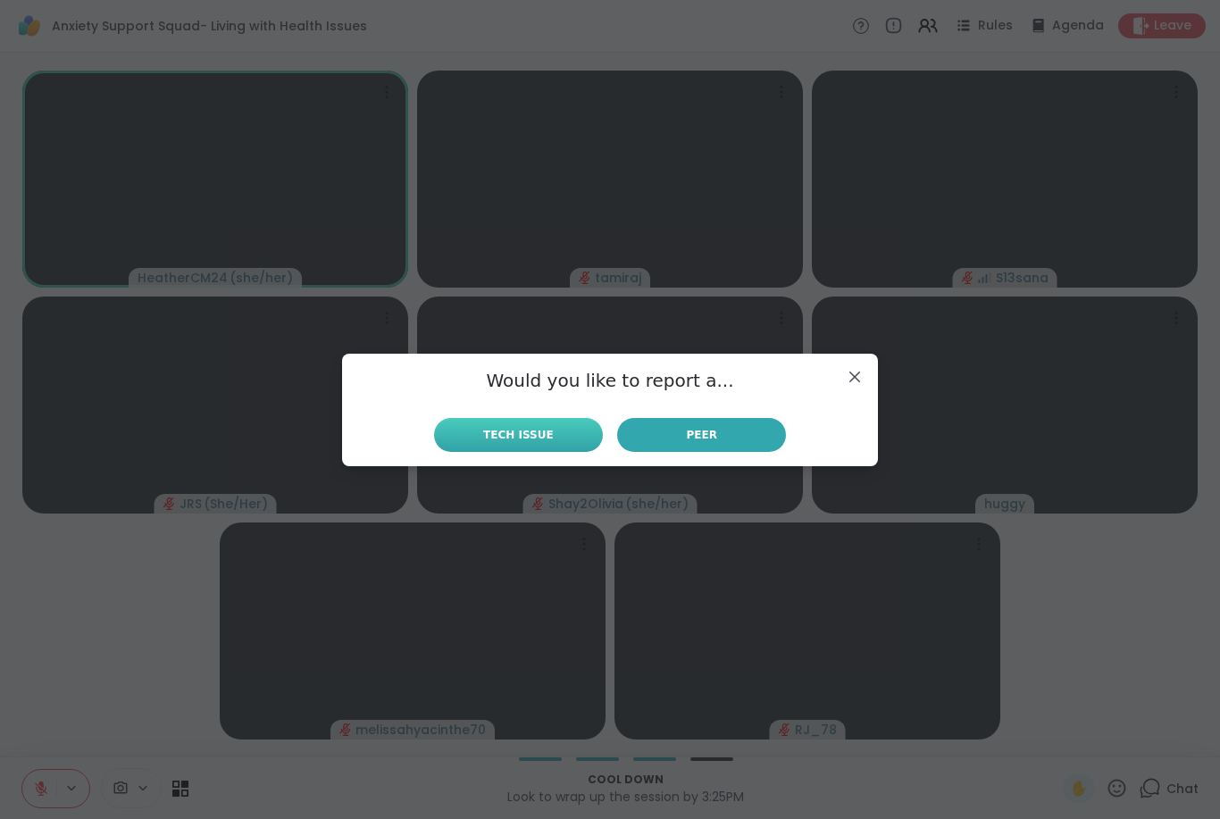
click at [539, 436] on span "Tech Issue" at bounding box center [518, 435] width 71 height 16
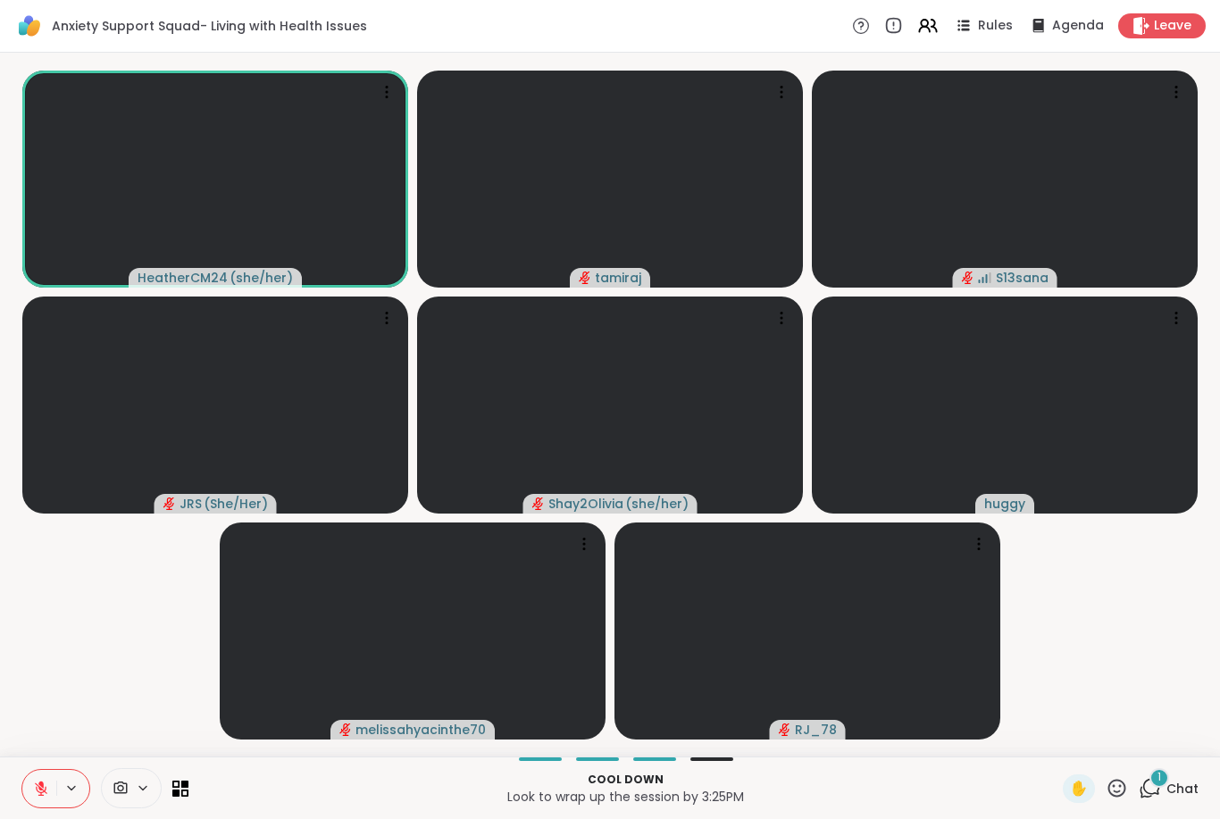
click at [1186, 791] on span "Chat" at bounding box center [1183, 789] width 32 height 18
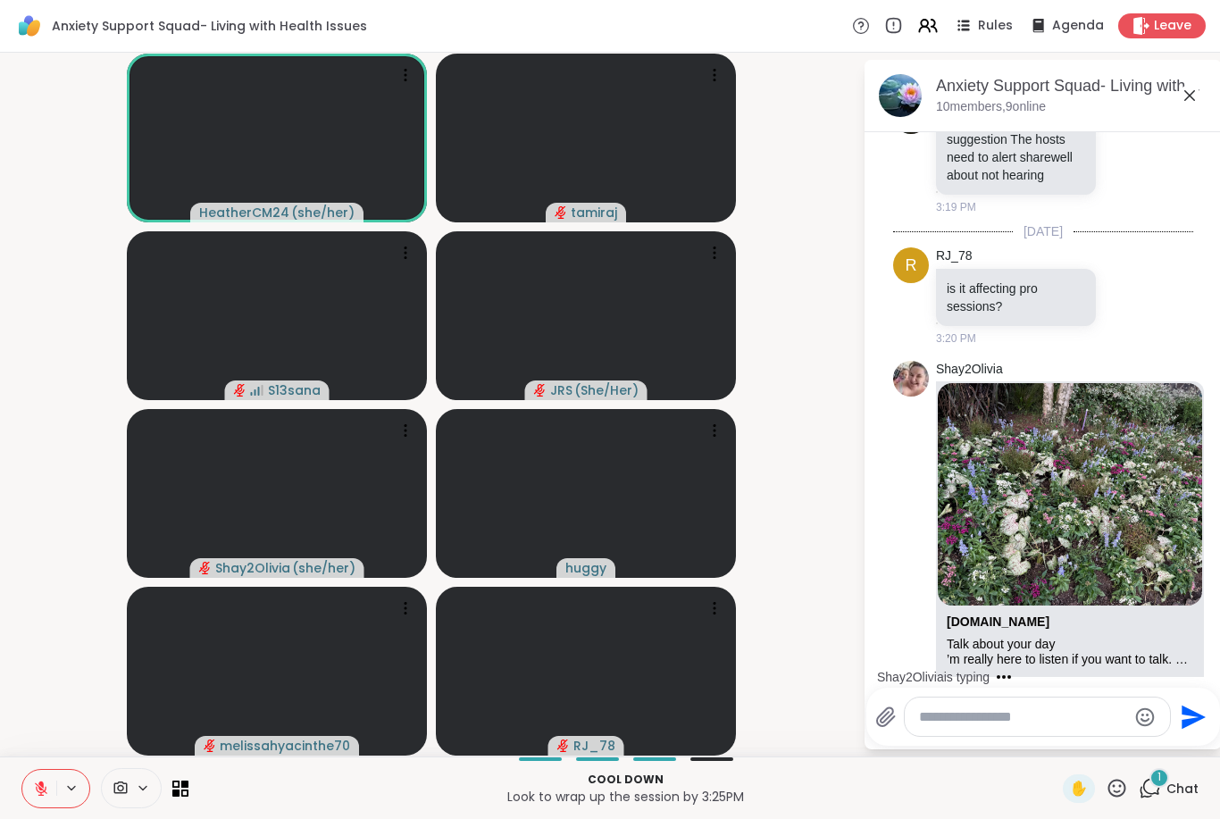
scroll to position [4810, 0]
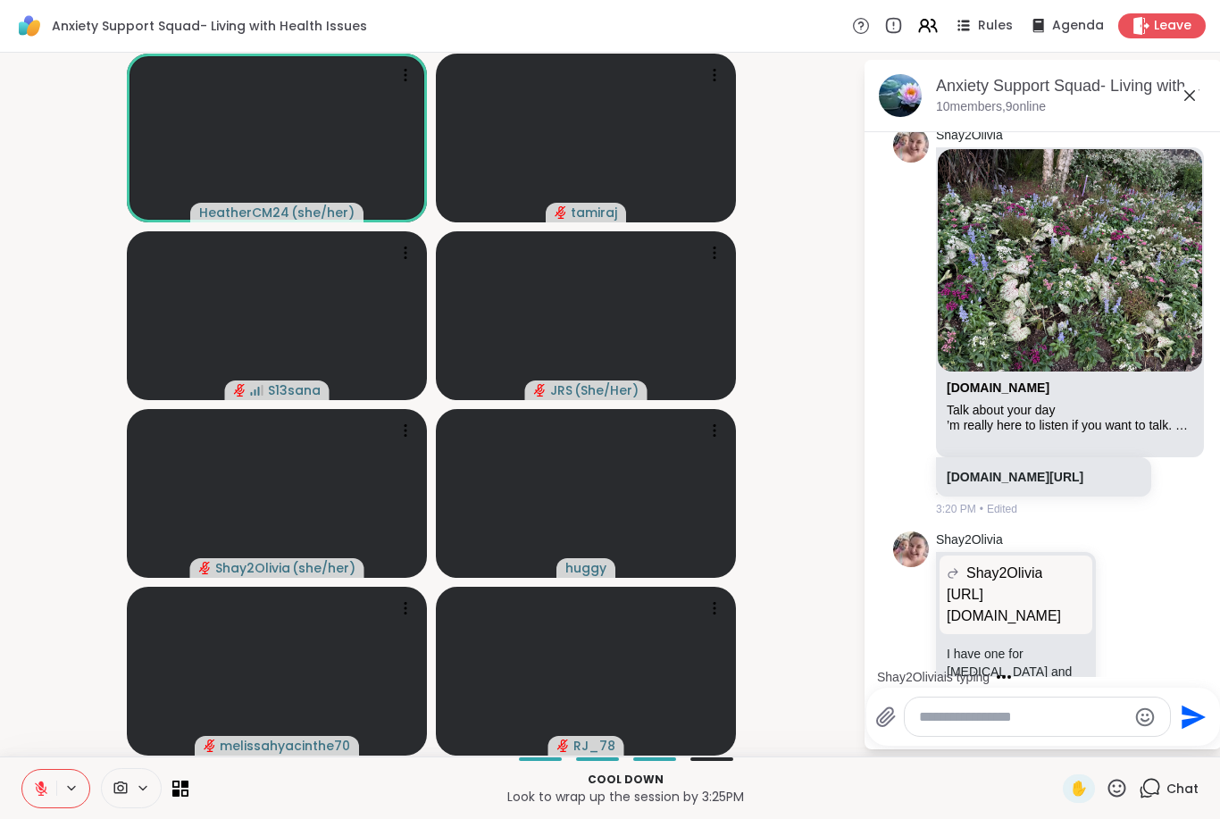
click at [37, 788] on icon at bounding box center [41, 789] width 13 height 13
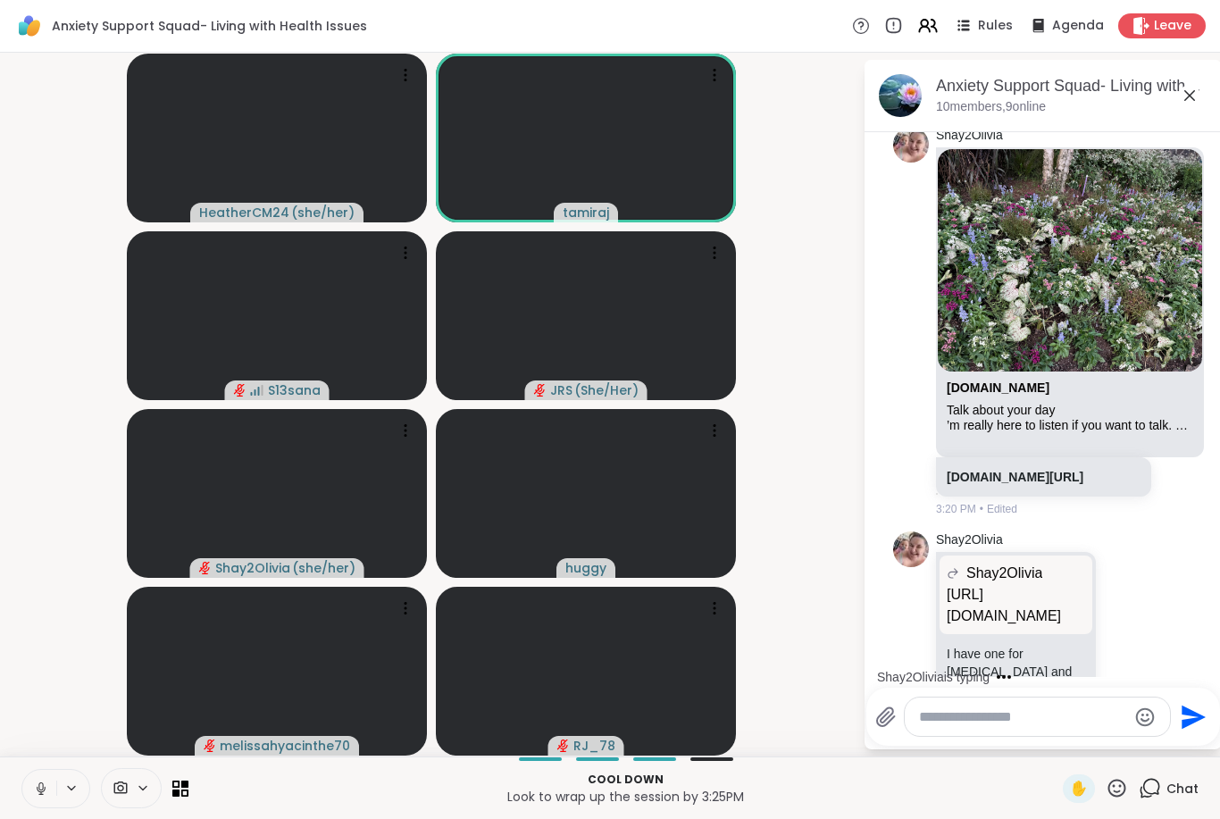
scroll to position [4940, 0]
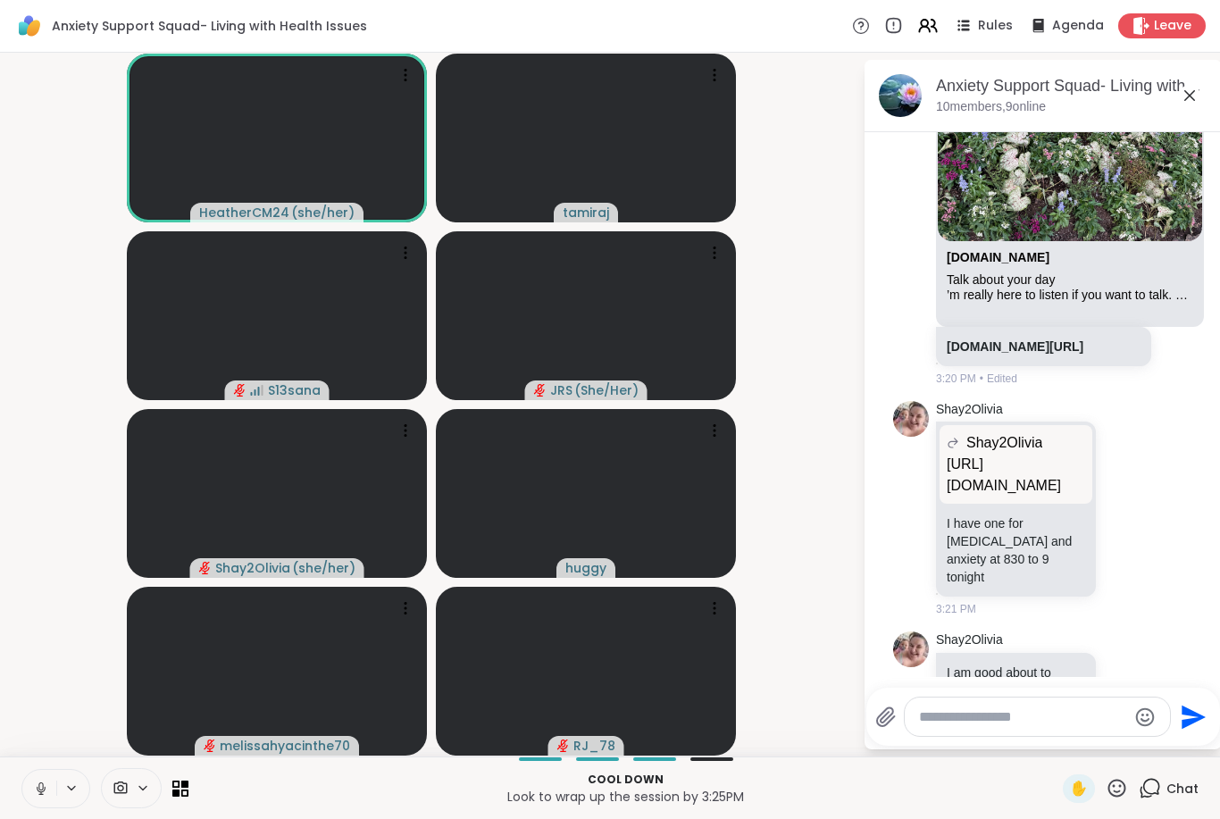
click at [41, 792] on icon at bounding box center [40, 794] width 1 height 4
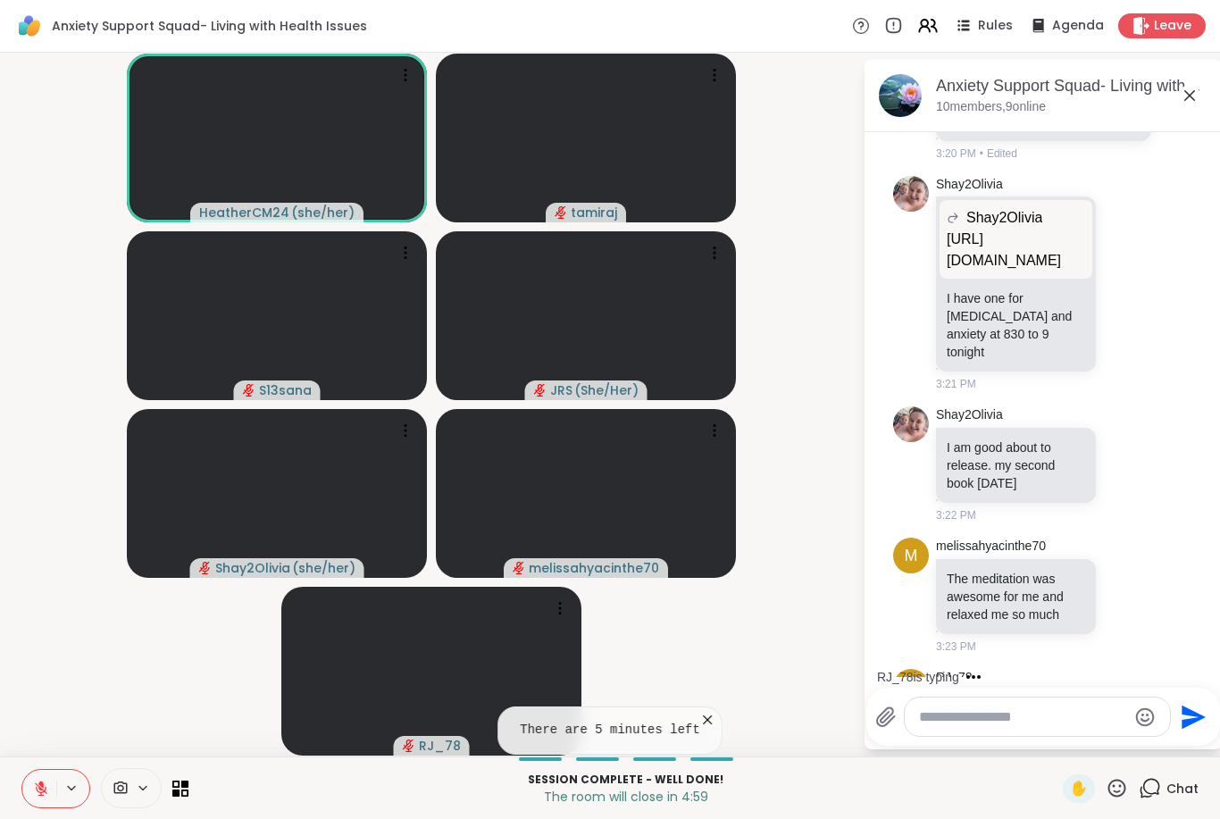
scroll to position [5260, 0]
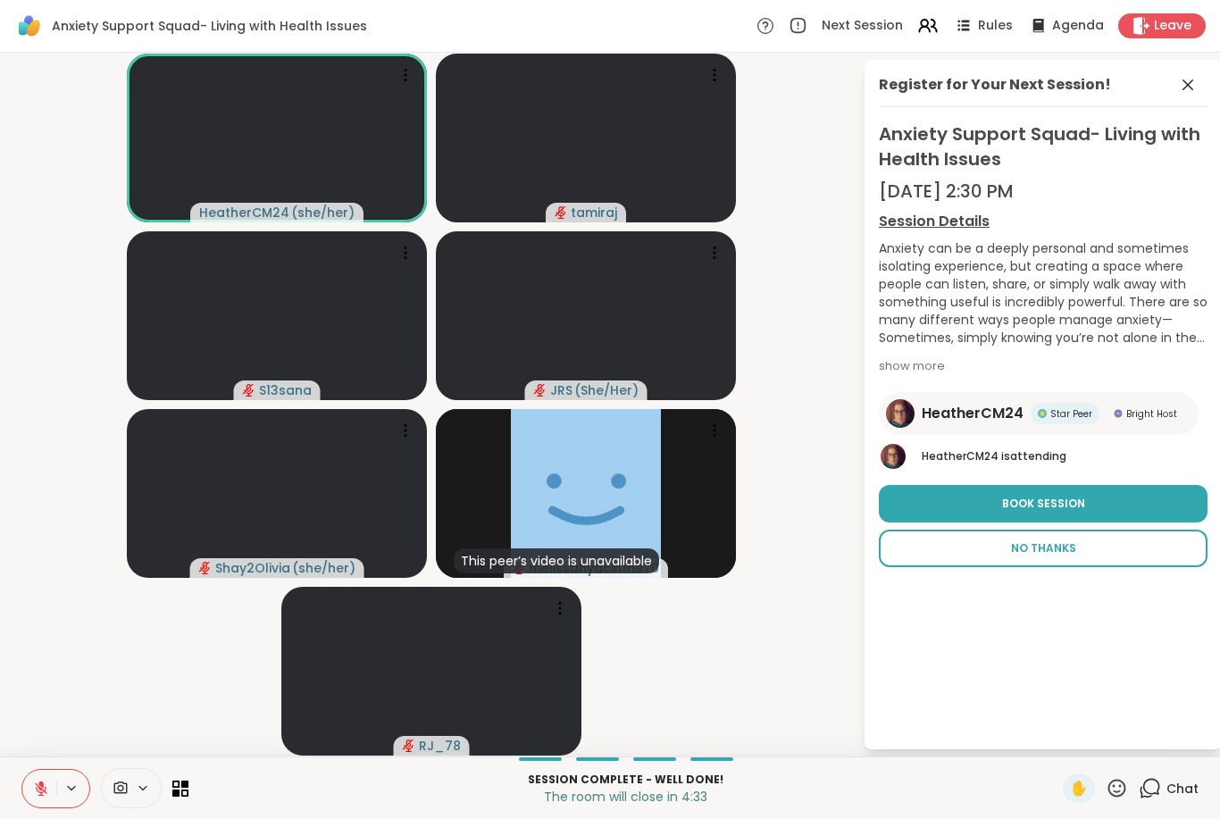
click at [1038, 552] on span "No Thanks" at bounding box center [1043, 548] width 65 height 16
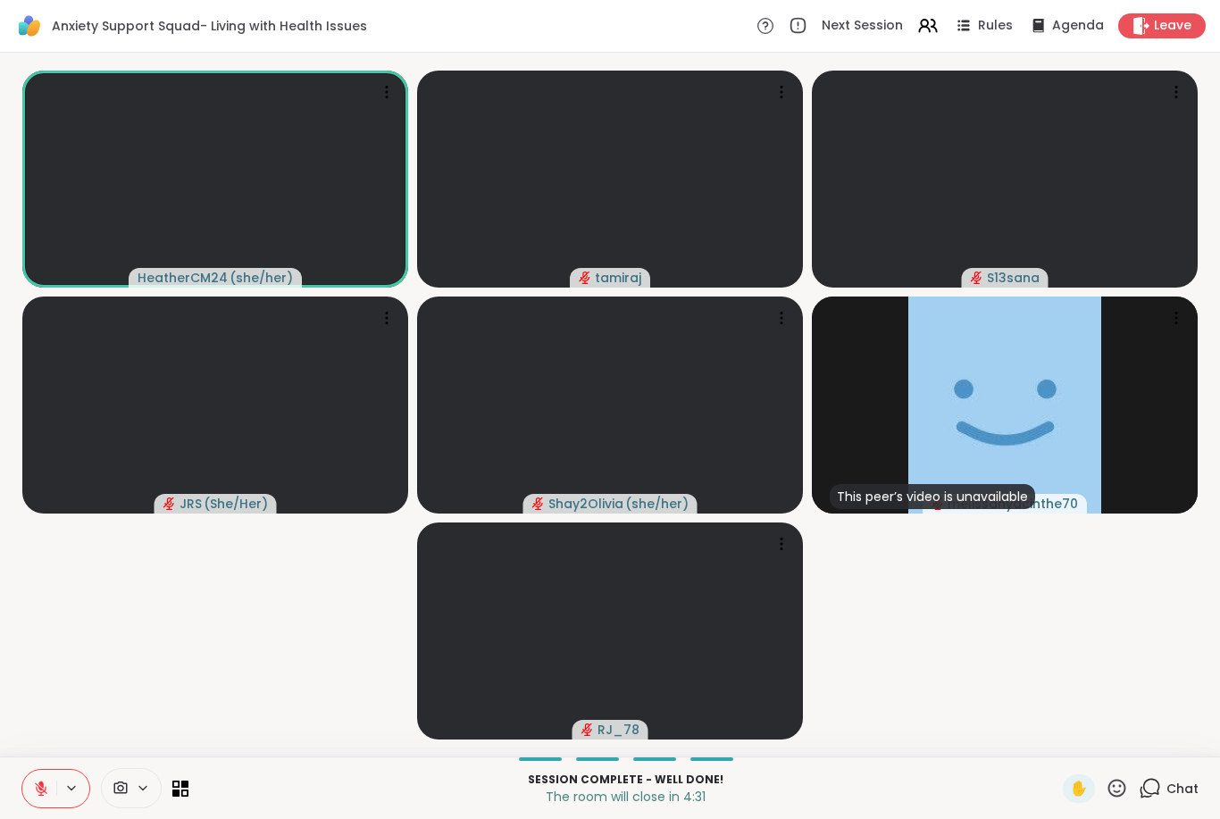
click at [1192, 791] on span "Chat" at bounding box center [1183, 789] width 32 height 18
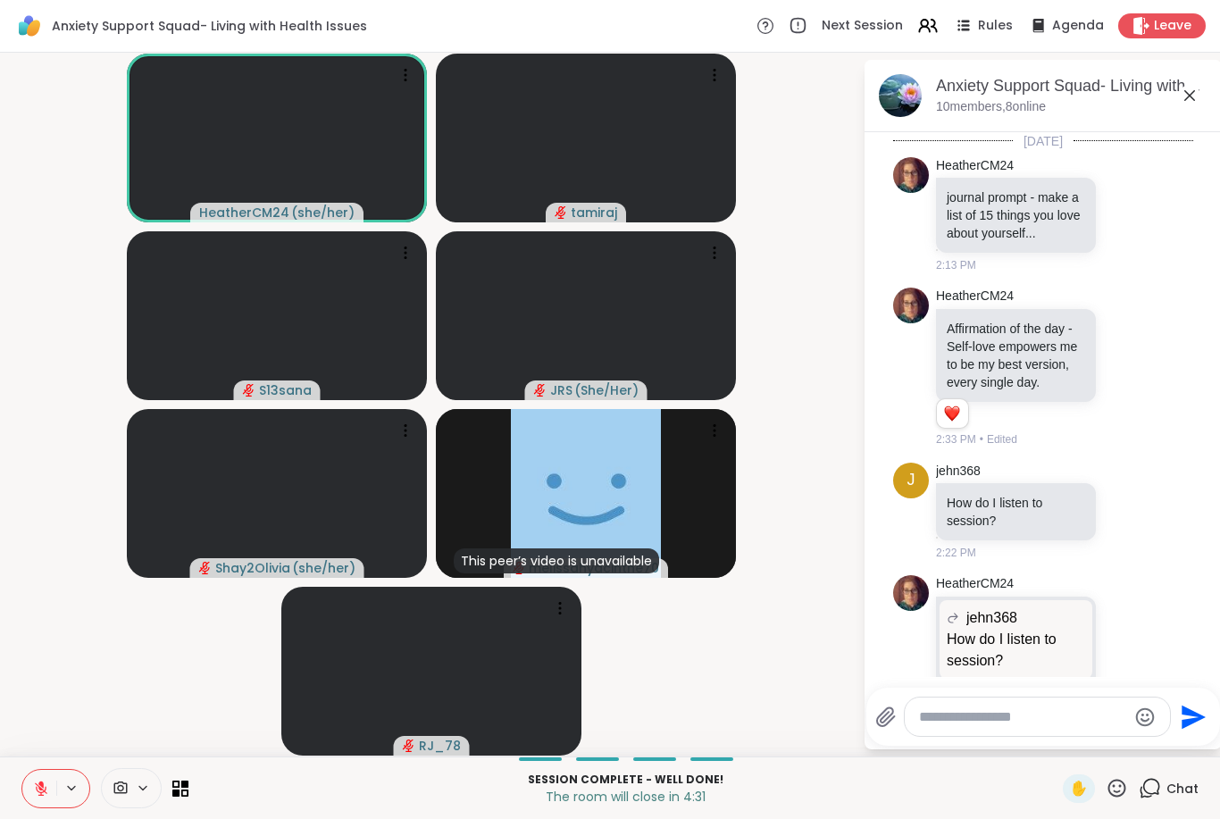
scroll to position [5242, 0]
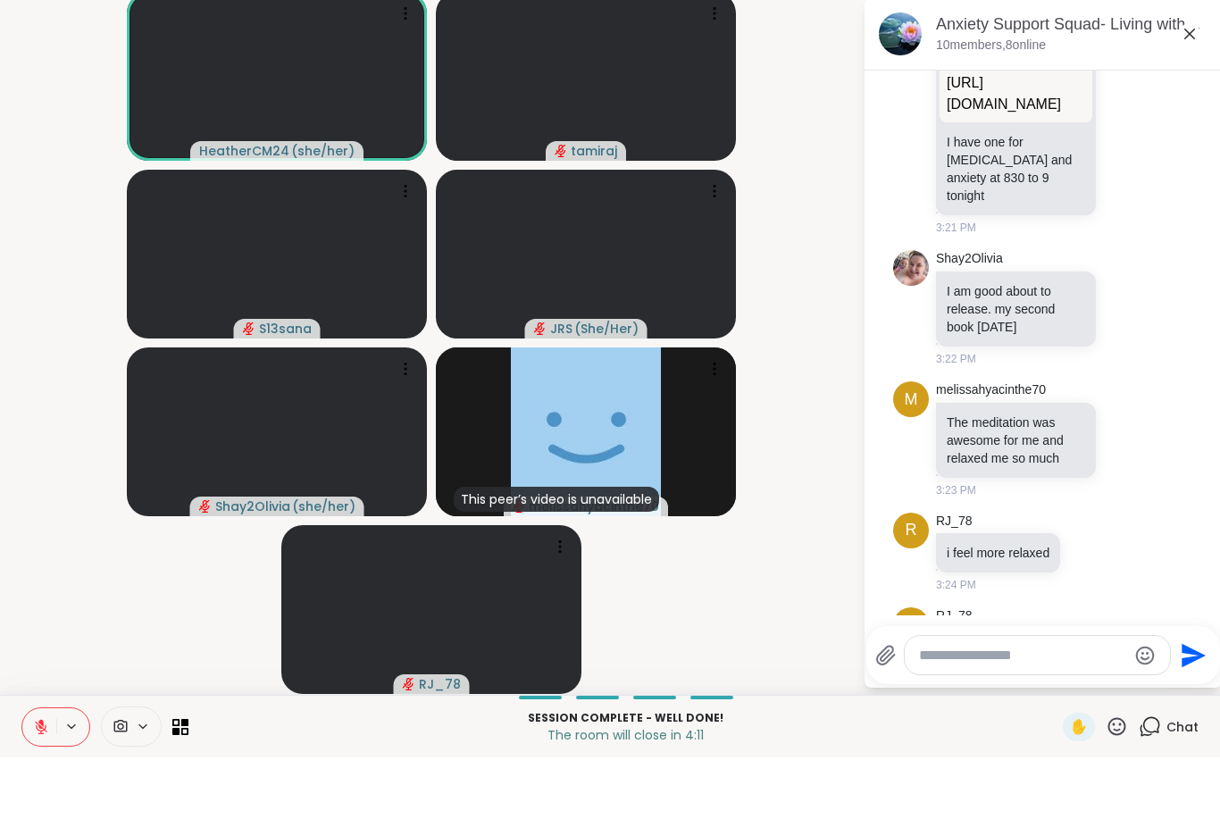
click at [988, 718] on div "Anxiety Support Squad- Living with Health Issues Next Session Rules Agenda Leav…" at bounding box center [610, 409] width 1220 height 819
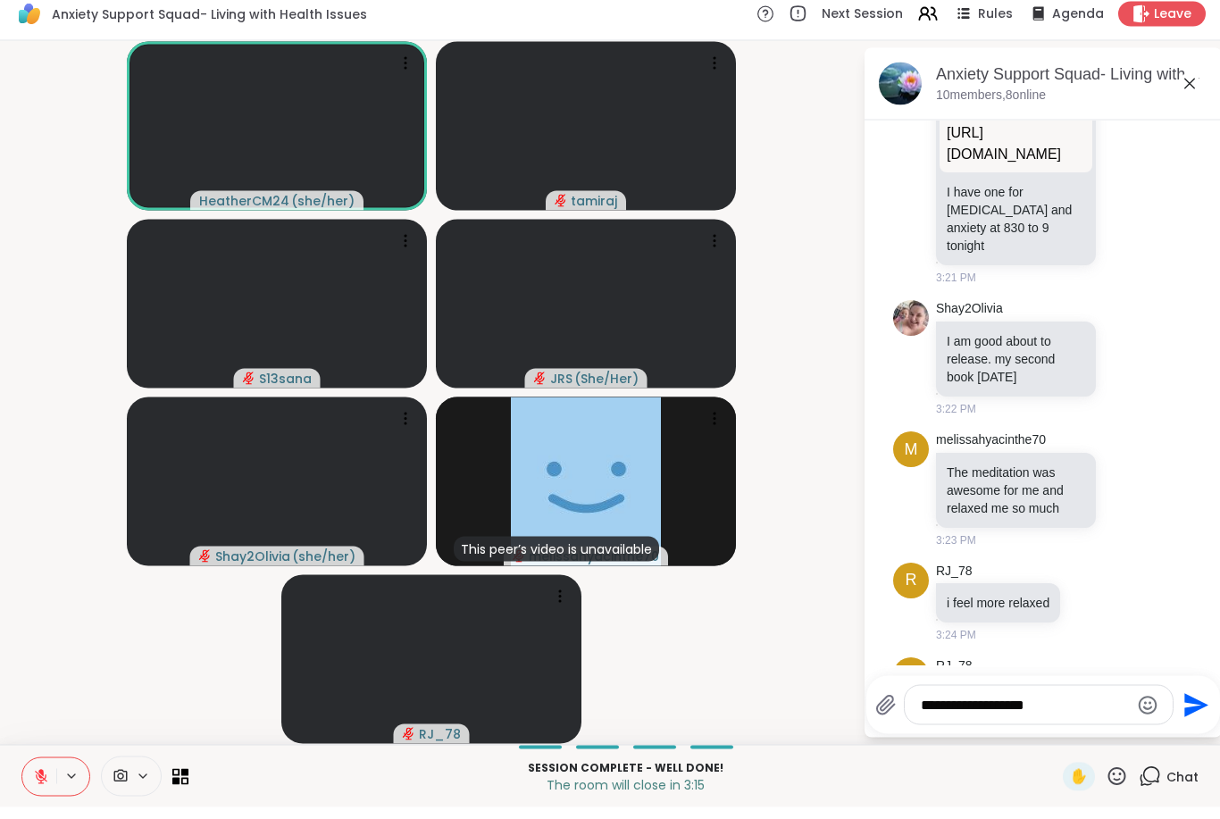
type textarea "**********"
click at [1190, 705] on icon "Send" at bounding box center [1197, 717] width 24 height 24
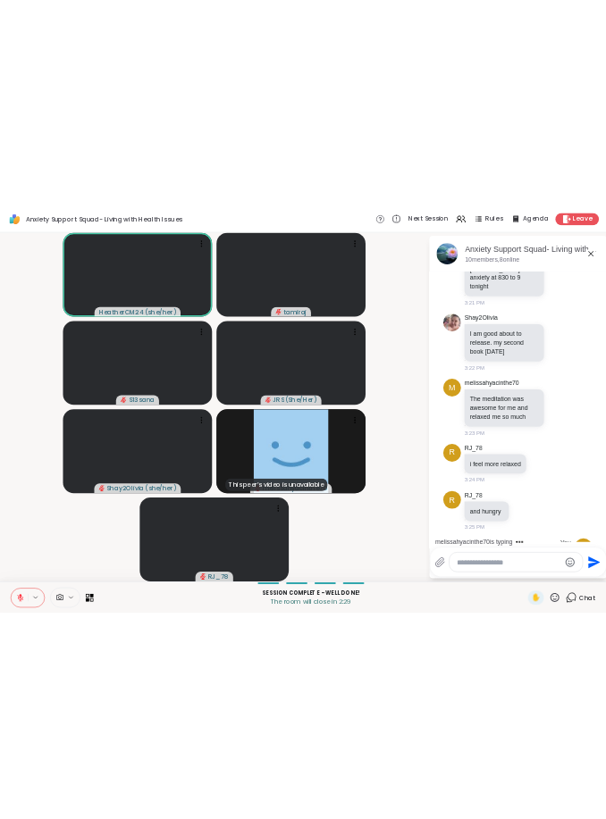
scroll to position [5432, 0]
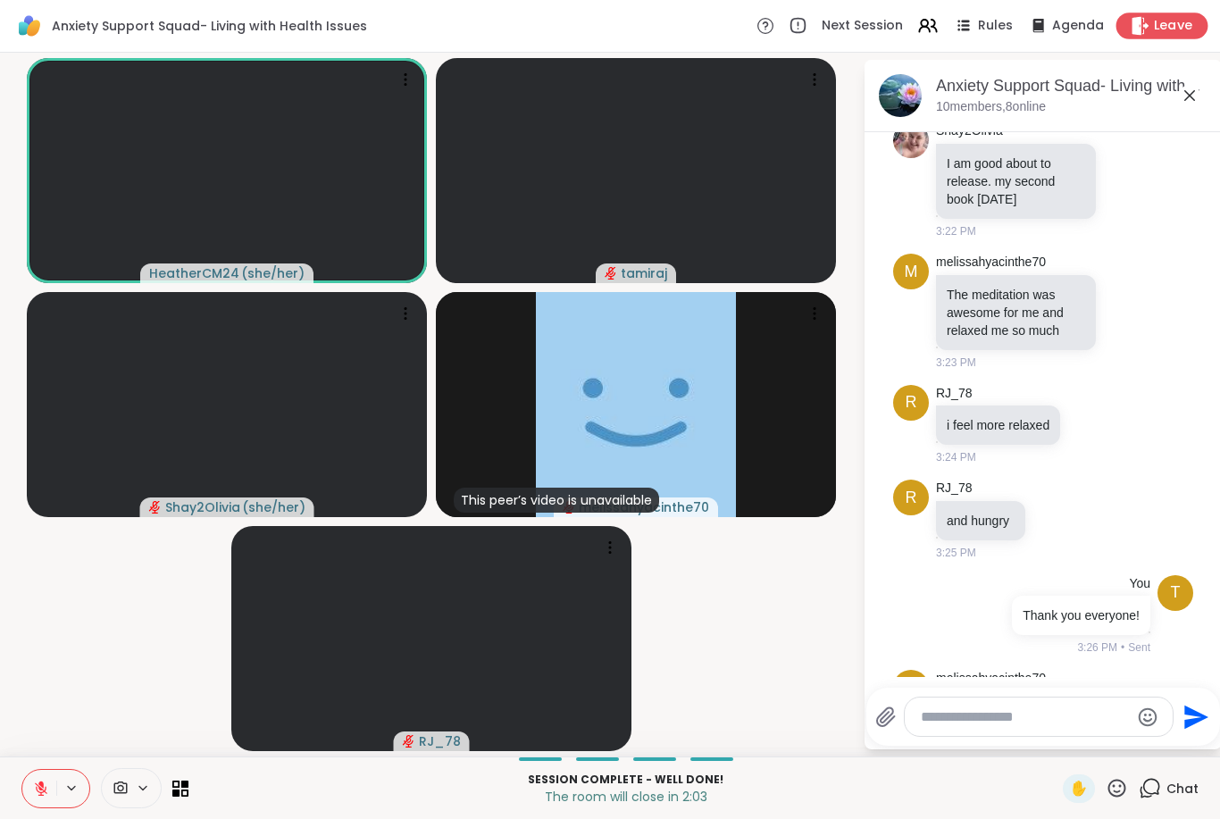
click at [1146, 27] on icon at bounding box center [1141, 25] width 17 height 19
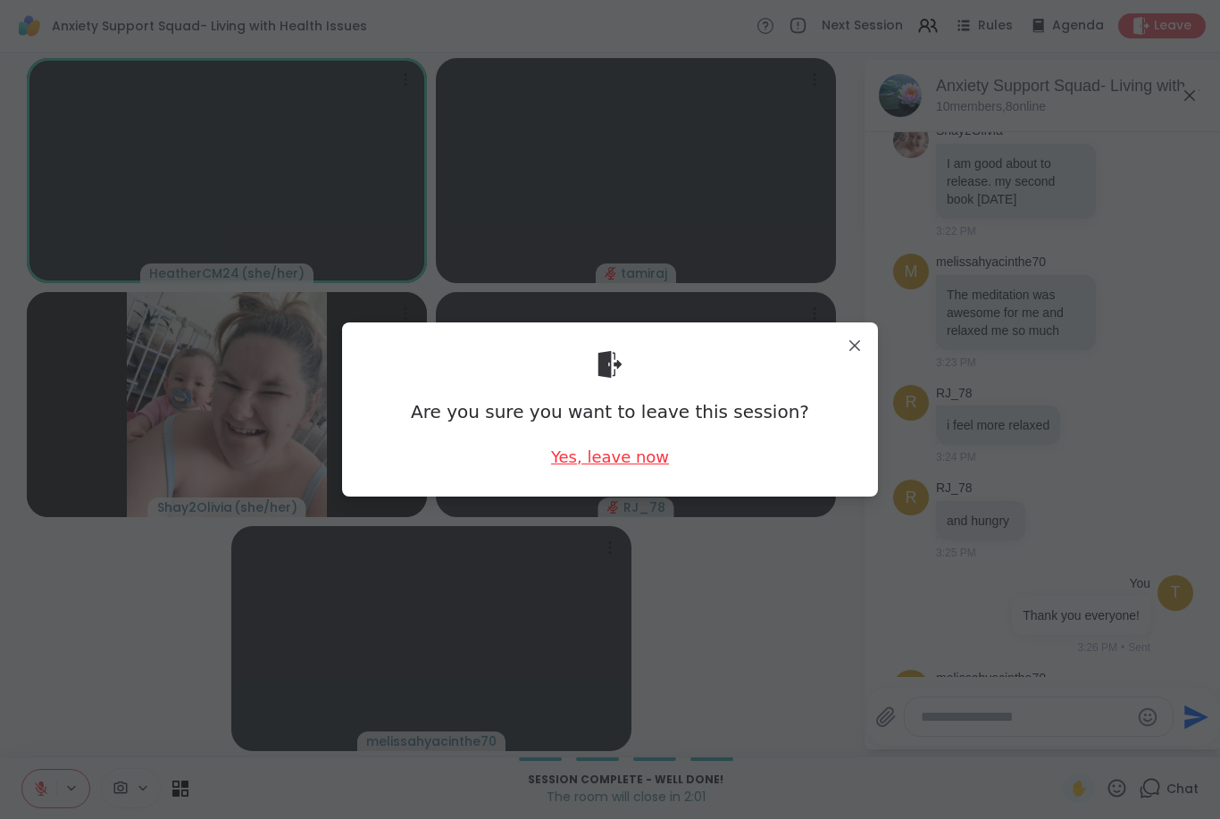
click at [611, 465] on div "Yes, leave now" at bounding box center [610, 457] width 118 height 22
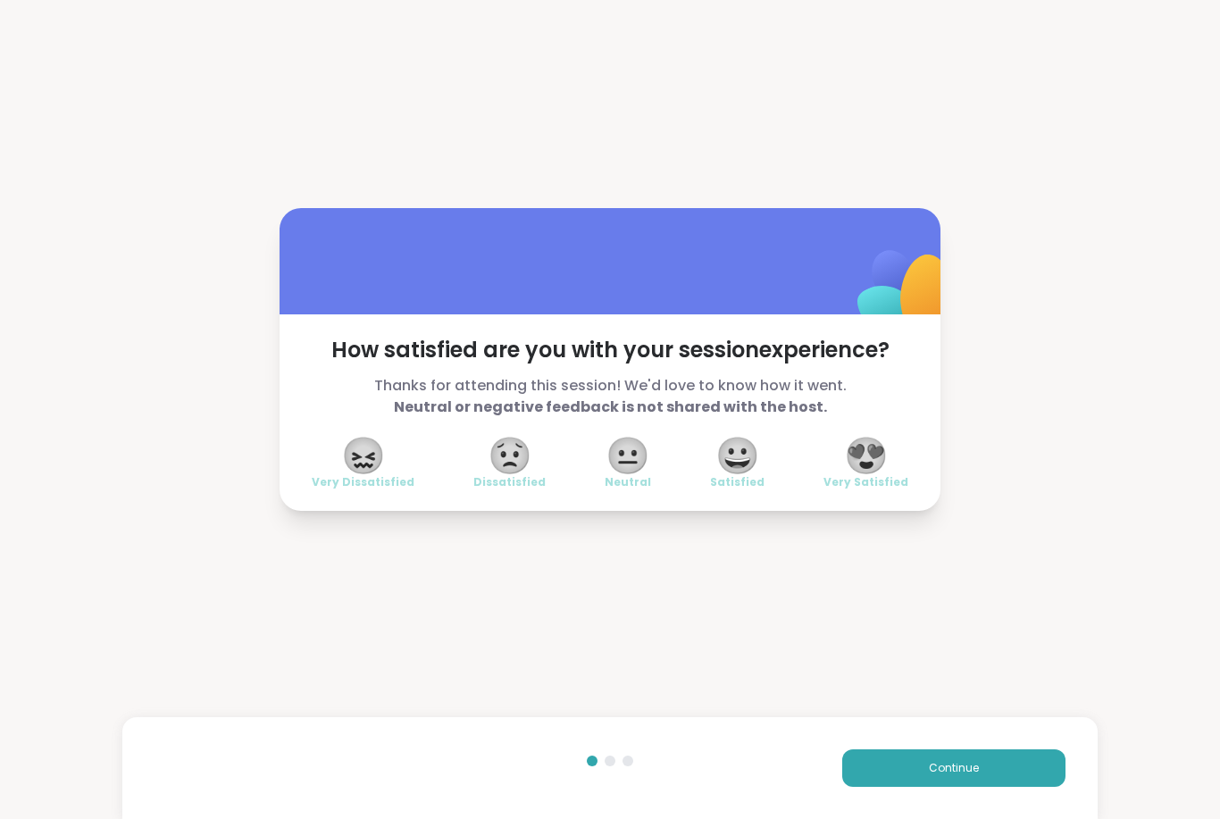
click at [742, 451] on span "😀" at bounding box center [738, 456] width 45 height 32
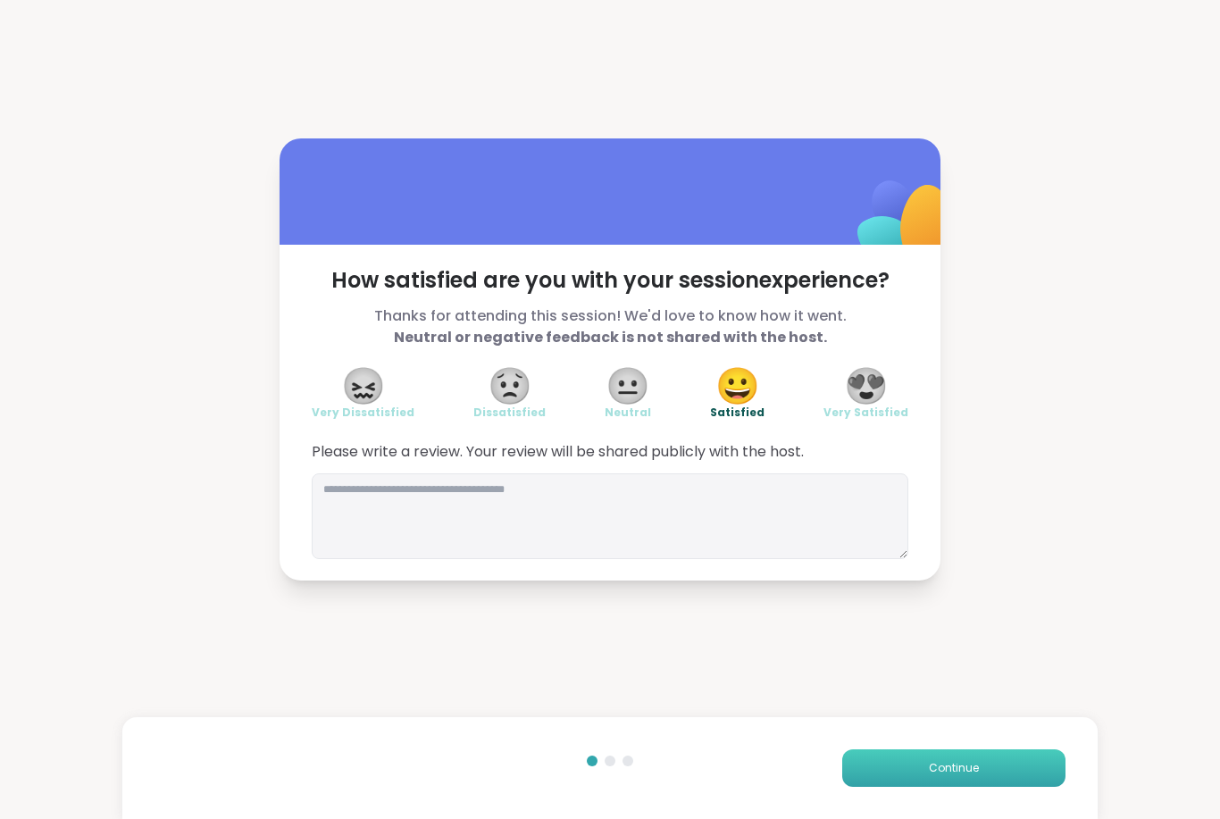
click at [896, 766] on button "Continue" at bounding box center [953, 769] width 223 height 38
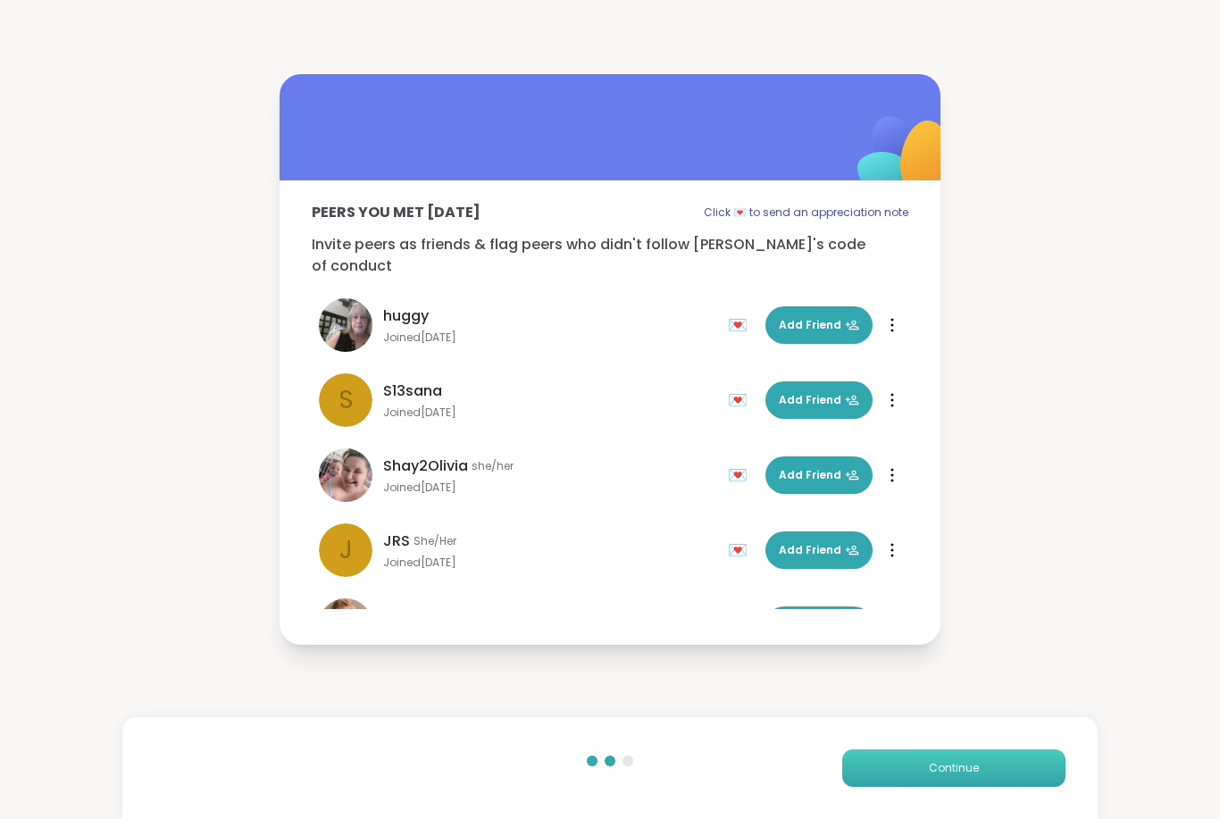
click at [897, 776] on button "Continue" at bounding box center [953, 769] width 223 height 38
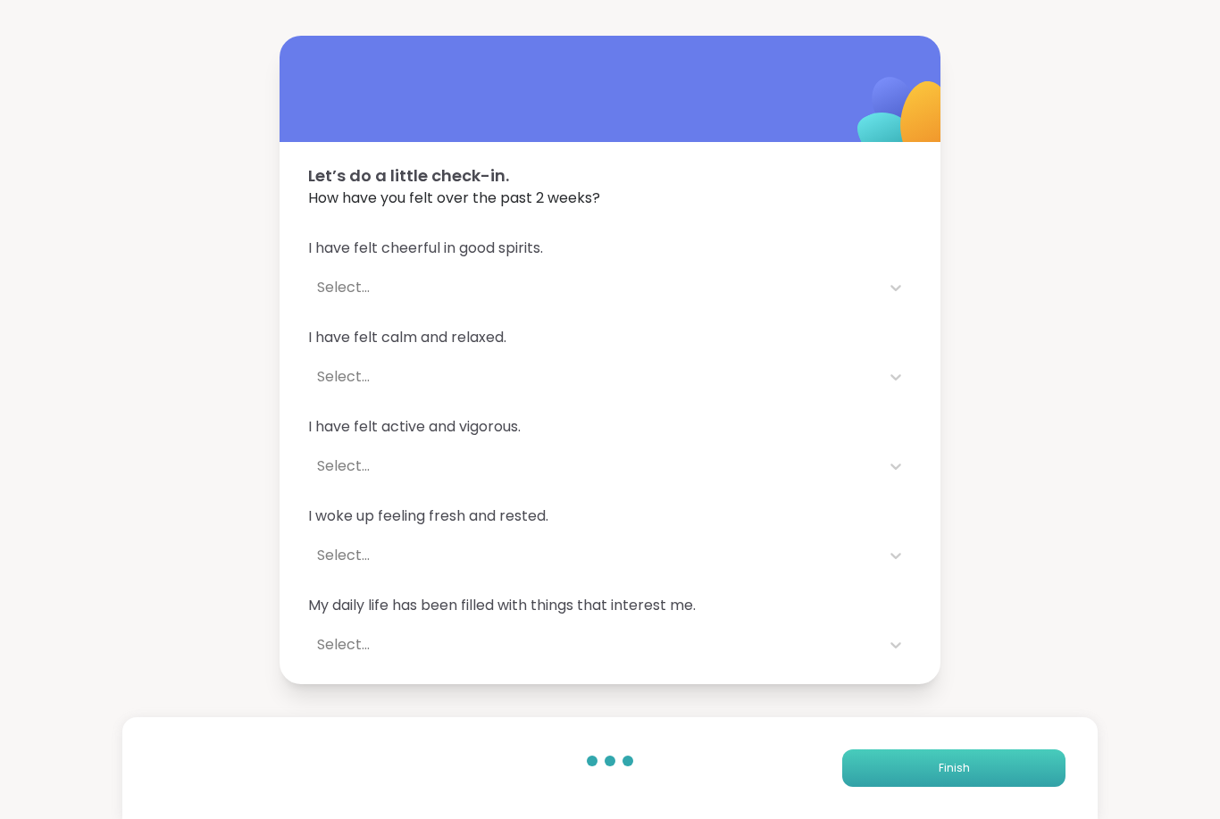
click at [892, 769] on button "Finish" at bounding box center [953, 769] width 223 height 38
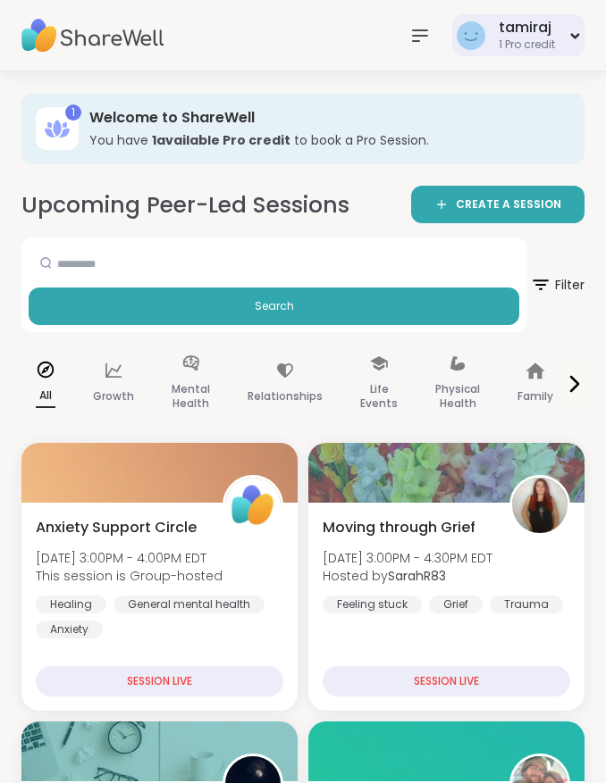
click at [525, 36] on div "tamiraj" at bounding box center [527, 28] width 56 height 20
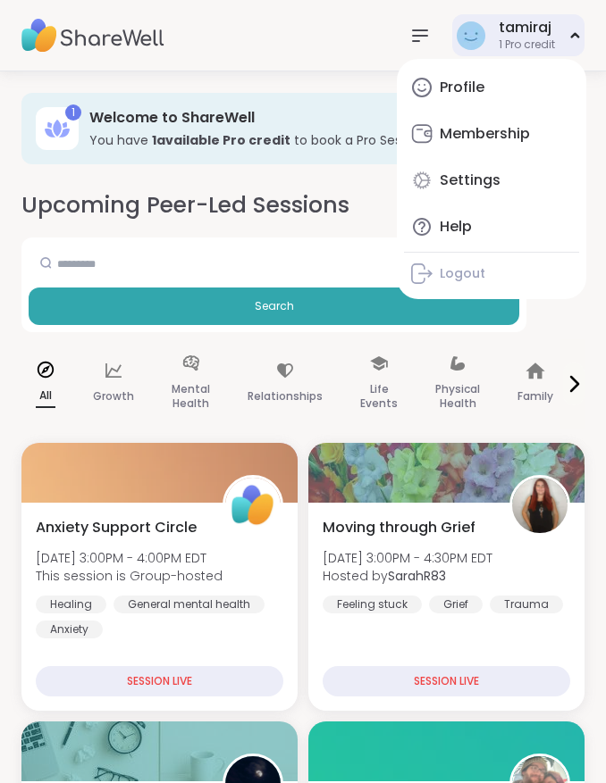
click at [524, 36] on div "tamiraj" at bounding box center [527, 28] width 56 height 20
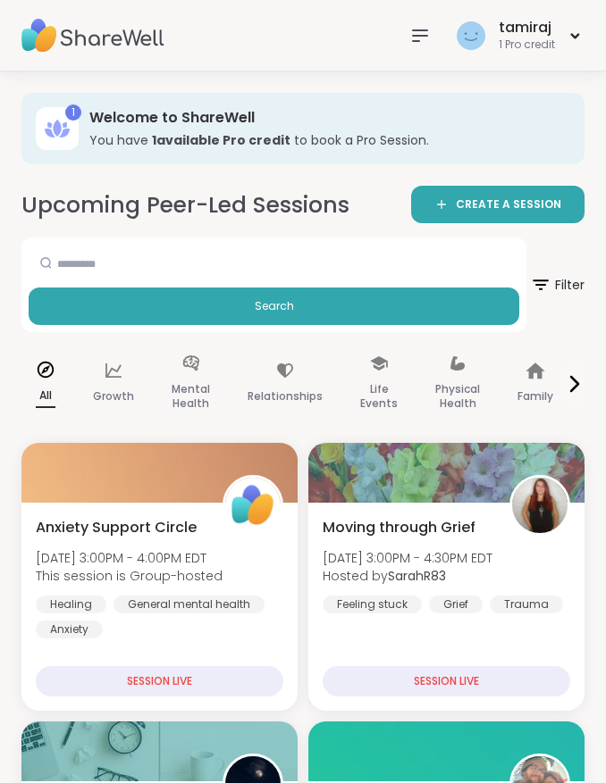
click at [76, 26] on img at bounding box center [92, 35] width 143 height 63
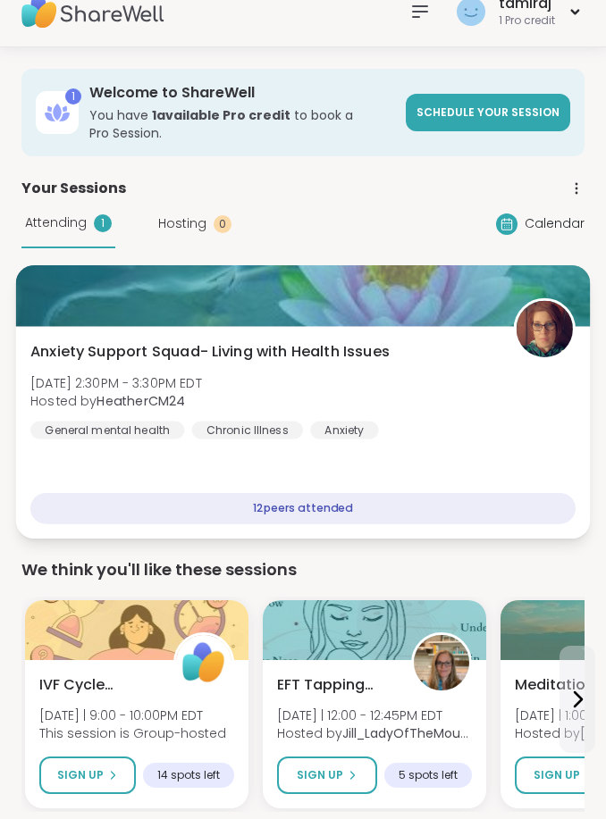
scroll to position [24, 0]
